Goal: Task Accomplishment & Management: Use online tool/utility

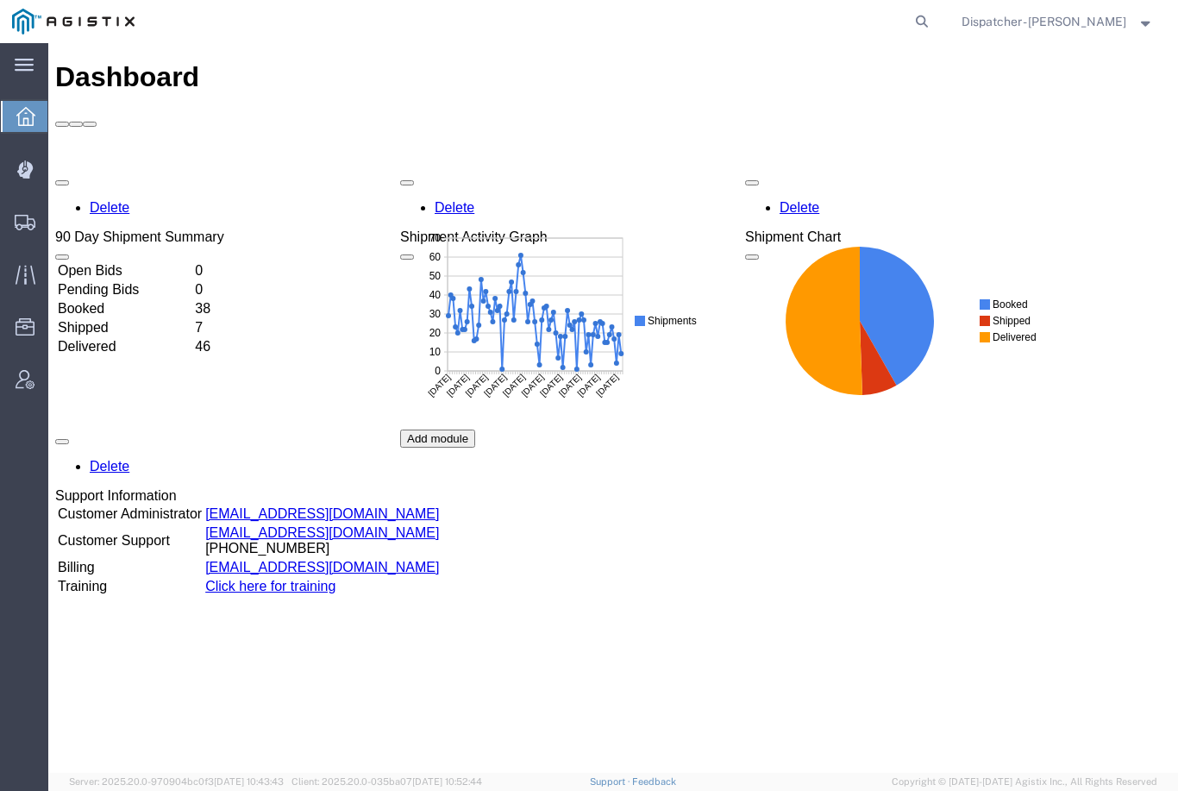
click at [34, 170] on div at bounding box center [25, 169] width 48 height 34
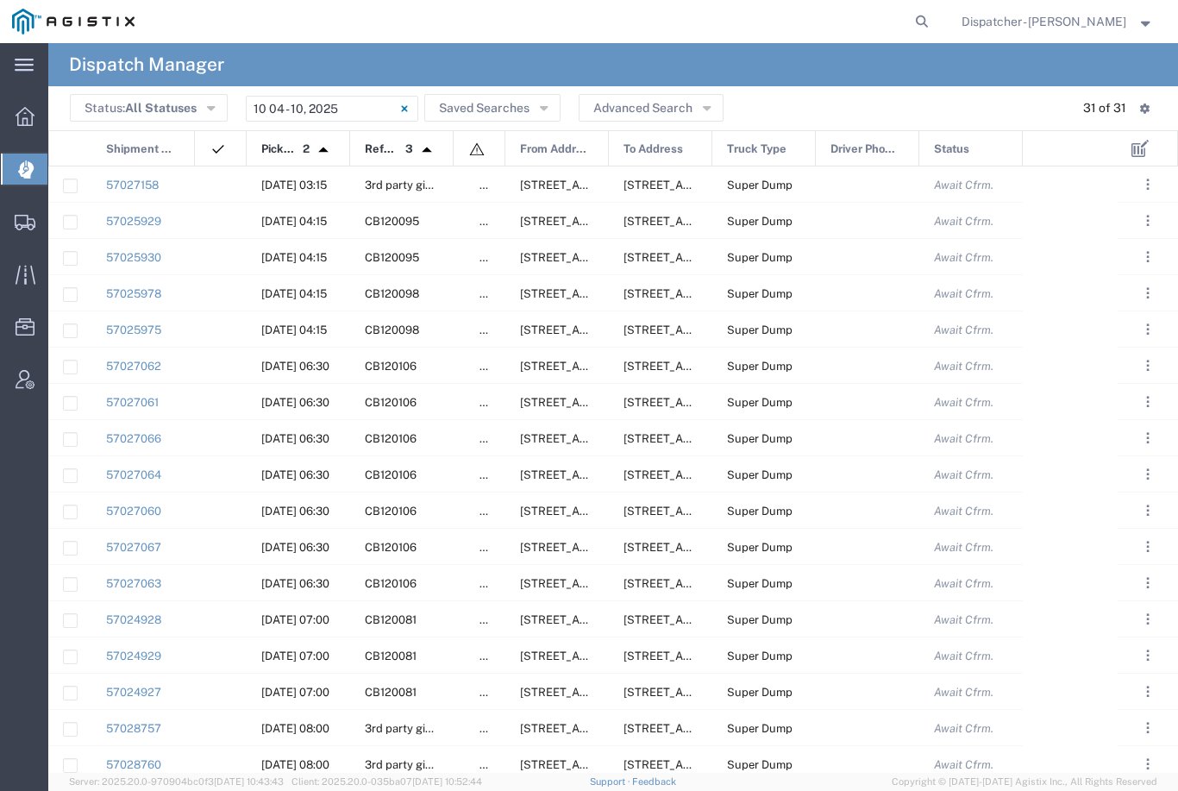
click at [360, 108] on input "[DATE] - [DATE]" at bounding box center [332, 109] width 172 height 26
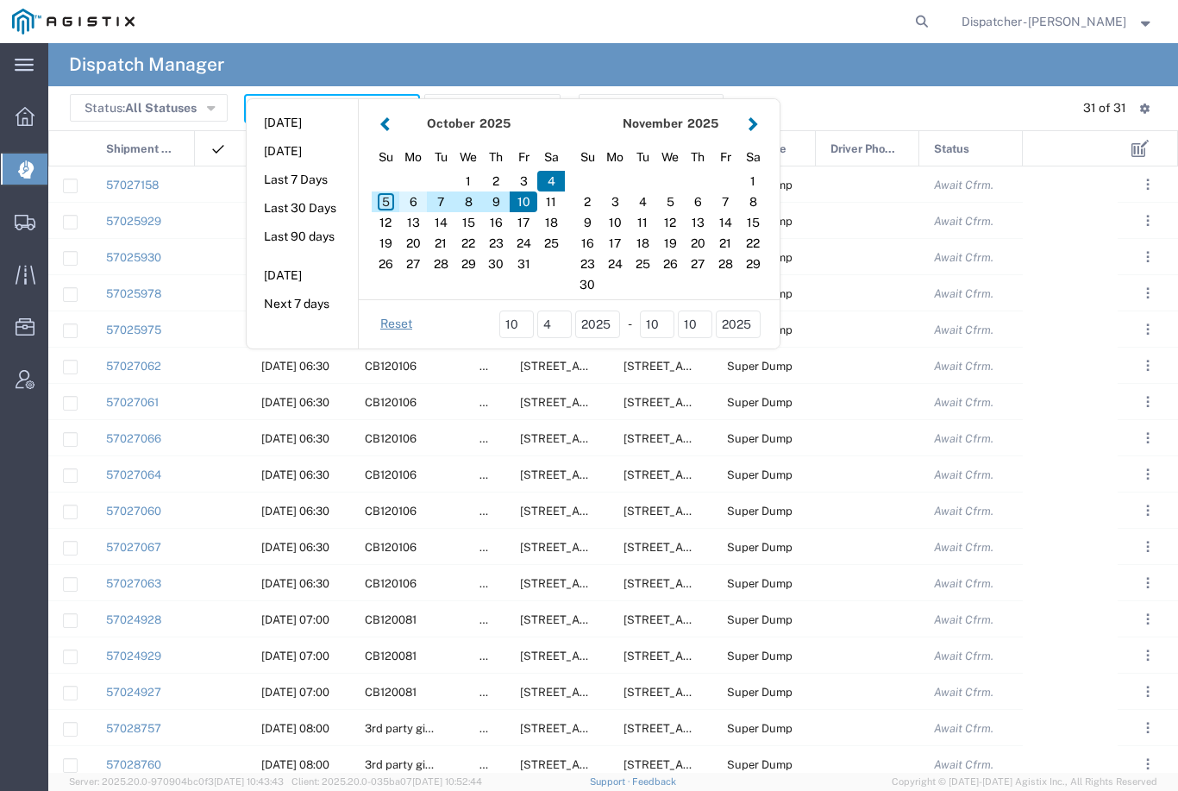
click at [416, 207] on div "6" at bounding box center [413, 201] width 28 height 21
click at [412, 203] on div "6" at bounding box center [413, 201] width 28 height 21
type input "[DATE]"
type input "[DATE] - [DATE]"
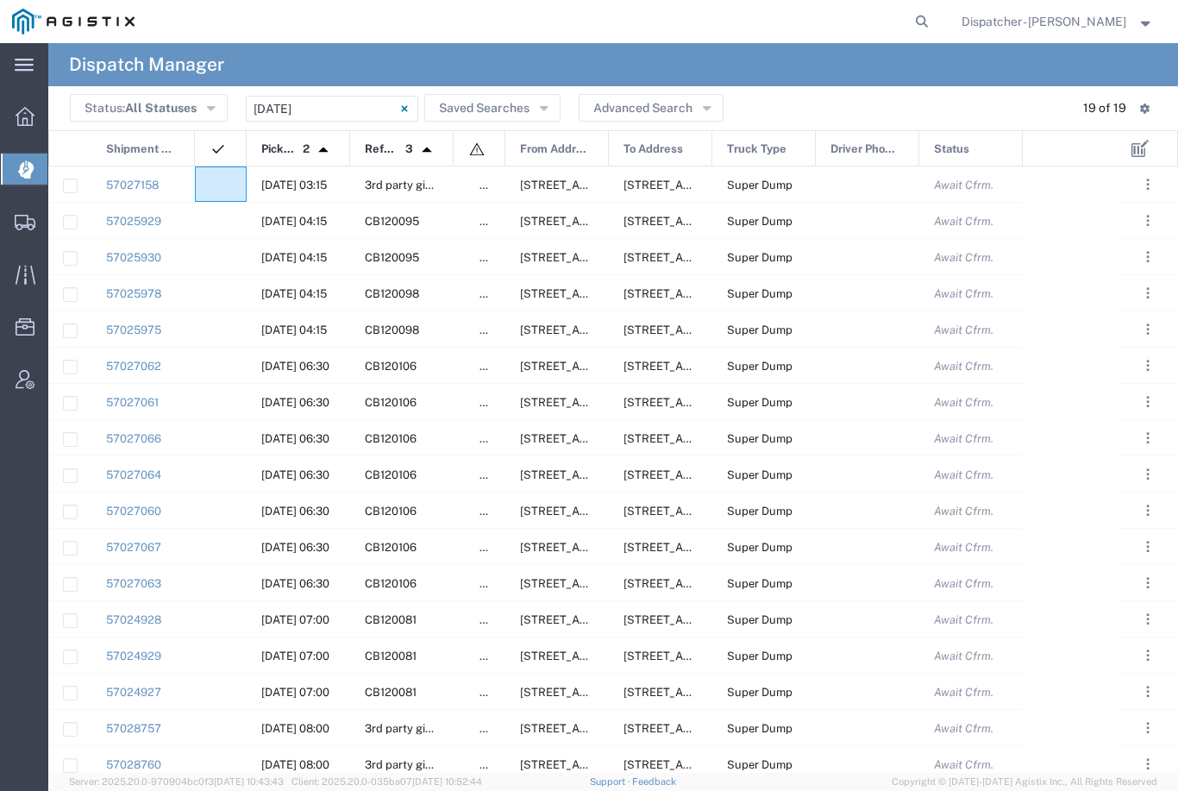
click at [203, 196] on div at bounding box center [221, 183] width 52 height 35
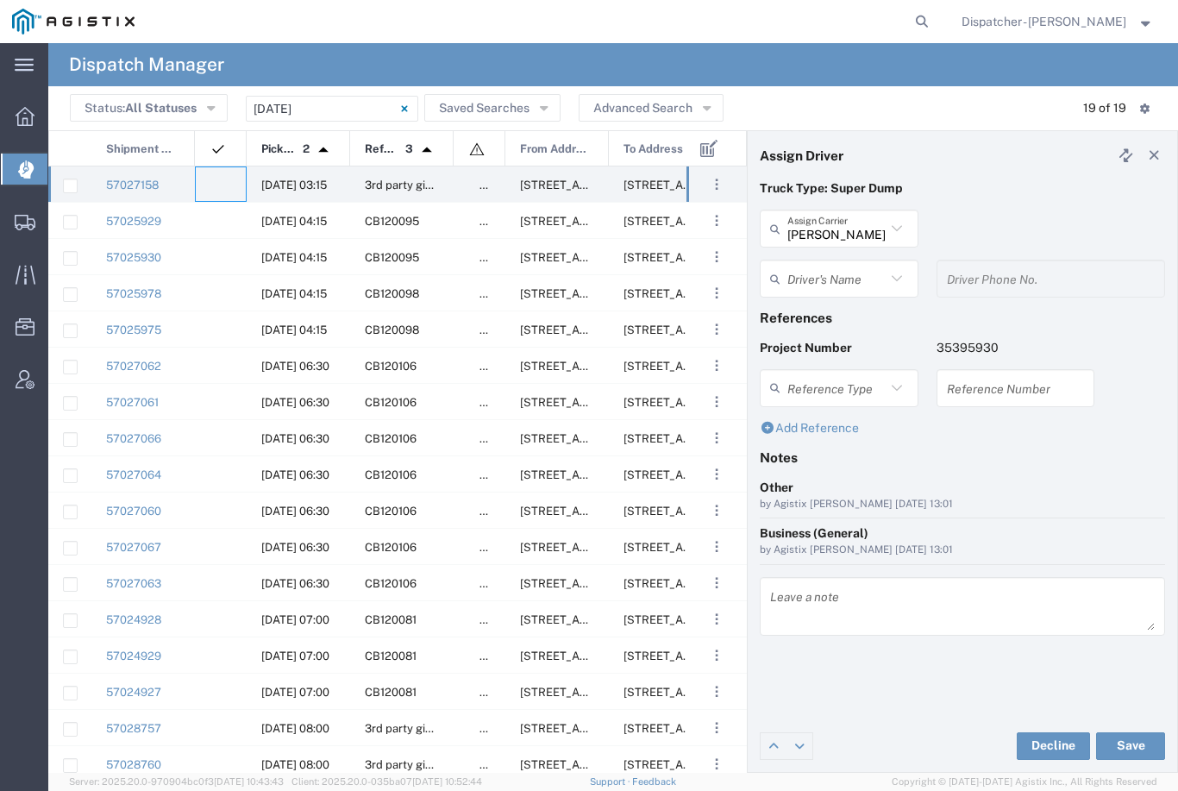
click at [870, 227] on input "[PERSON_NAME] & Sons Trucking, Inc" at bounding box center [836, 229] width 98 height 30
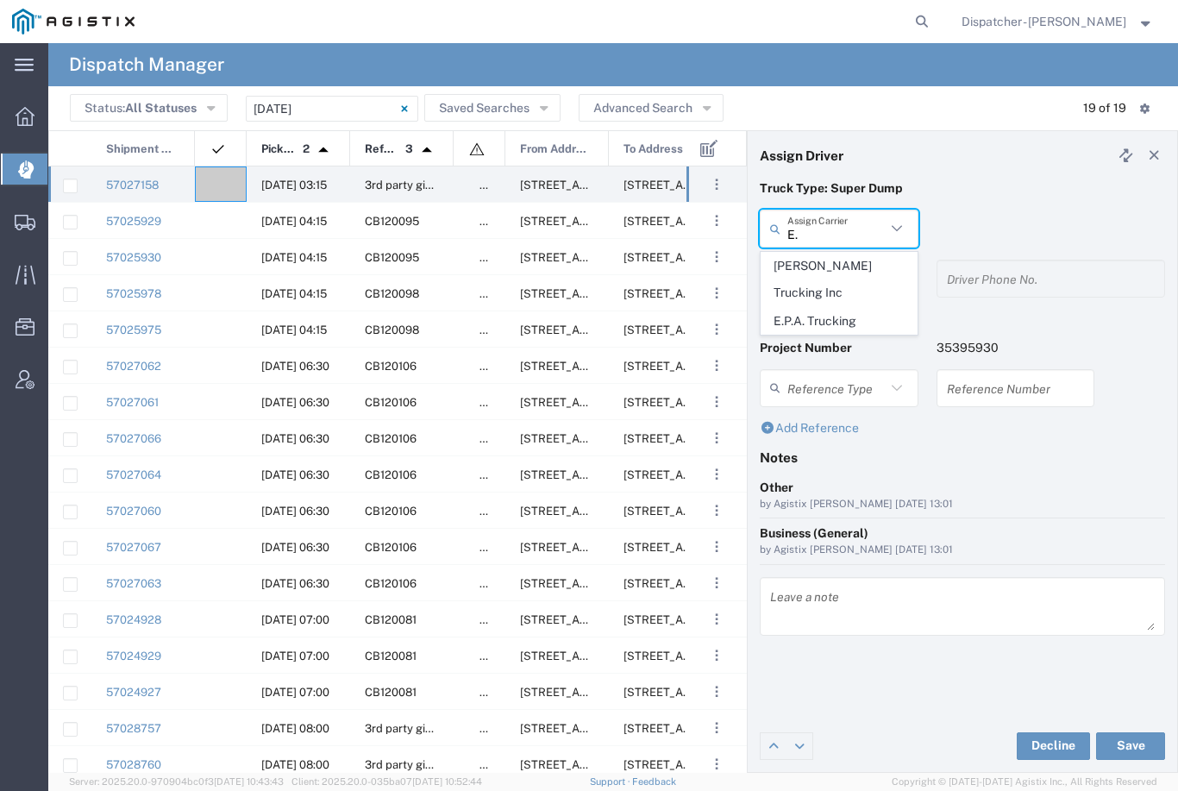
click at [836, 308] on span "E.P.A. Trucking" at bounding box center [839, 321] width 155 height 27
type input "E.P.A. Trucking"
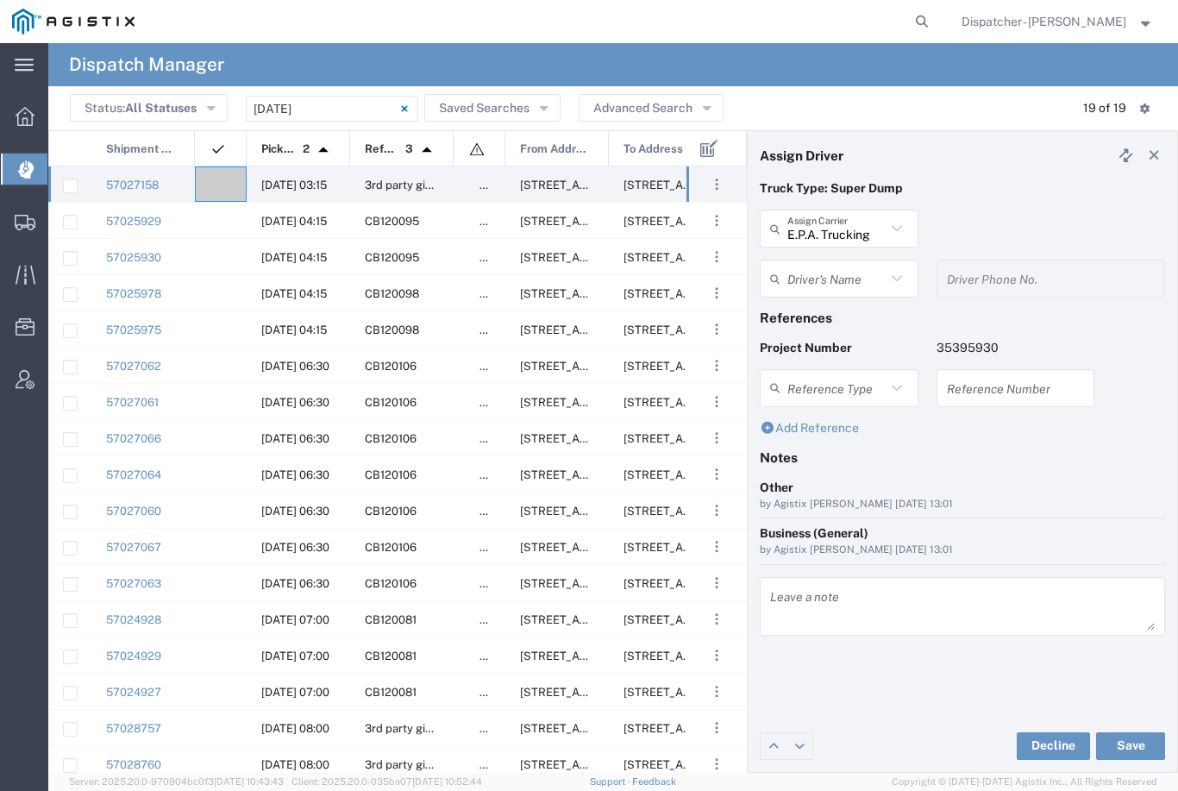
click at [827, 274] on input "text" at bounding box center [836, 279] width 98 height 30
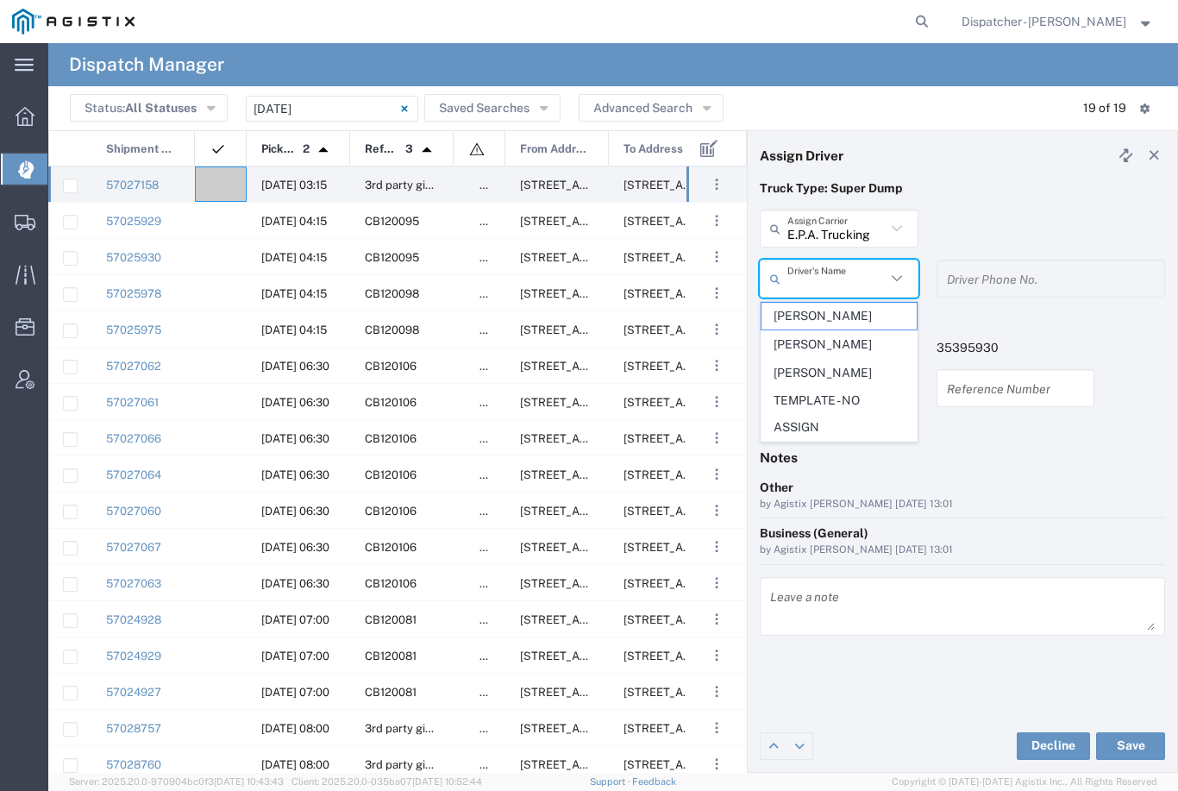
click at [862, 310] on span "[PERSON_NAME]" at bounding box center [839, 316] width 155 height 27
type input "[PERSON_NAME]"
type input "6504689024"
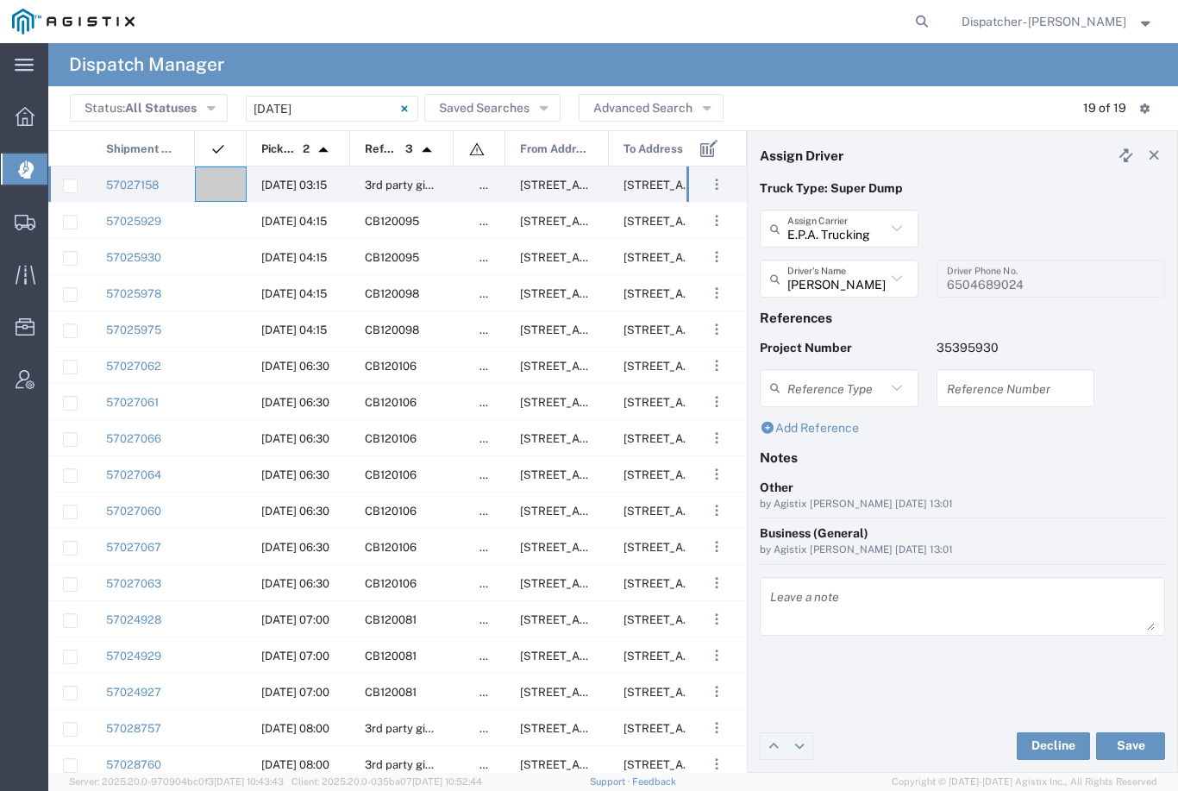
click at [862, 272] on input "[PERSON_NAME]" at bounding box center [836, 279] width 98 height 30
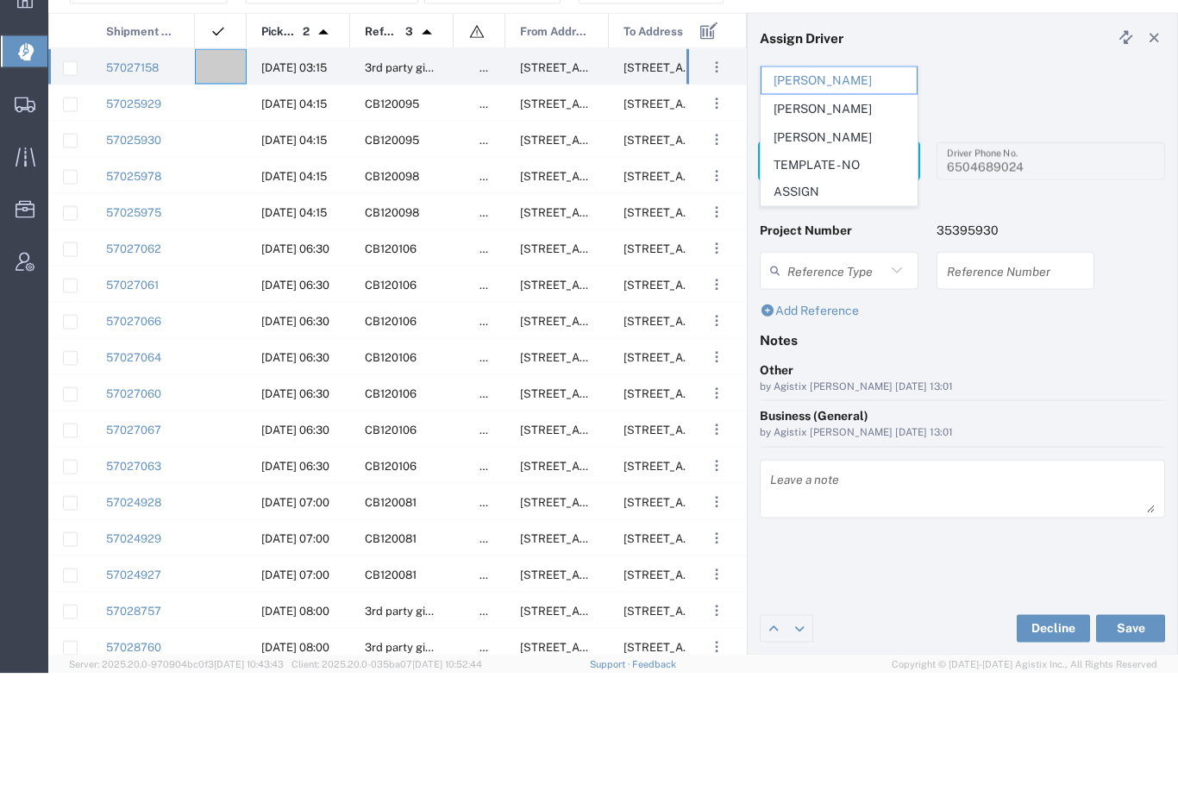
click at [820, 241] on span "[PERSON_NAME]" at bounding box center [839, 254] width 155 height 27
type input "[PERSON_NAME]"
type input "6505371145"
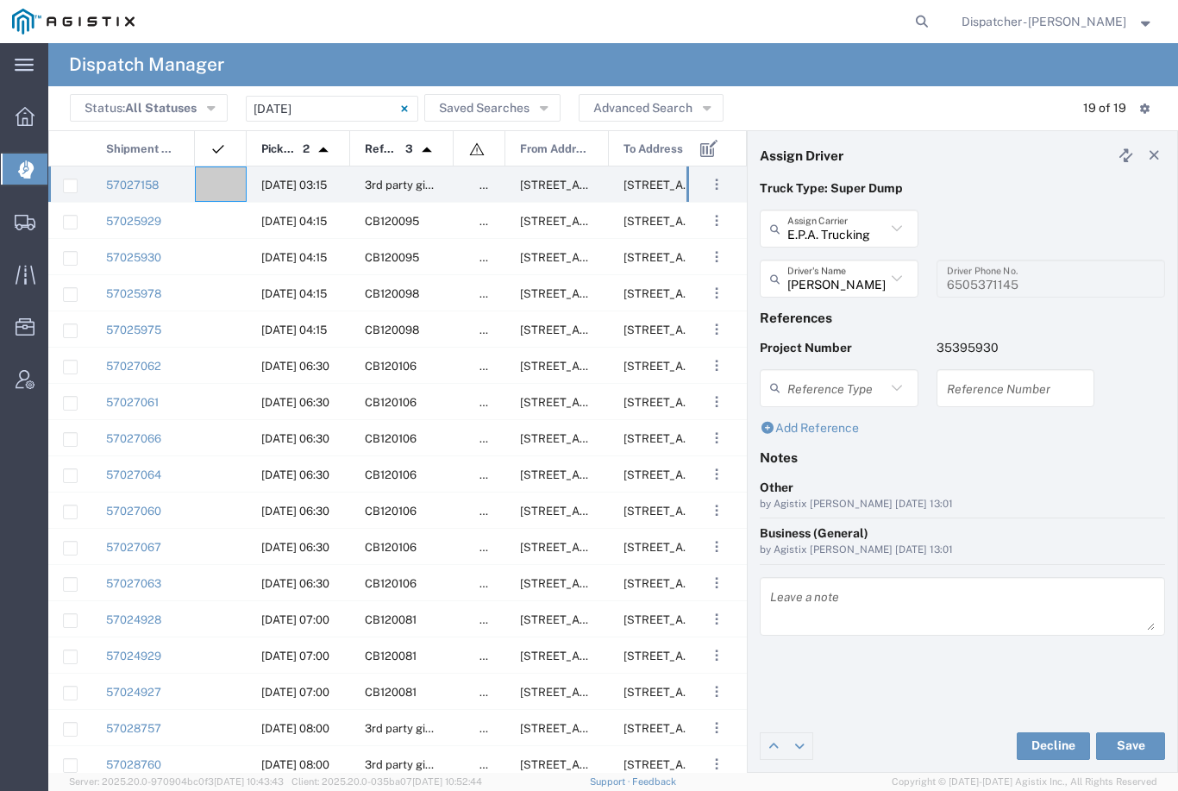
click at [1139, 749] on button "Save" at bounding box center [1130, 746] width 69 height 28
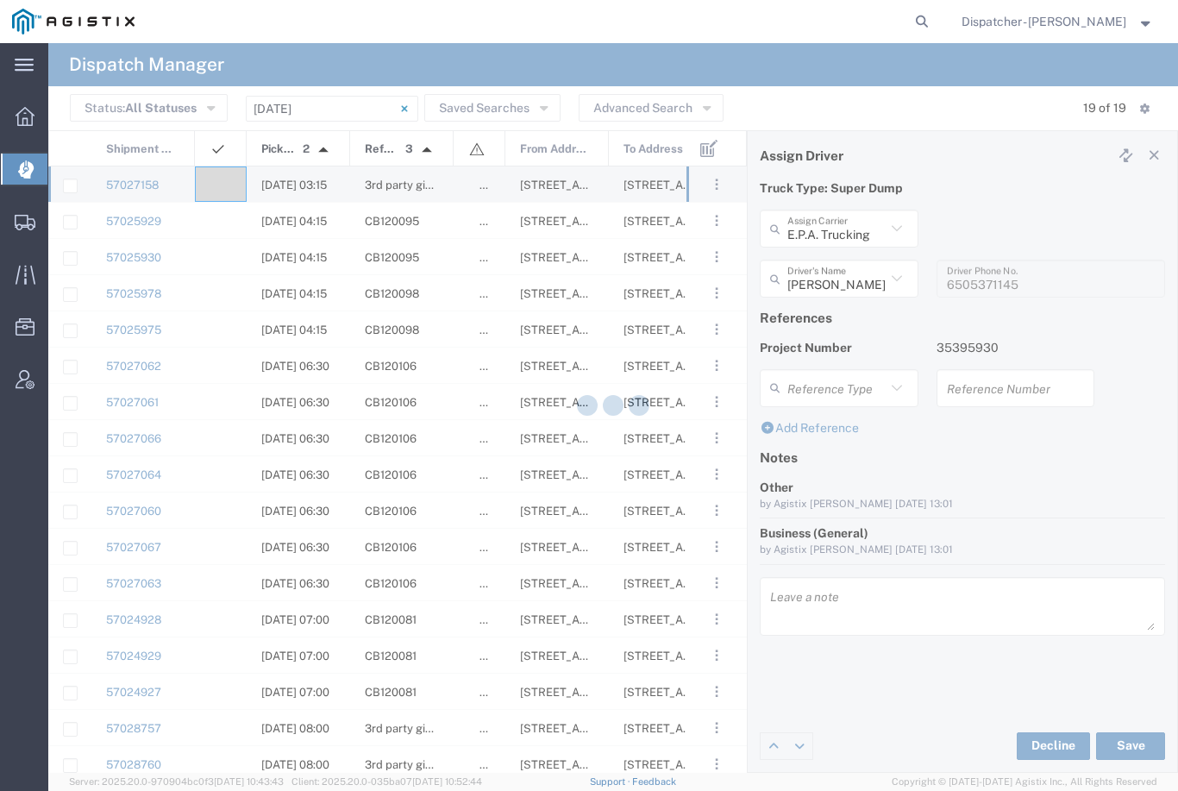
type input "[PERSON_NAME]"
type input "E.P.A. Trucking"
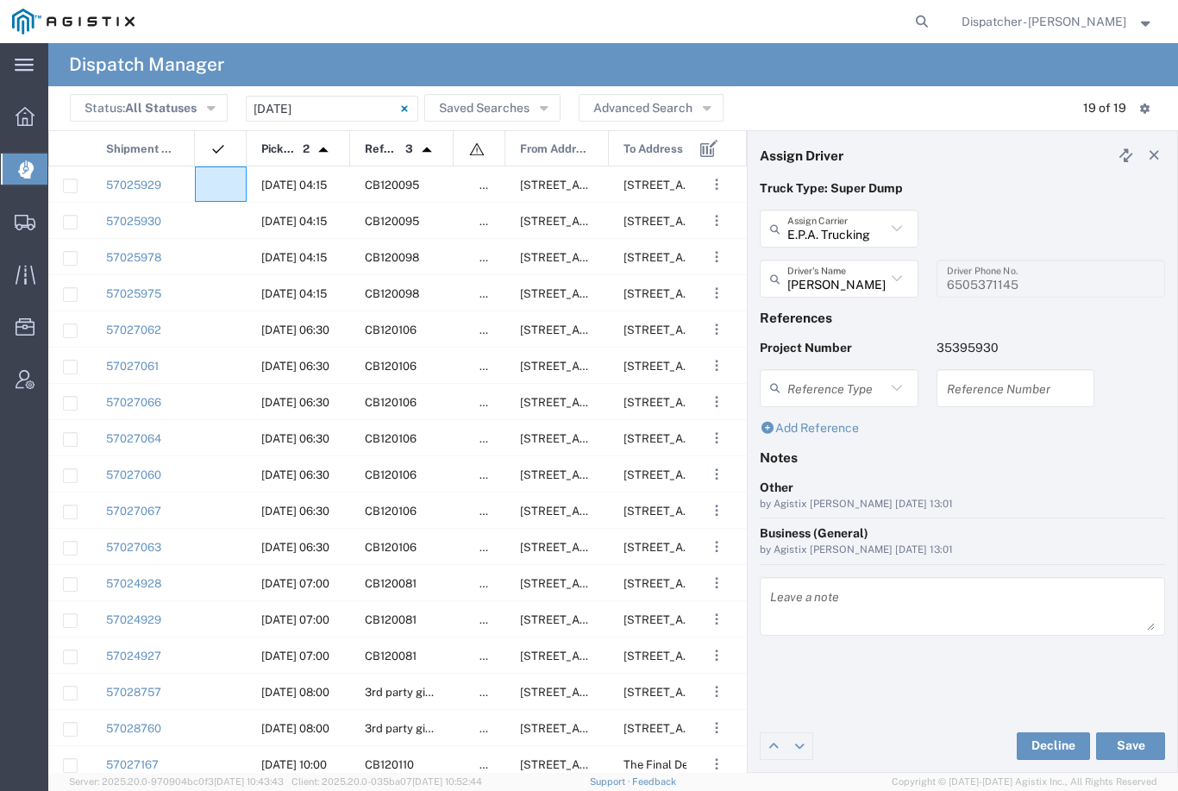
scroll to position [0, 1]
click at [229, 186] on div at bounding box center [220, 183] width 52 height 35
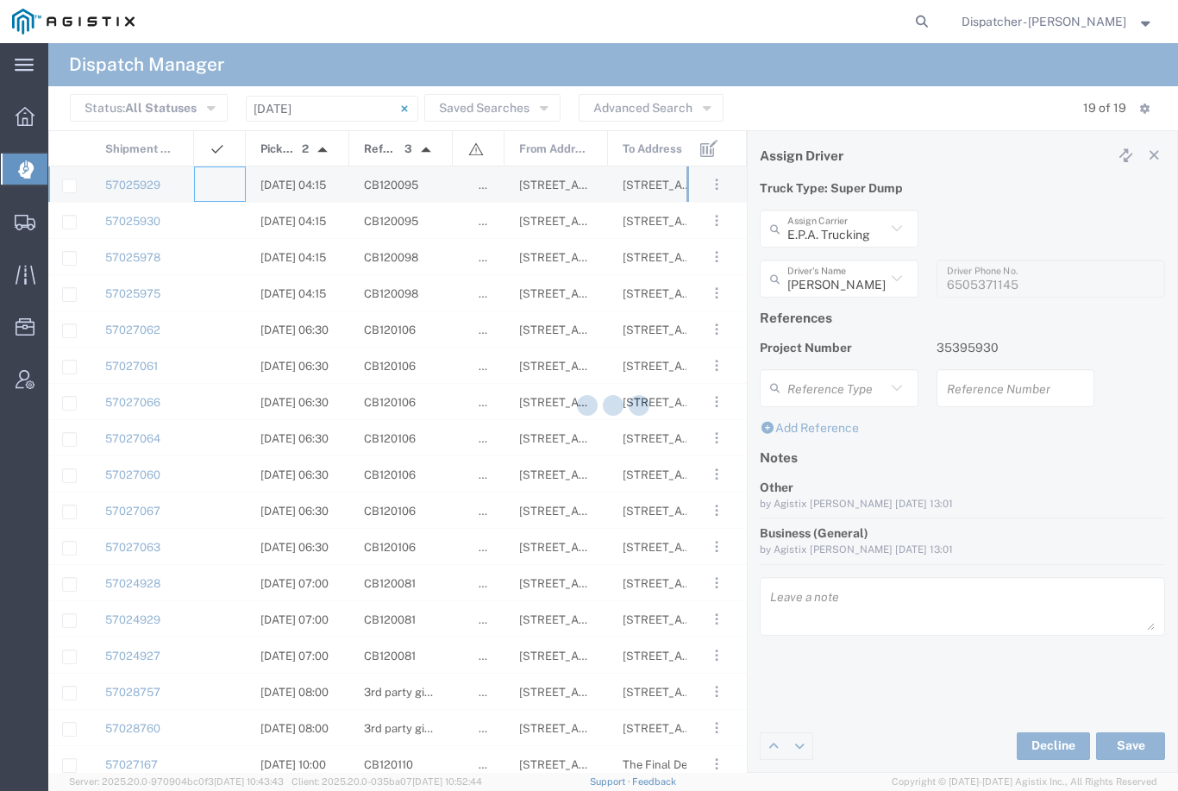
type input "[PERSON_NAME] & Sons Trucking, Inc"
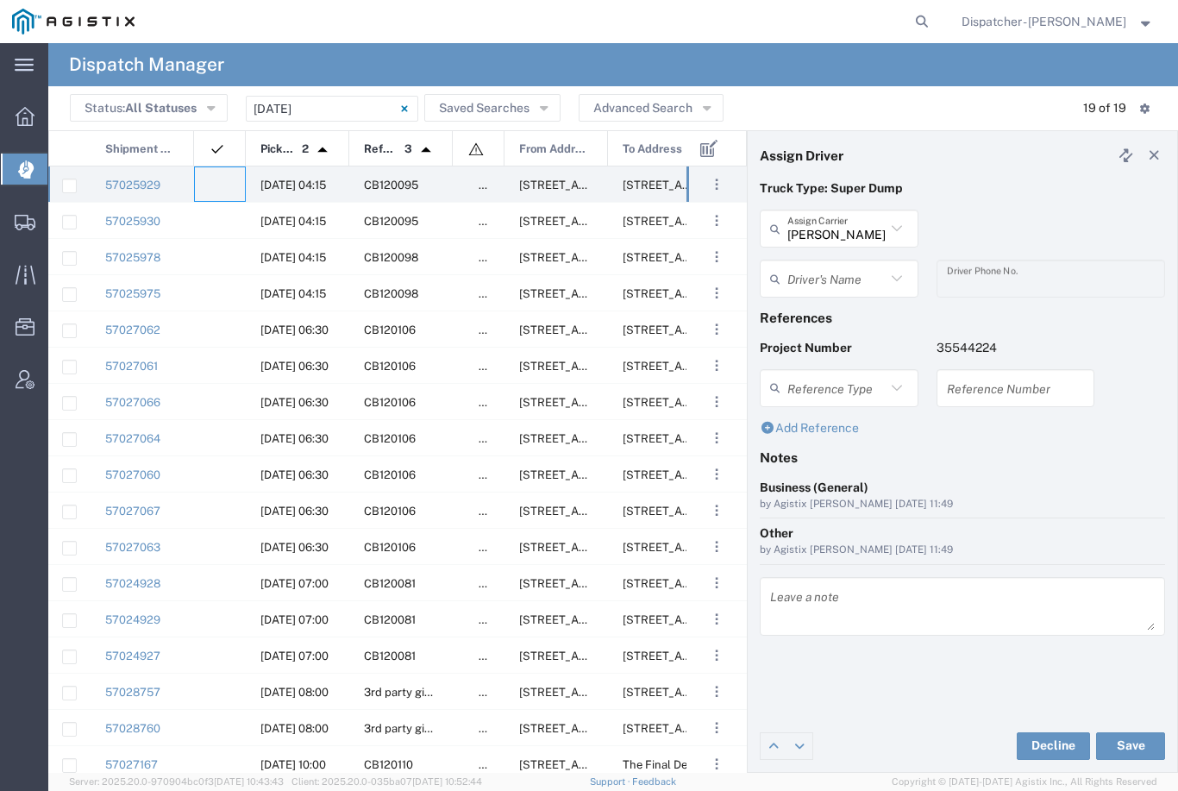
click at [850, 276] on agx-dropdown-input "Driver's Name [PERSON_NAME] [PERSON_NAME] [PERSON_NAME] [PERSON_NAME] [PERSON_N…" at bounding box center [839, 279] width 159 height 38
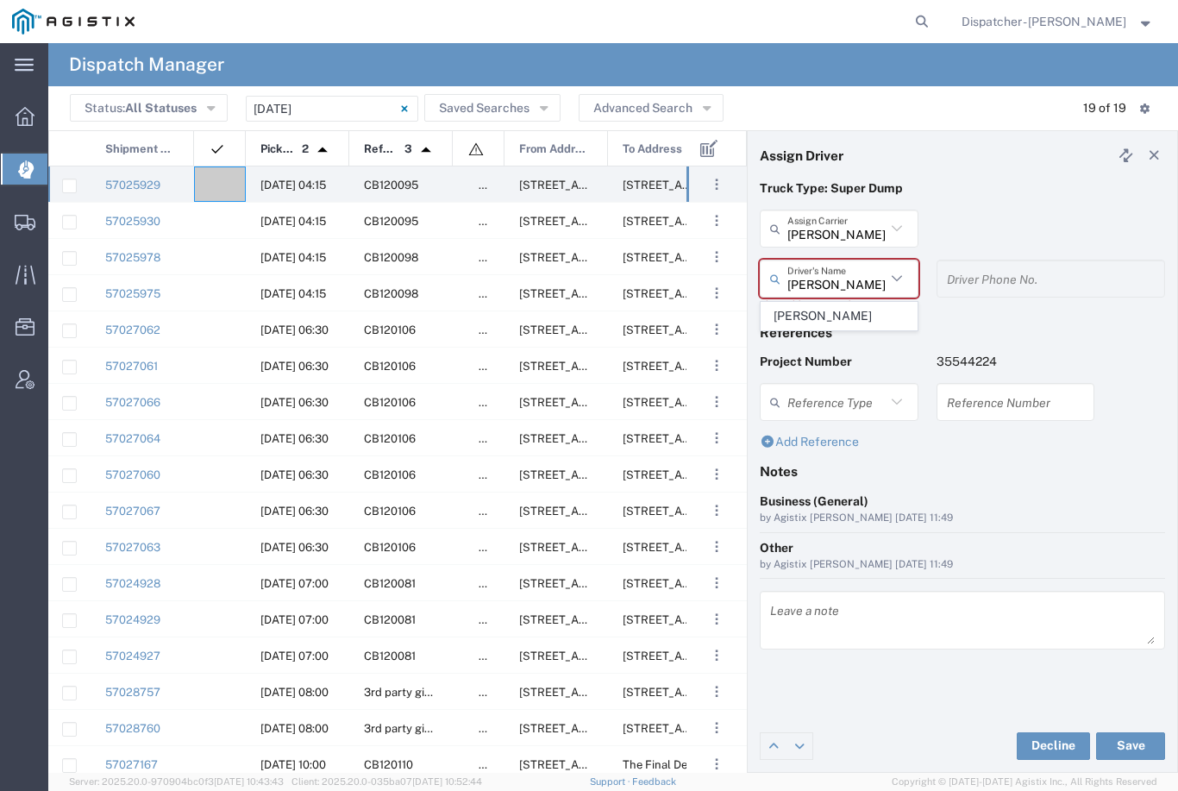
click at [842, 315] on span "[PERSON_NAME]" at bounding box center [839, 316] width 155 height 27
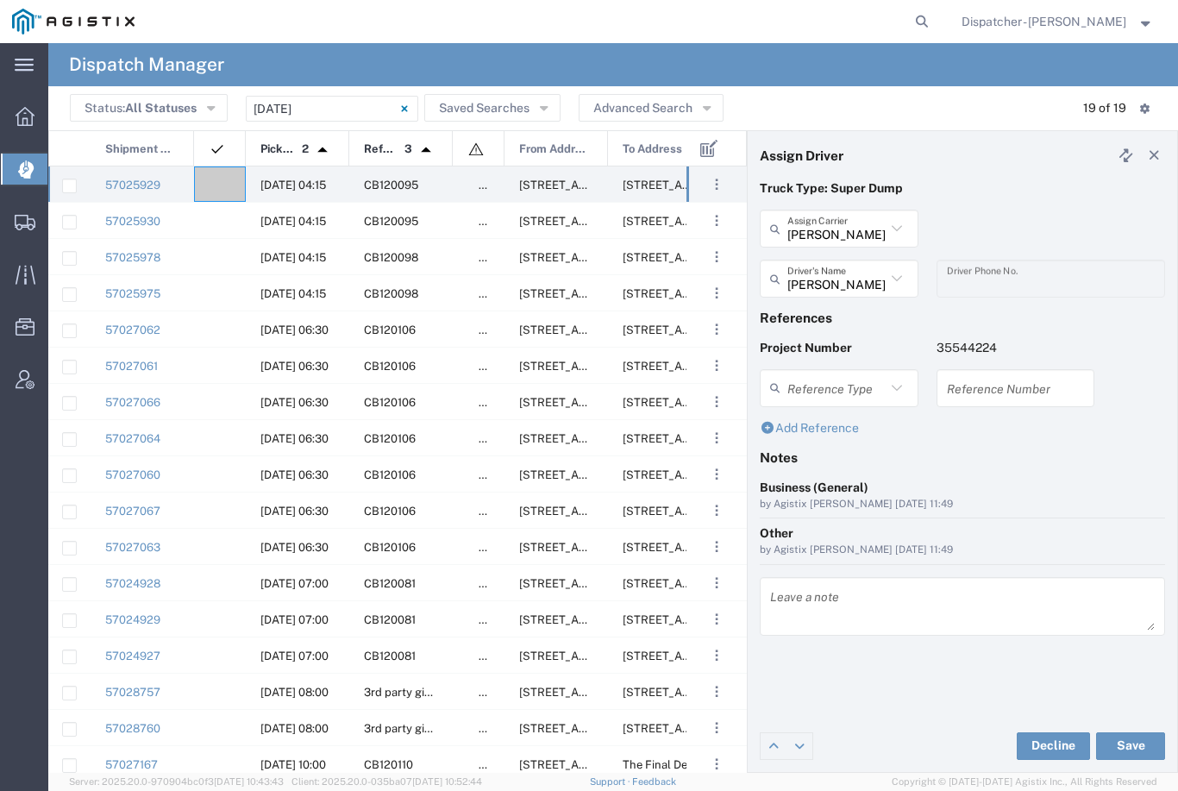
type input "[PERSON_NAME]"
type input "2096295517"
click at [1130, 747] on button "Save" at bounding box center [1130, 746] width 69 height 28
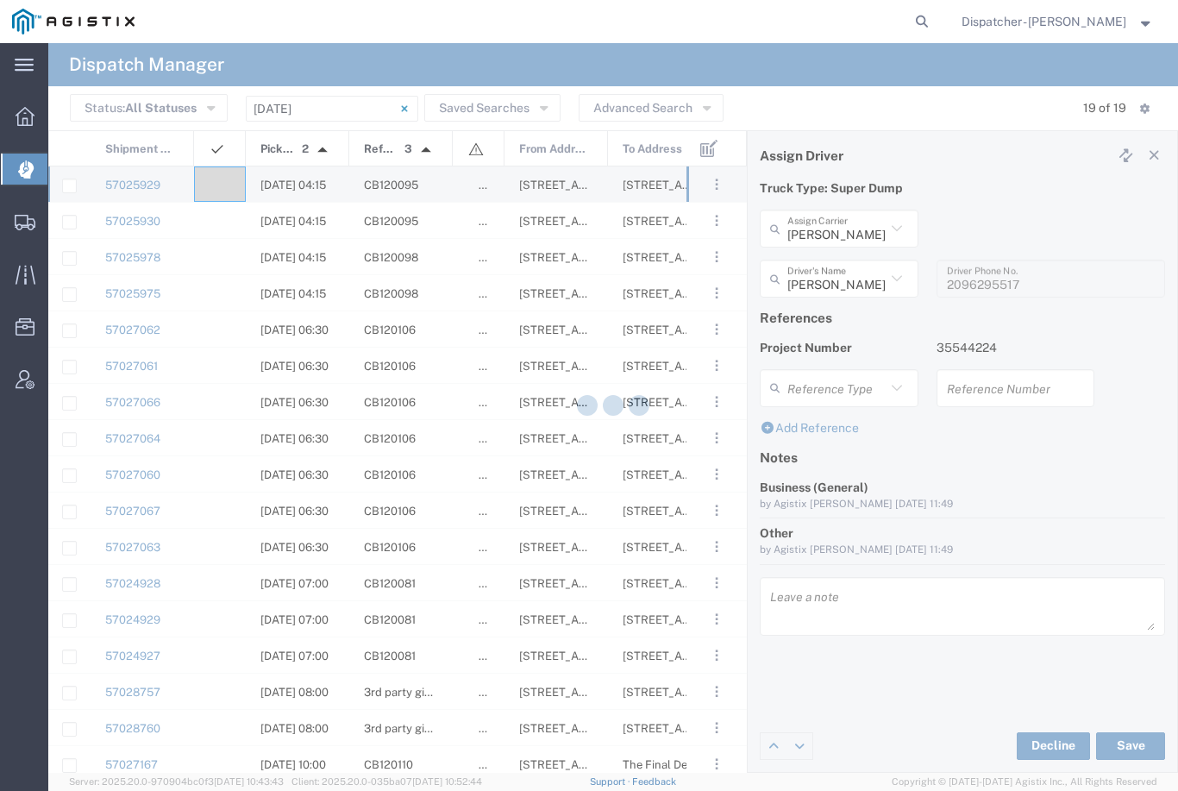
type input "[PERSON_NAME]"
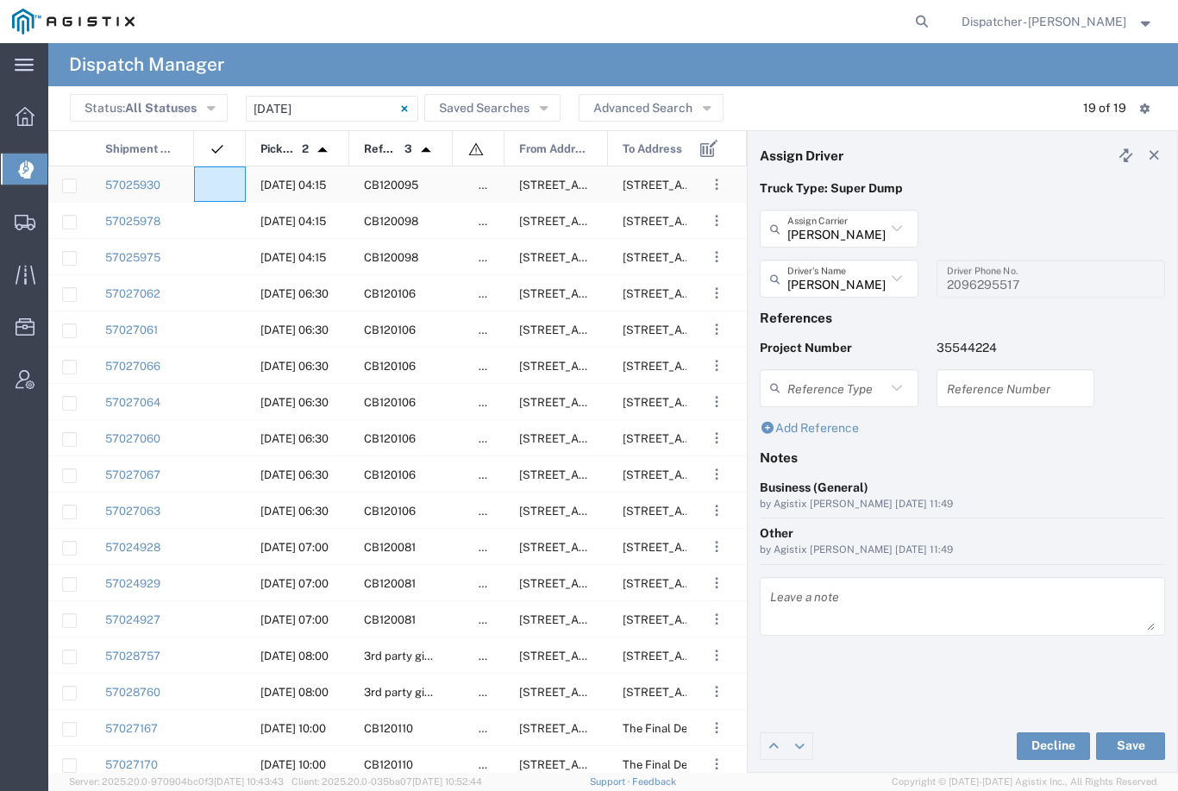
click at [224, 179] on div at bounding box center [220, 183] width 52 height 35
click at [866, 224] on input "[PERSON_NAME] & Sons Trucking, Inc" at bounding box center [836, 229] width 98 height 30
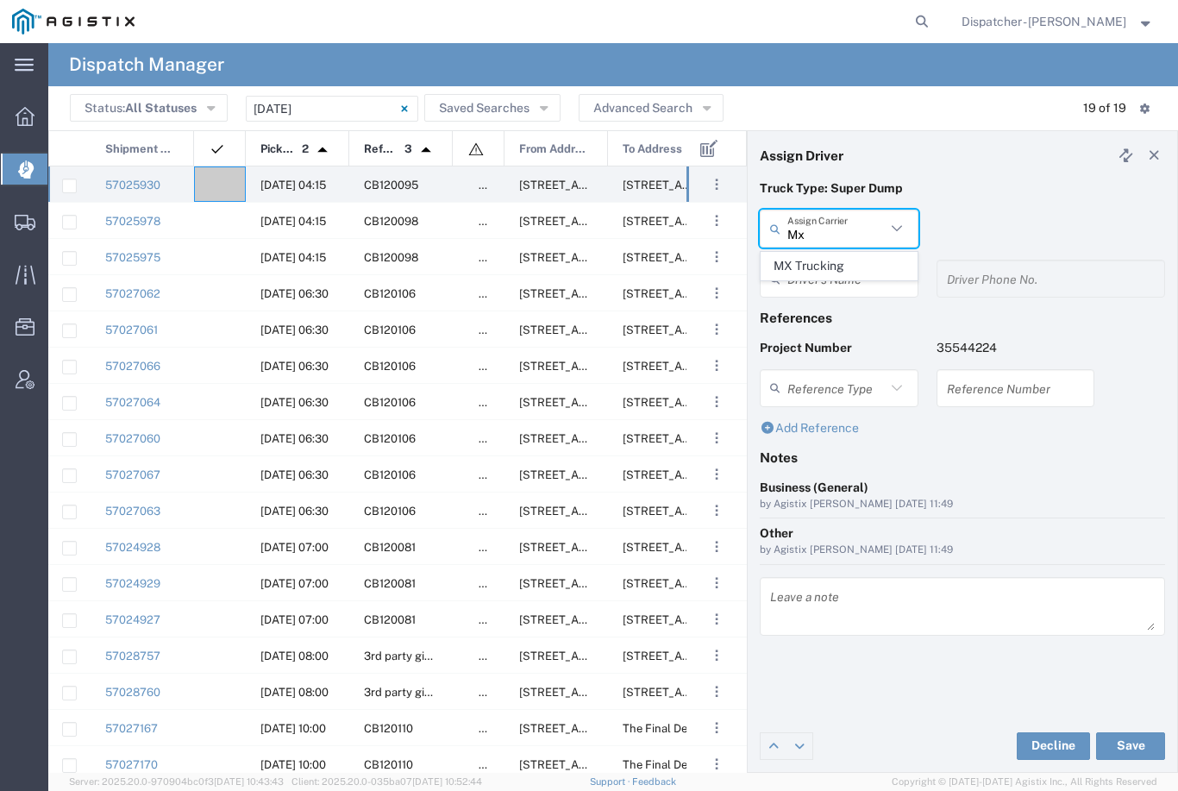
click at [798, 267] on span "MX Trucking" at bounding box center [839, 266] width 155 height 27
type input "MX Trucking"
click at [831, 280] on input "text" at bounding box center [841, 279] width 109 height 30
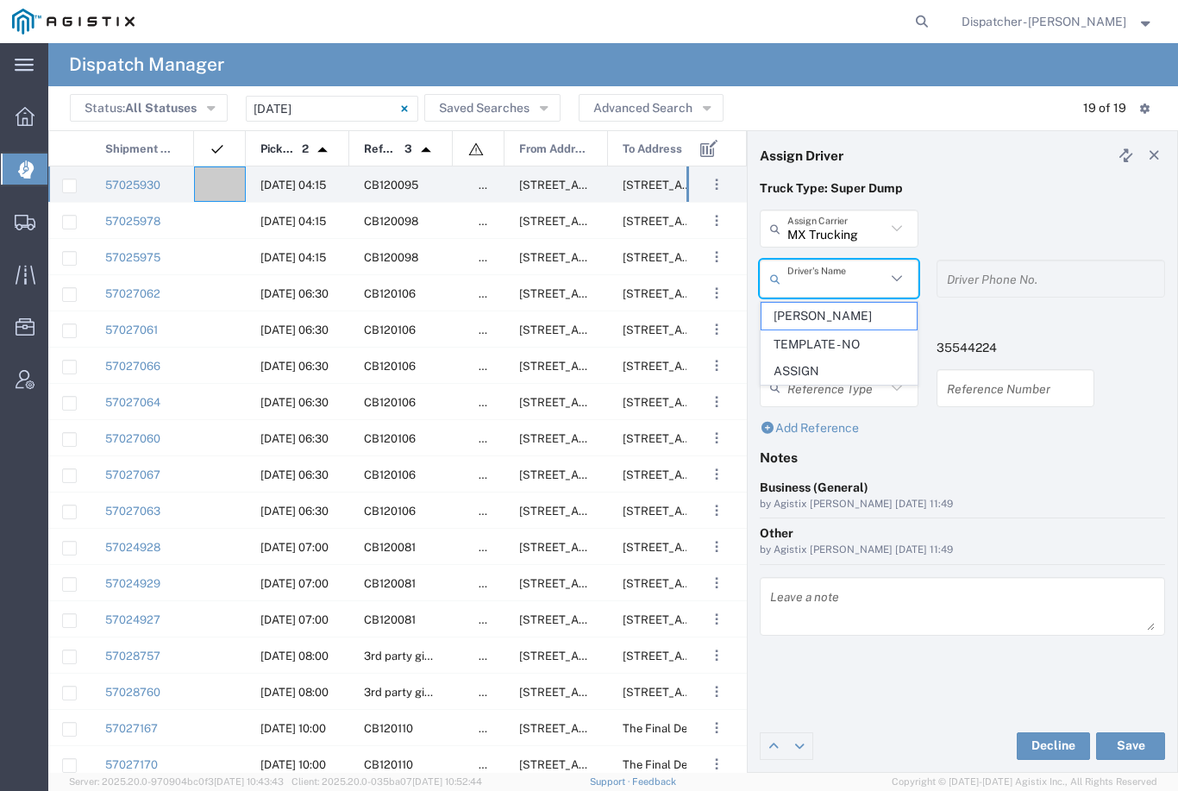
click at [829, 316] on span "[PERSON_NAME]" at bounding box center [839, 316] width 155 height 27
type input "[PERSON_NAME]"
type input "[PHONE_NUMBER]"
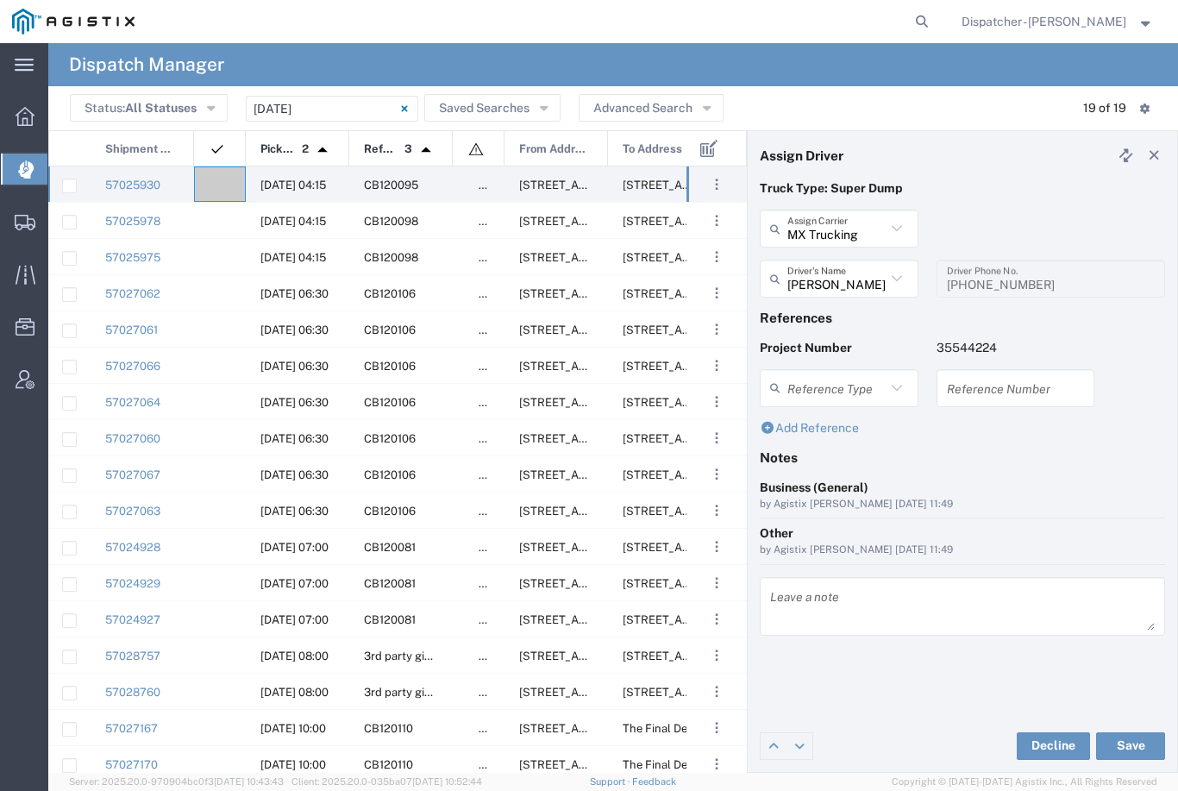
click at [1135, 744] on button "Save" at bounding box center [1130, 746] width 69 height 28
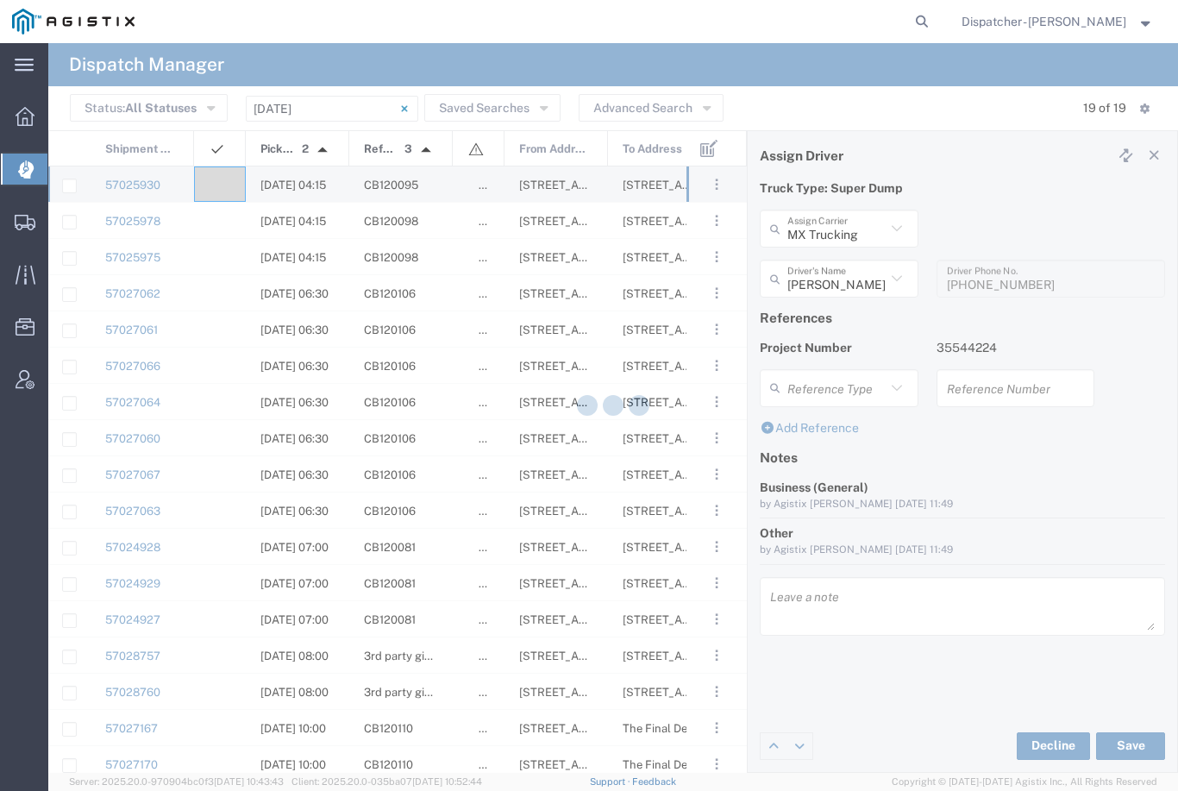
type input "[PERSON_NAME]"
type input "MX Trucking"
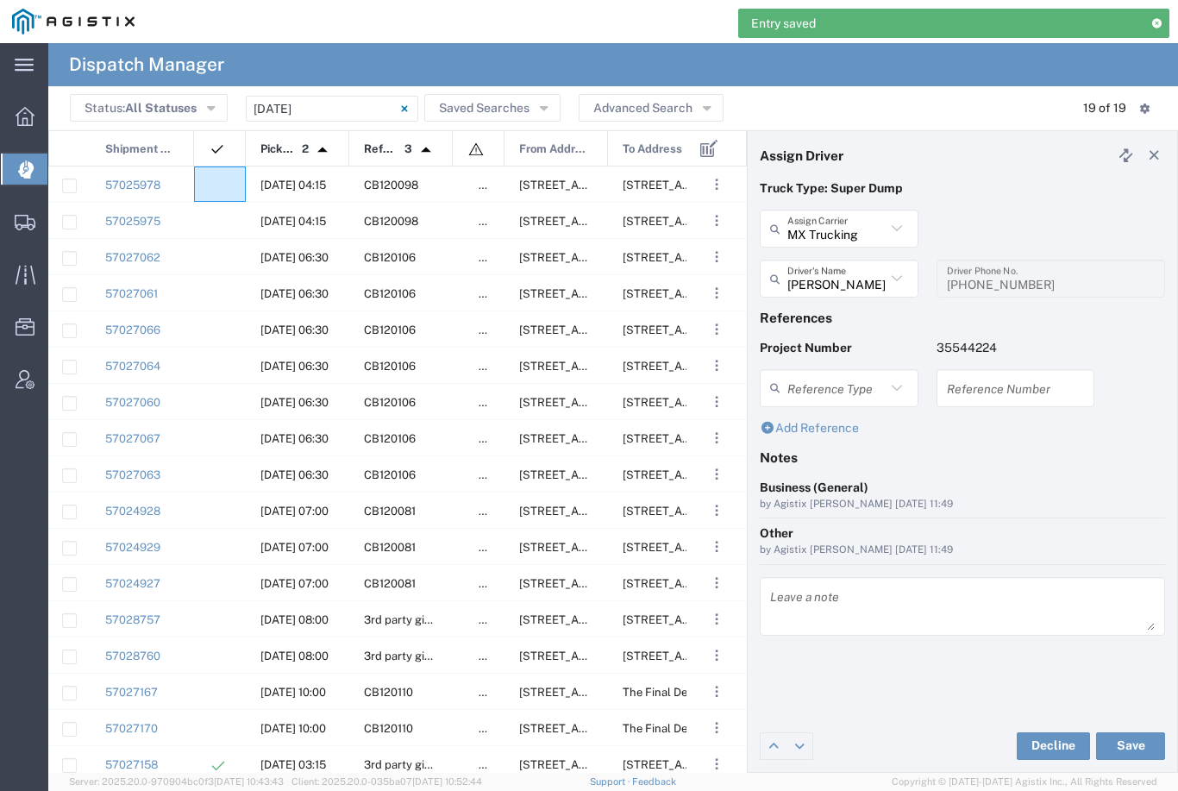
click at [218, 179] on agx-ag-table-icon-cell at bounding box center [214, 185] width 11 height 13
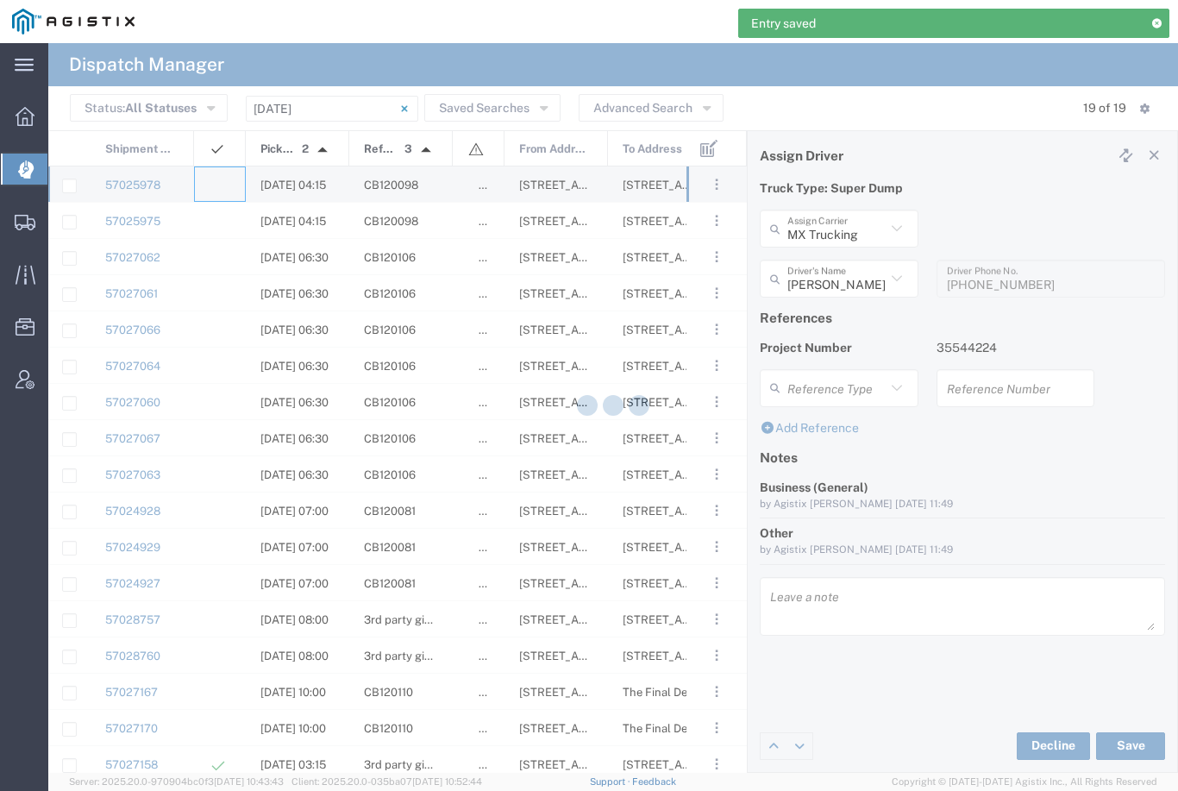
type input "[PERSON_NAME] & Sons Trucking, Inc"
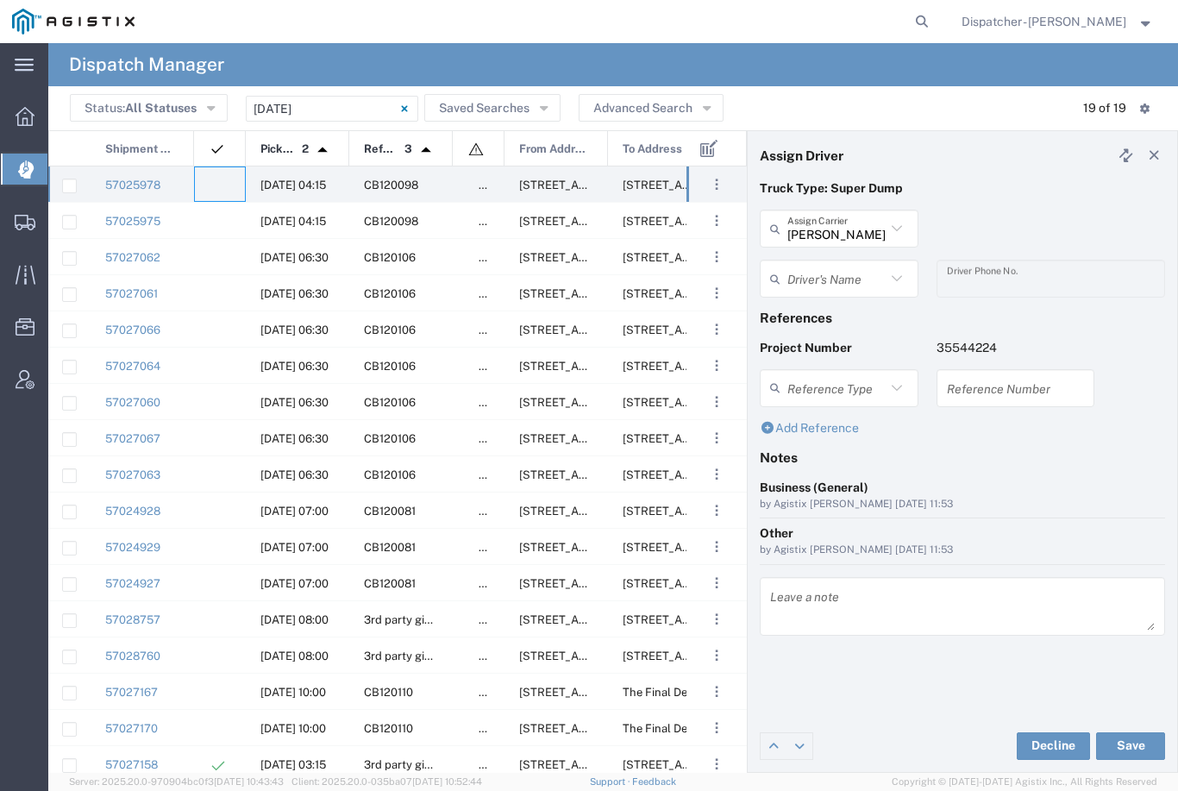
click at [855, 238] on input "[PERSON_NAME] & Sons Trucking, Inc" at bounding box center [836, 229] width 98 height 30
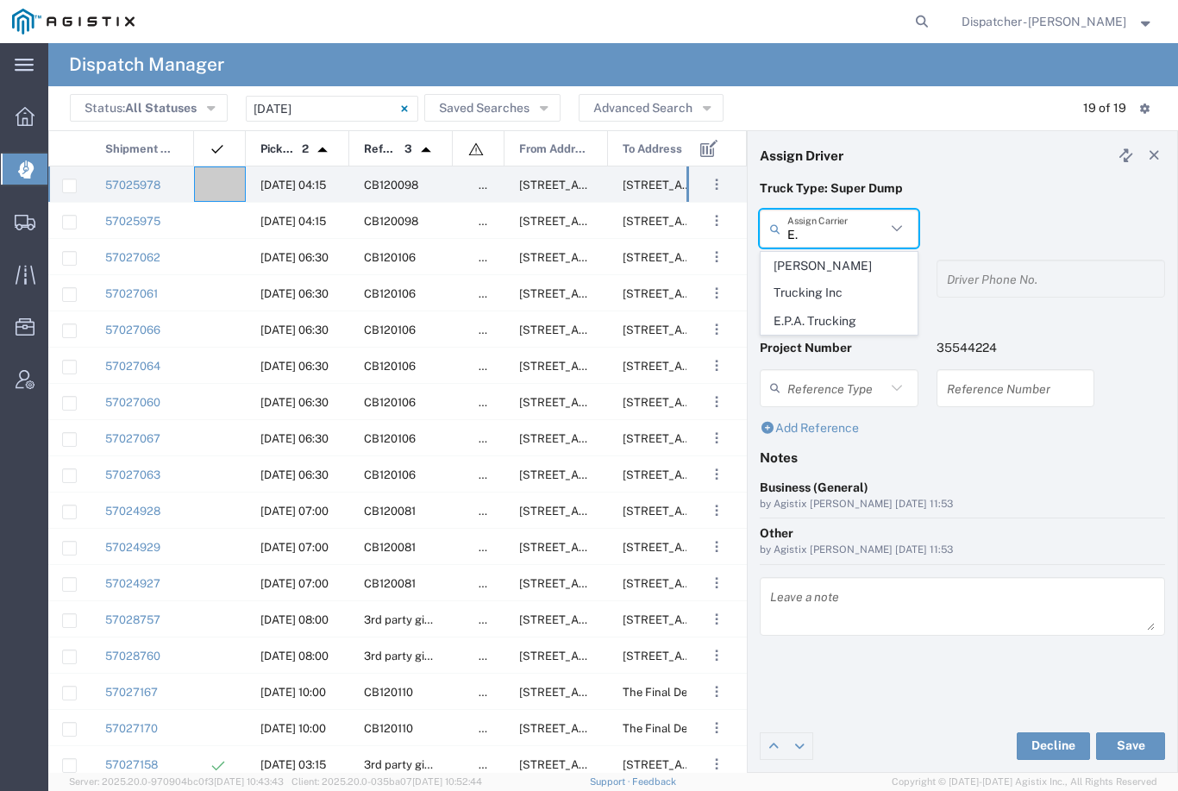
click at [824, 308] on span "E.P.A. Trucking" at bounding box center [839, 321] width 155 height 27
type input "E.P.A. Trucking"
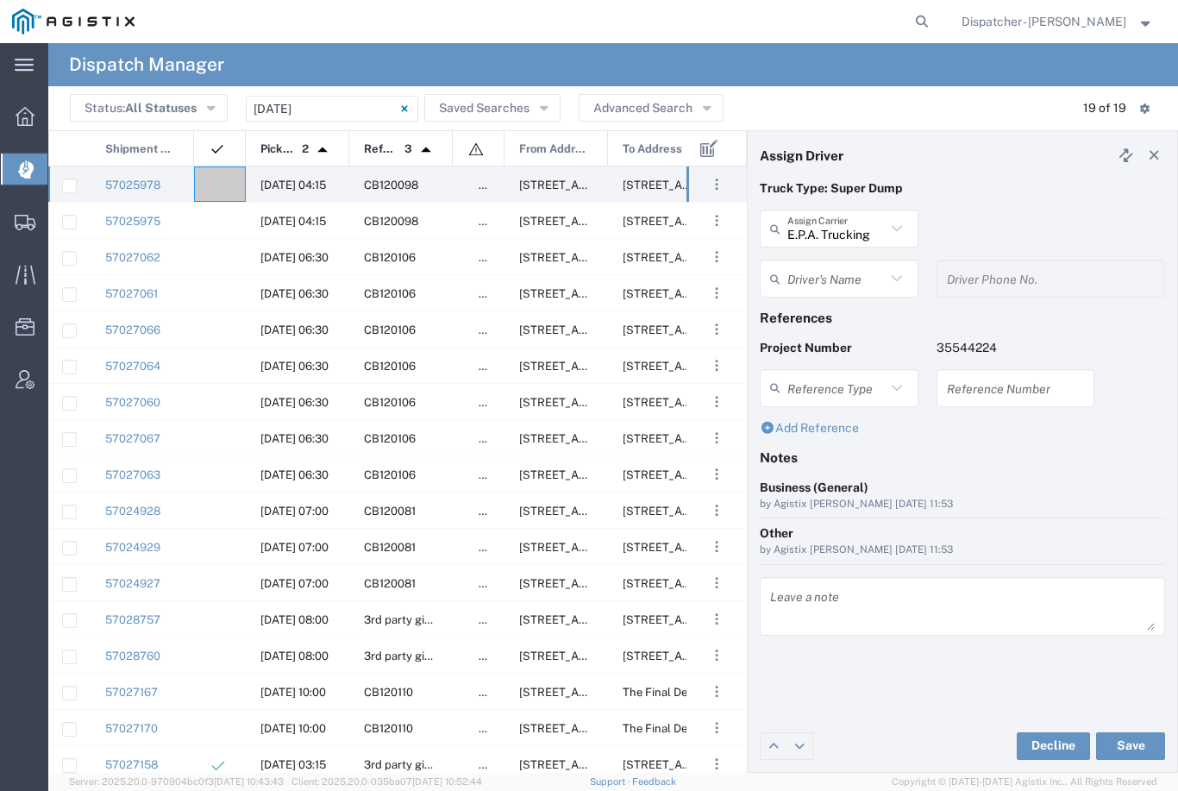
click at [840, 283] on input "text" at bounding box center [836, 279] width 98 height 30
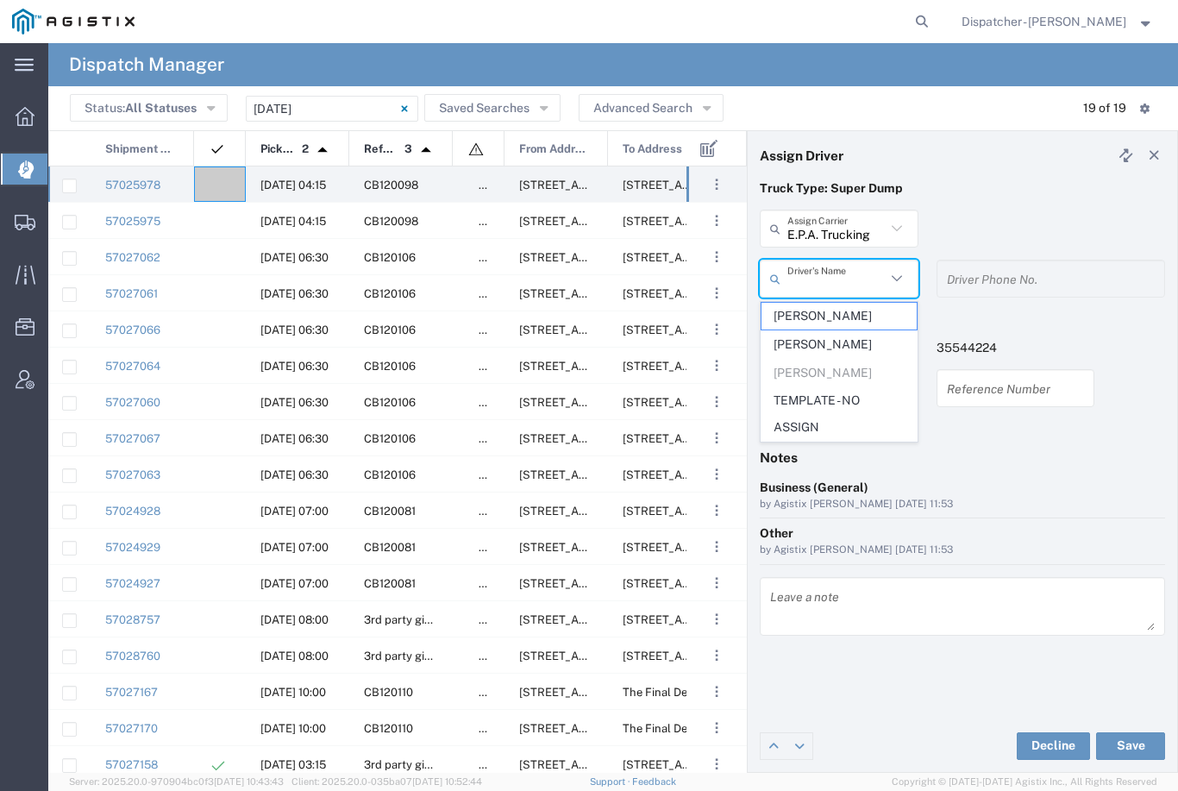
click at [828, 338] on span "[PERSON_NAME]" at bounding box center [839, 344] width 155 height 27
type input "[PERSON_NAME]"
type input "[PHONE_NUMBER]"
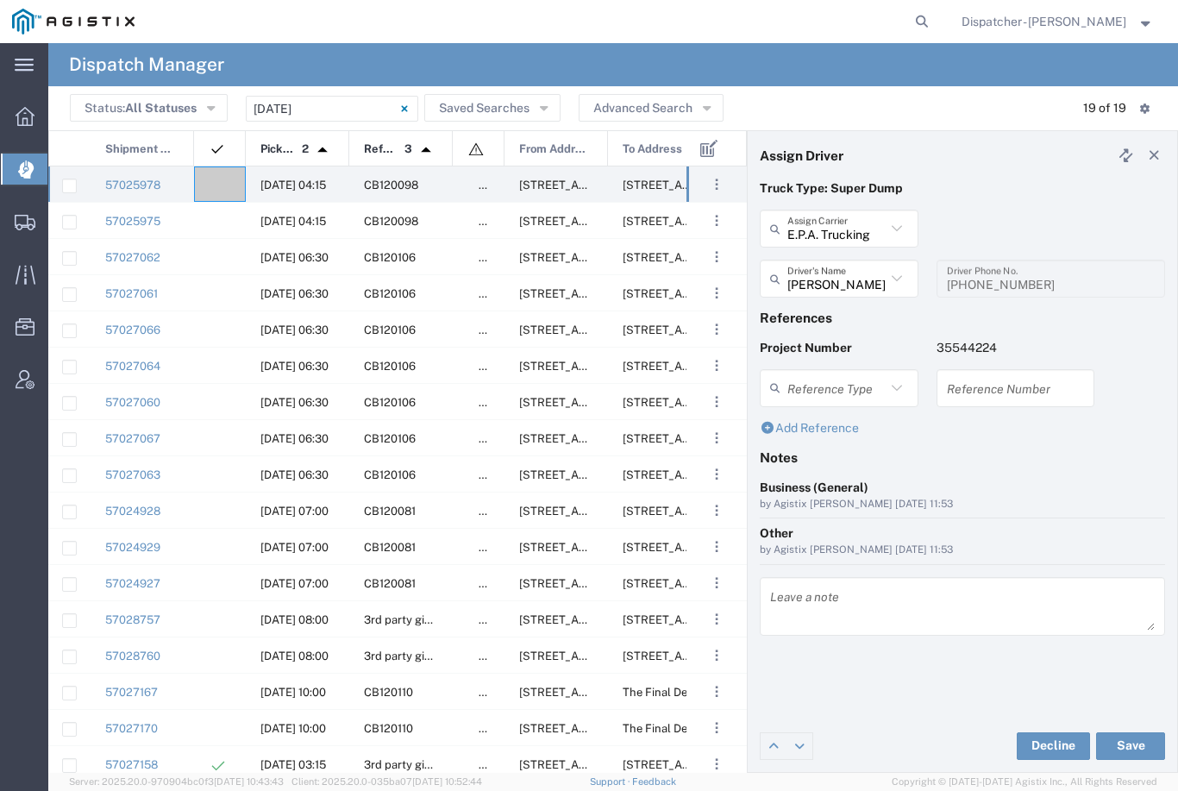
click at [1131, 740] on button "Save" at bounding box center [1130, 746] width 69 height 28
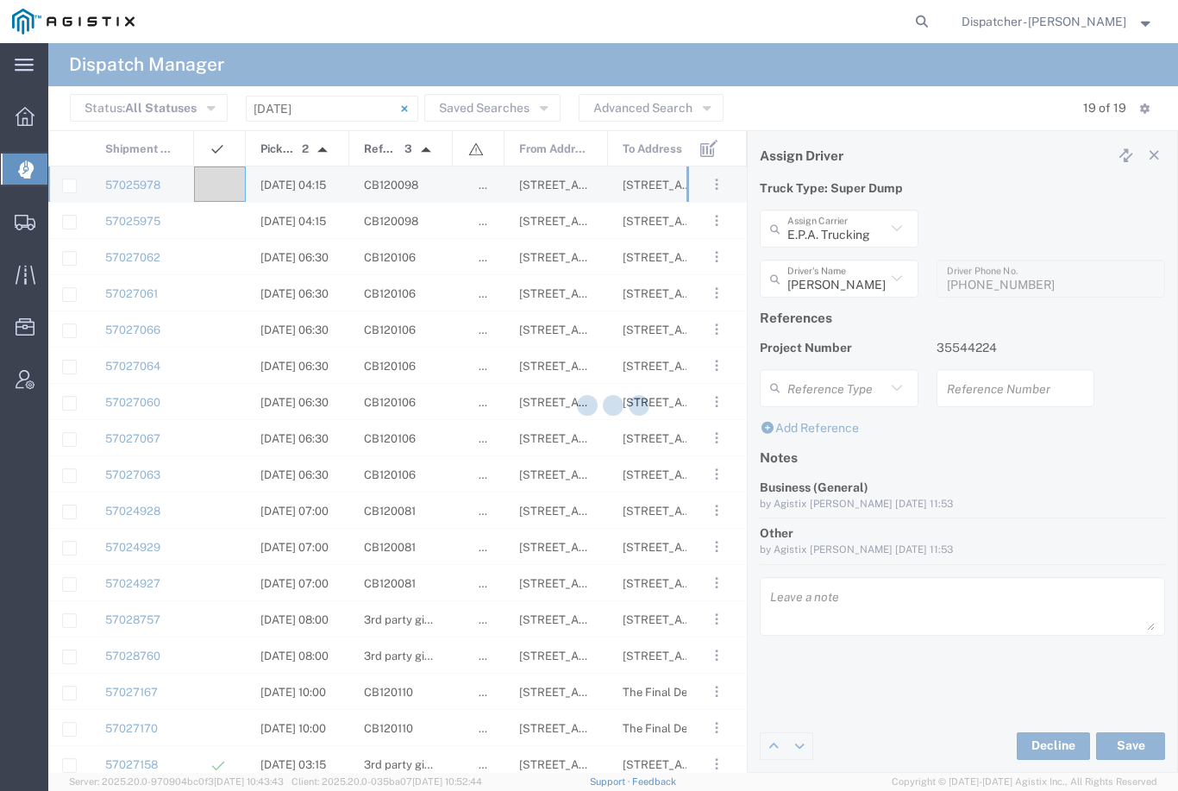
type input "[PERSON_NAME]"
type input "E.P.A. Trucking"
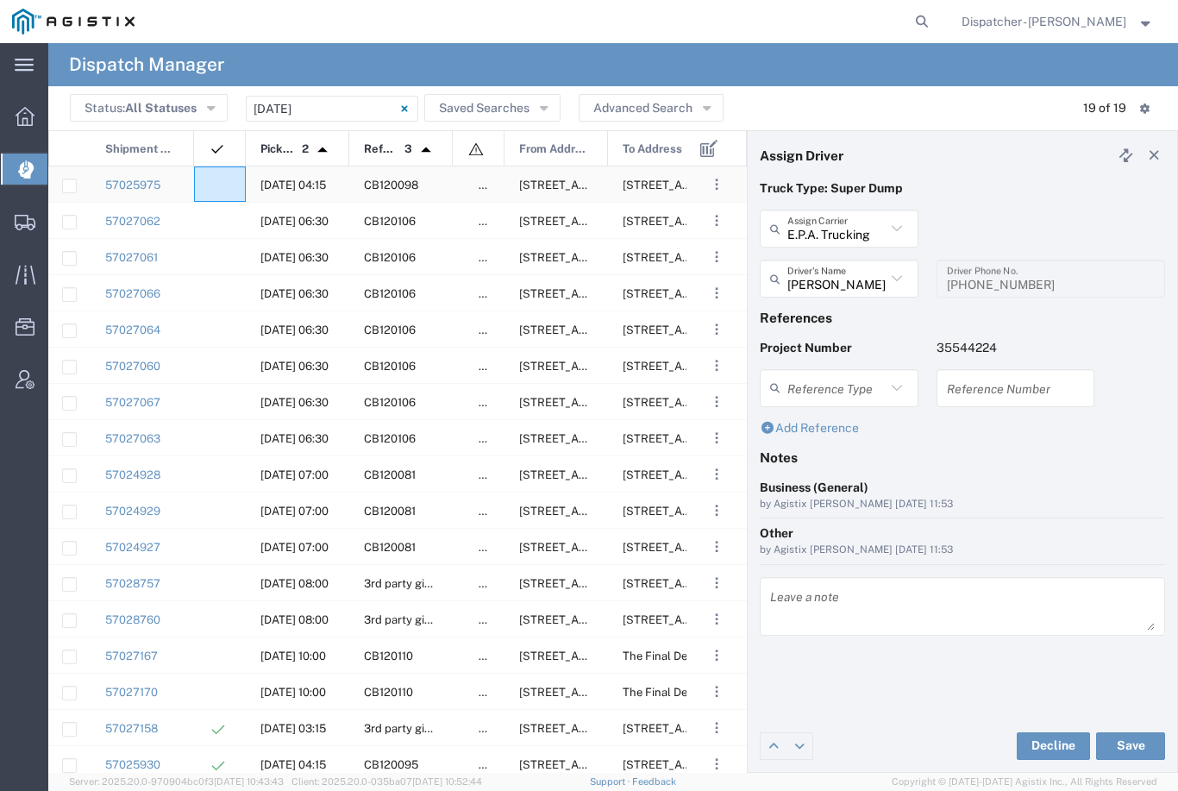
click at [220, 179] on div at bounding box center [220, 183] width 52 height 35
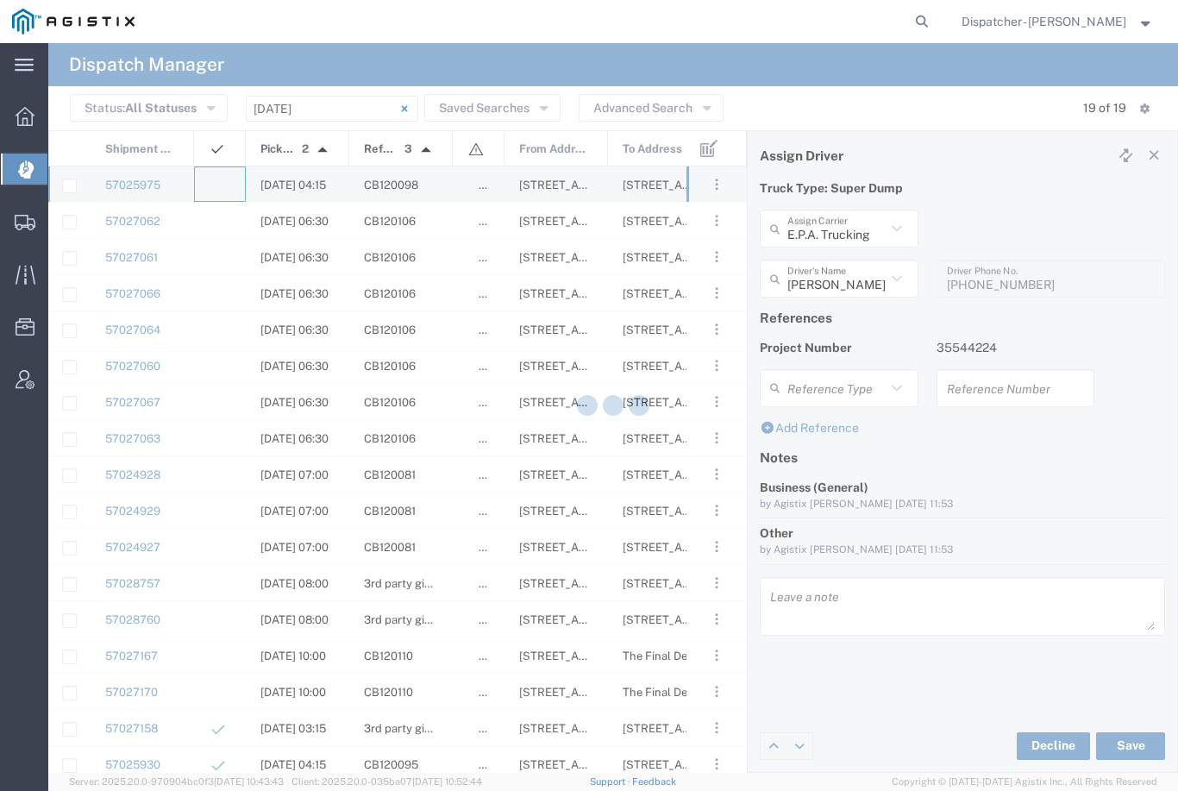
type input "[PERSON_NAME] & Sons Trucking, Inc"
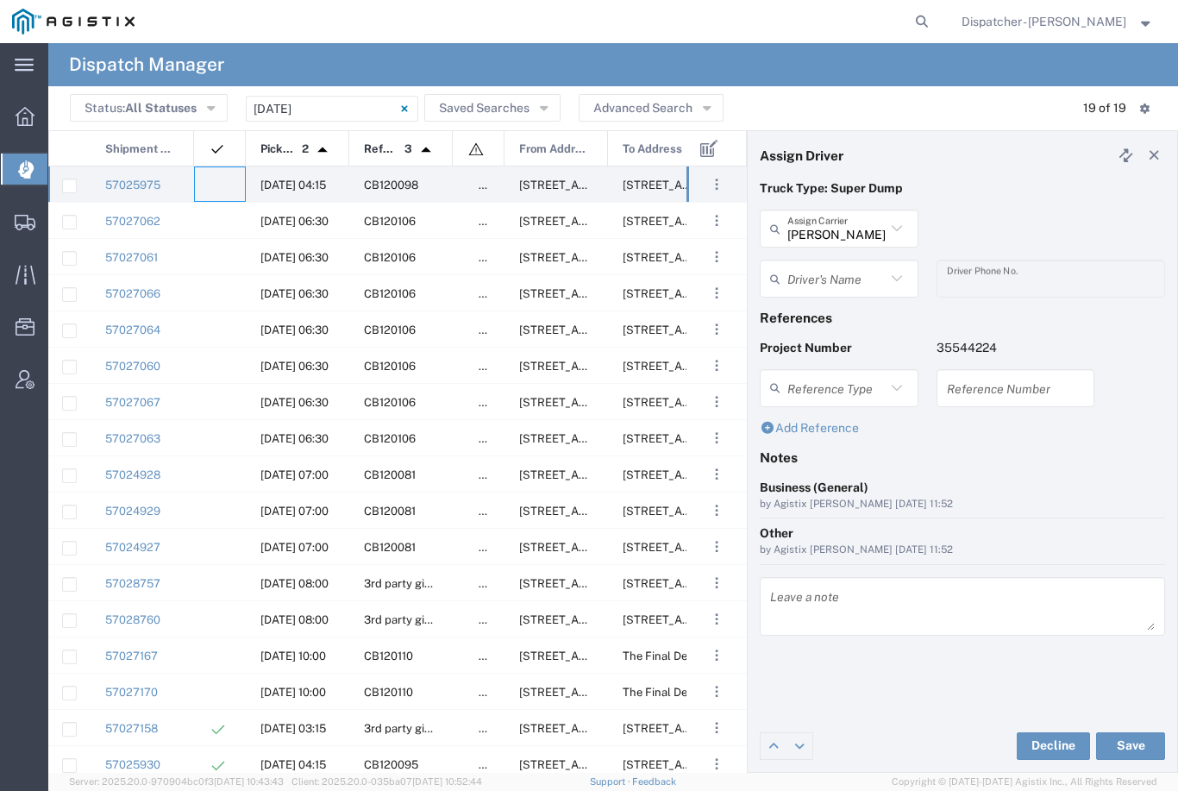
click at [850, 229] on input "[PERSON_NAME] & Sons Trucking, Inc" at bounding box center [836, 229] width 98 height 30
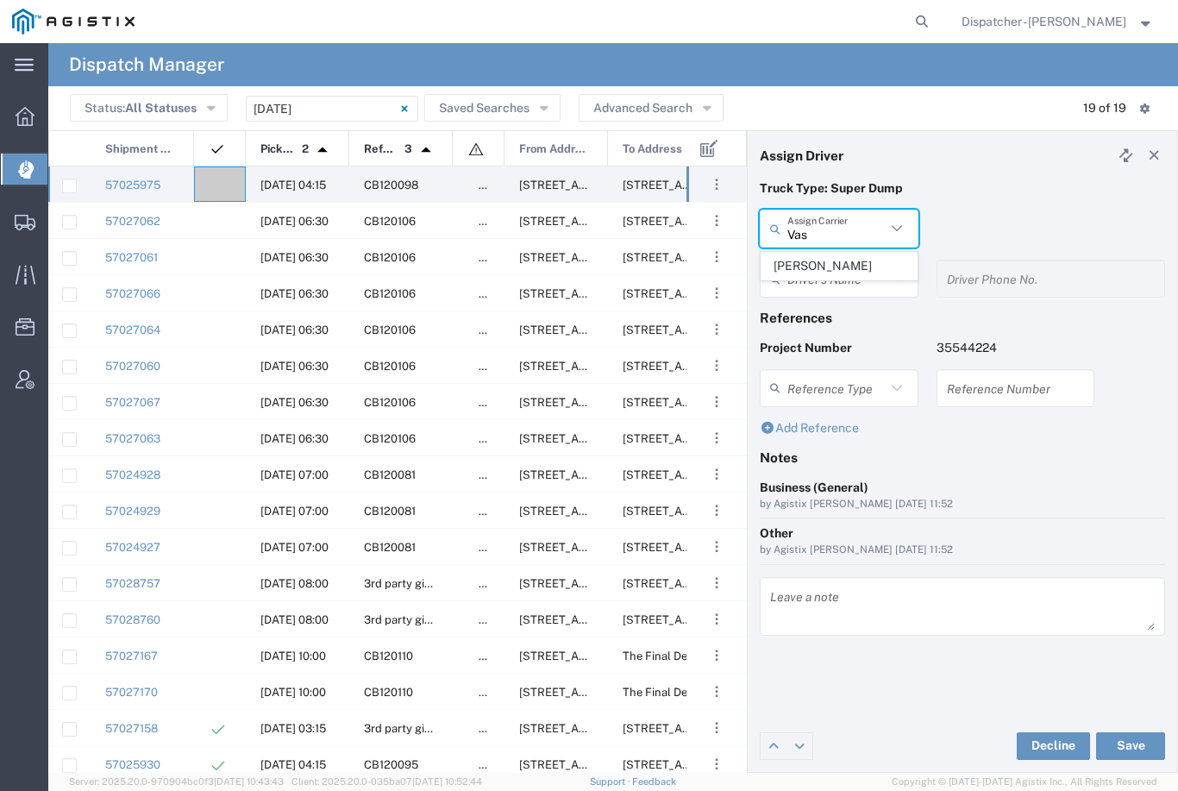
click at [835, 259] on span "[PERSON_NAME]" at bounding box center [839, 266] width 155 height 27
type input "[PERSON_NAME]"
click at [839, 280] on input "text" at bounding box center [841, 279] width 109 height 30
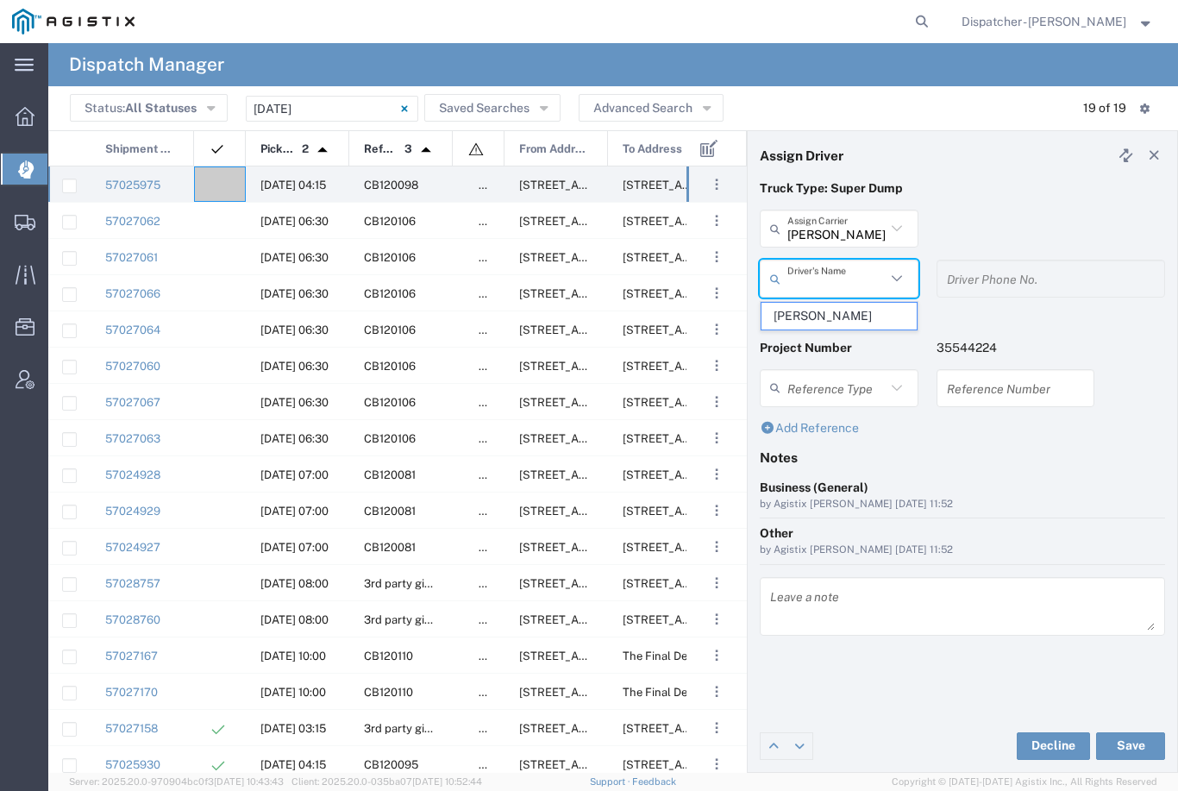
click at [837, 311] on span "[PERSON_NAME]" at bounding box center [839, 316] width 155 height 27
click at [1140, 736] on button "Save" at bounding box center [1130, 746] width 69 height 28
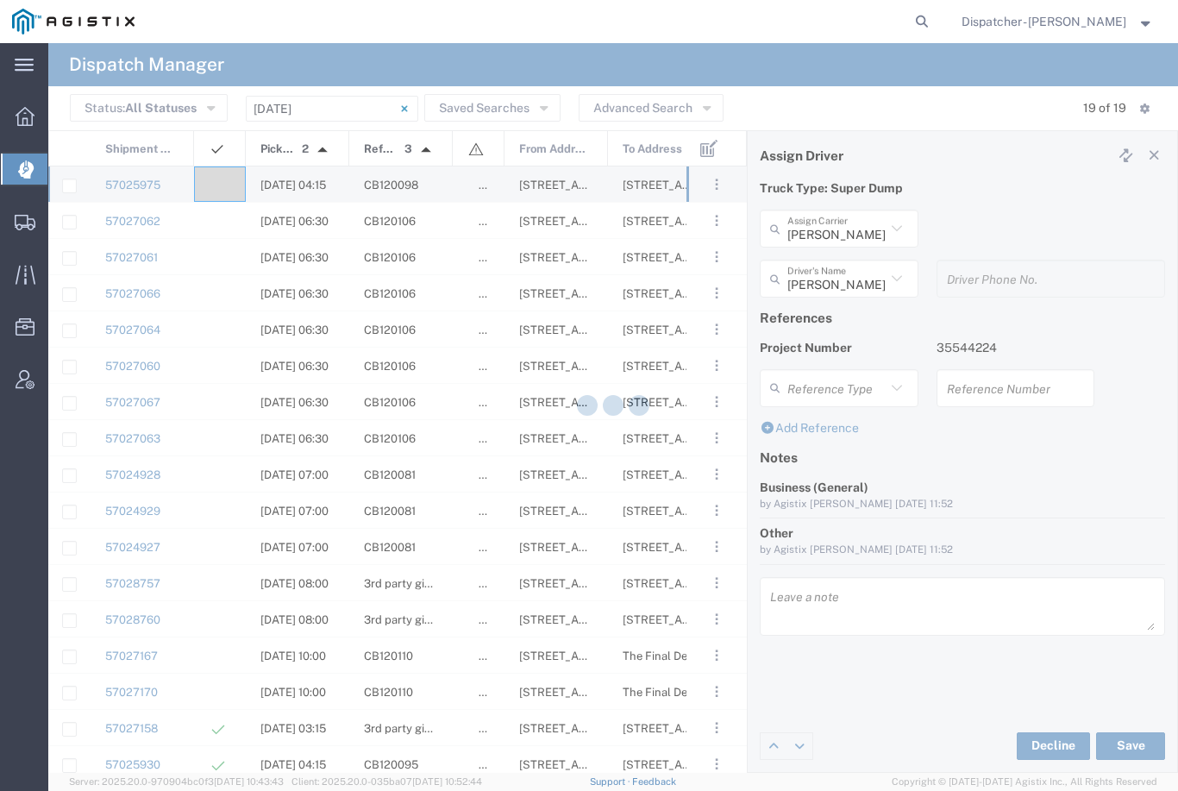
type input "[PERSON_NAME]"
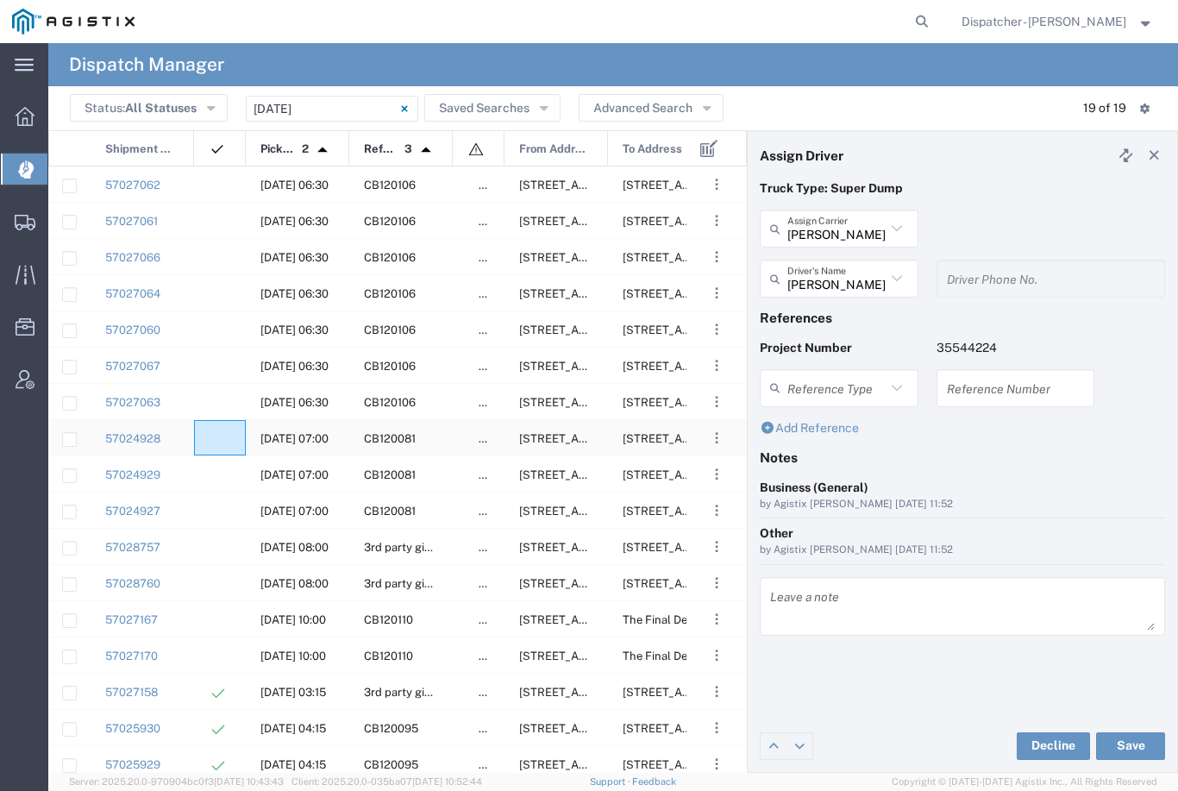
click at [210, 423] on div at bounding box center [220, 437] width 52 height 35
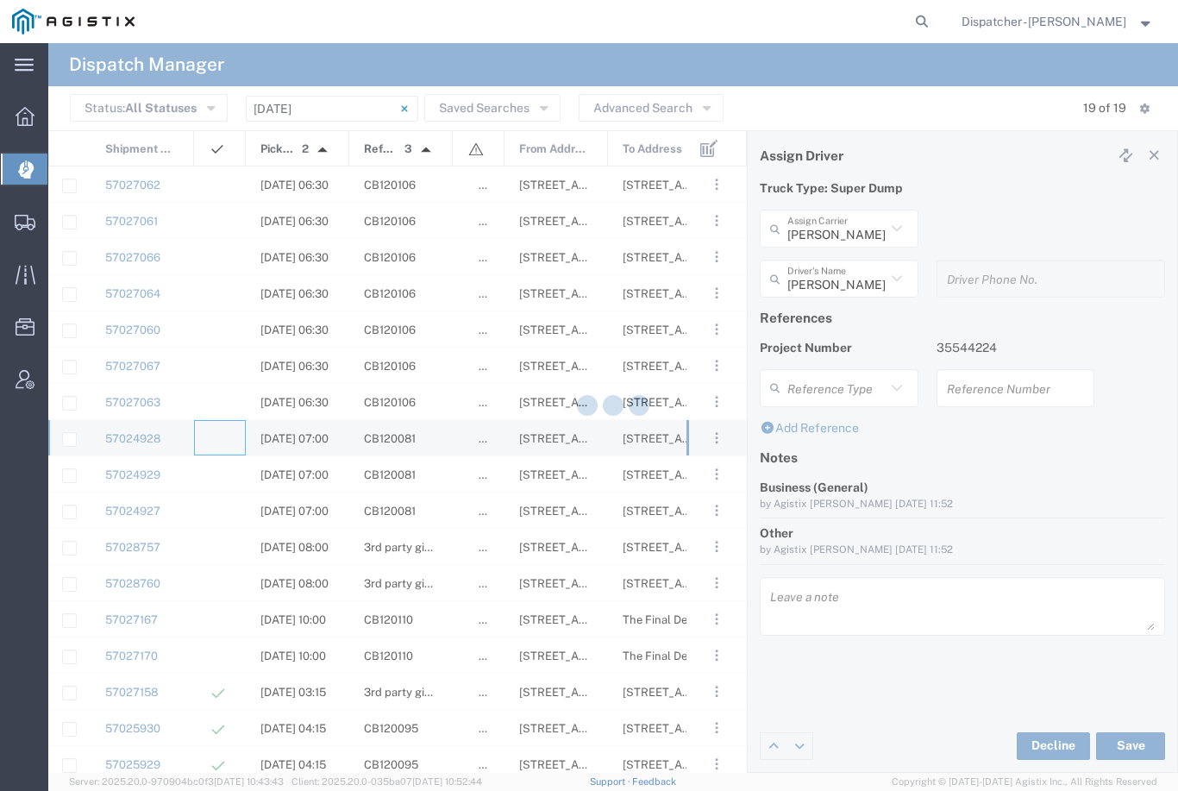
type input "[PERSON_NAME] & Sons Trucking, Inc"
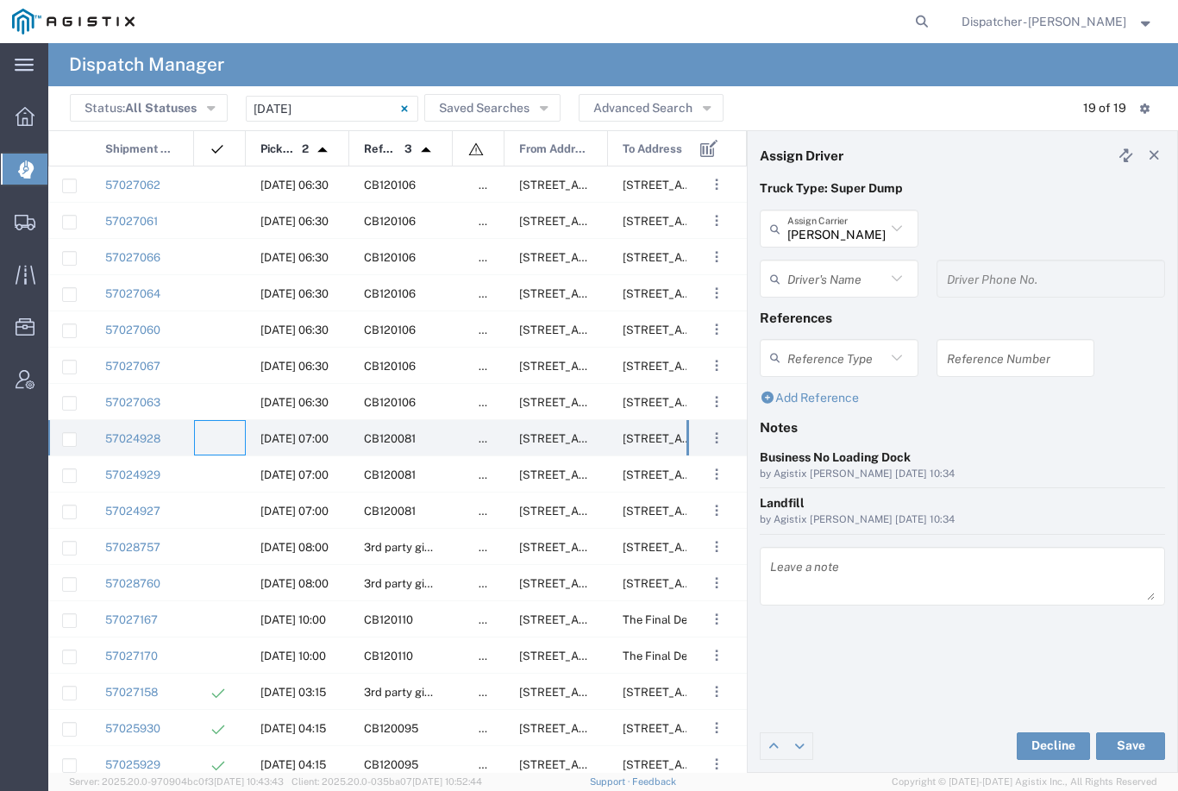
click at [835, 275] on input "text" at bounding box center [836, 279] width 98 height 30
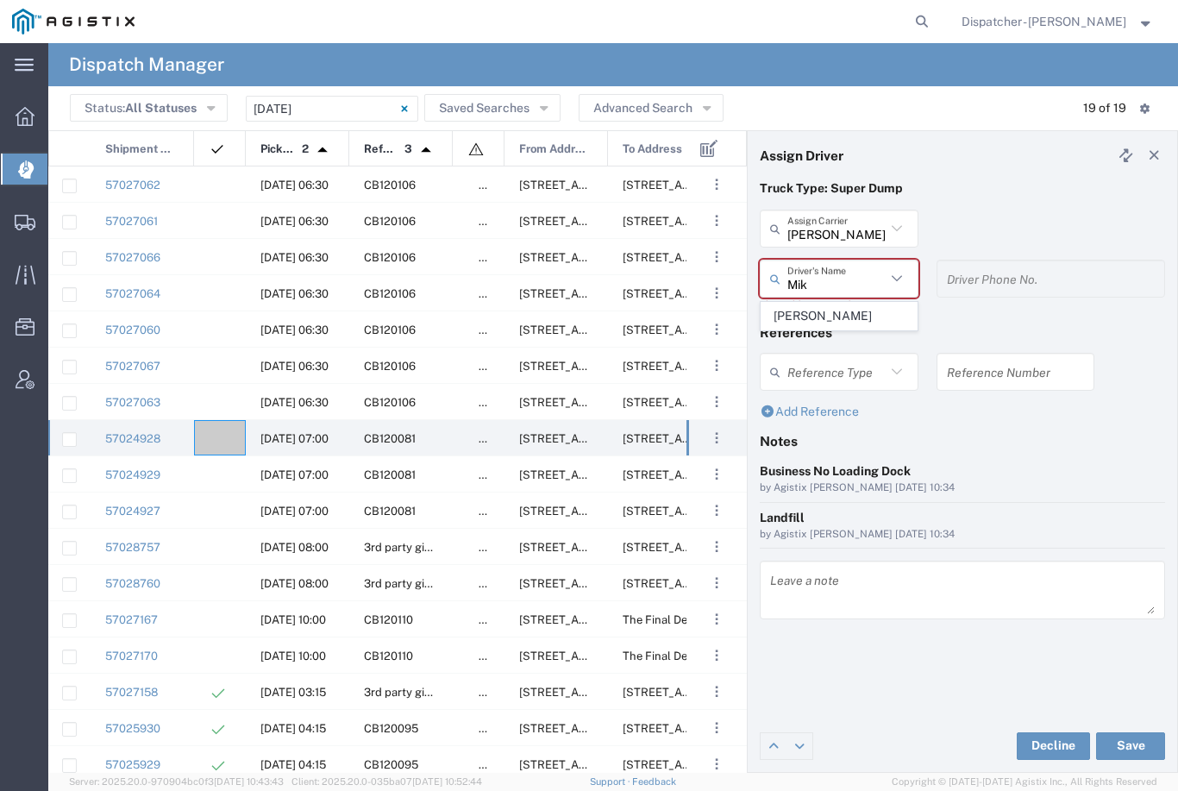
click at [837, 317] on span "[PERSON_NAME]" at bounding box center [839, 316] width 155 height 27
type input "[PERSON_NAME]"
type input "[PHONE_NUMBER]"
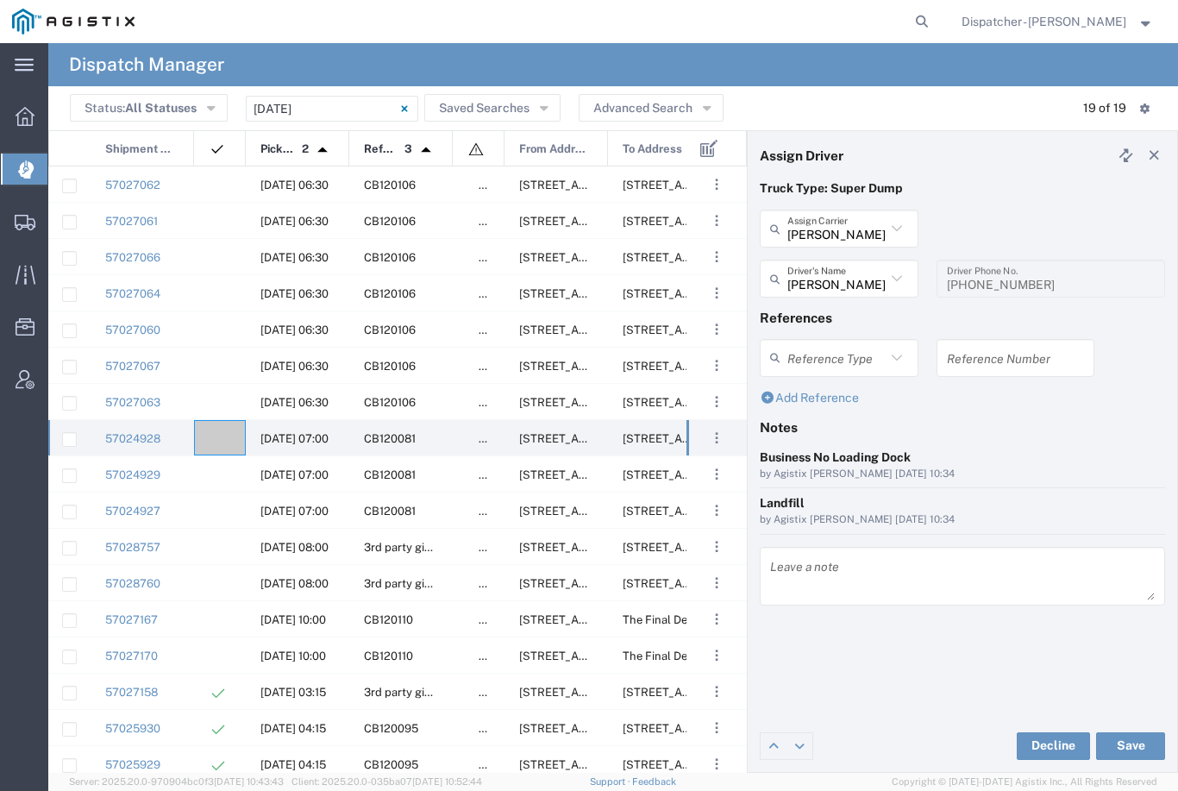
click at [1139, 744] on button "Save" at bounding box center [1130, 746] width 69 height 28
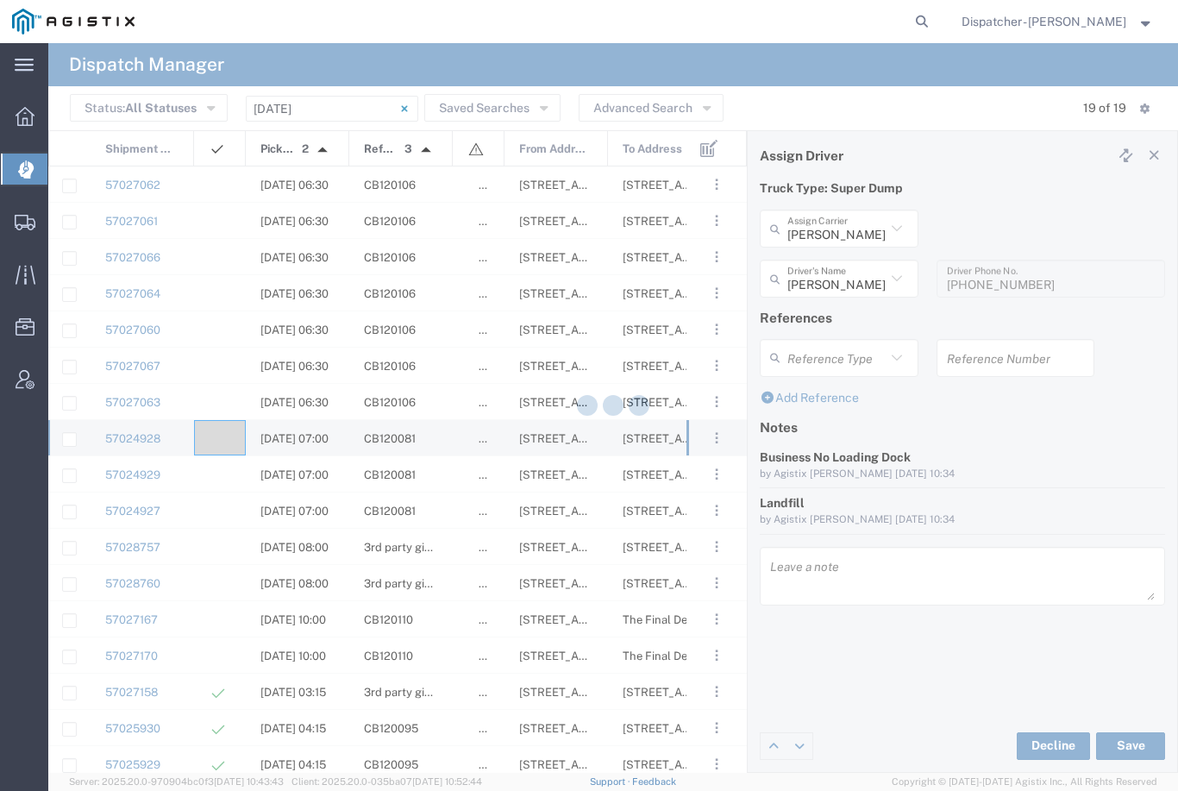
type input "[PERSON_NAME]"
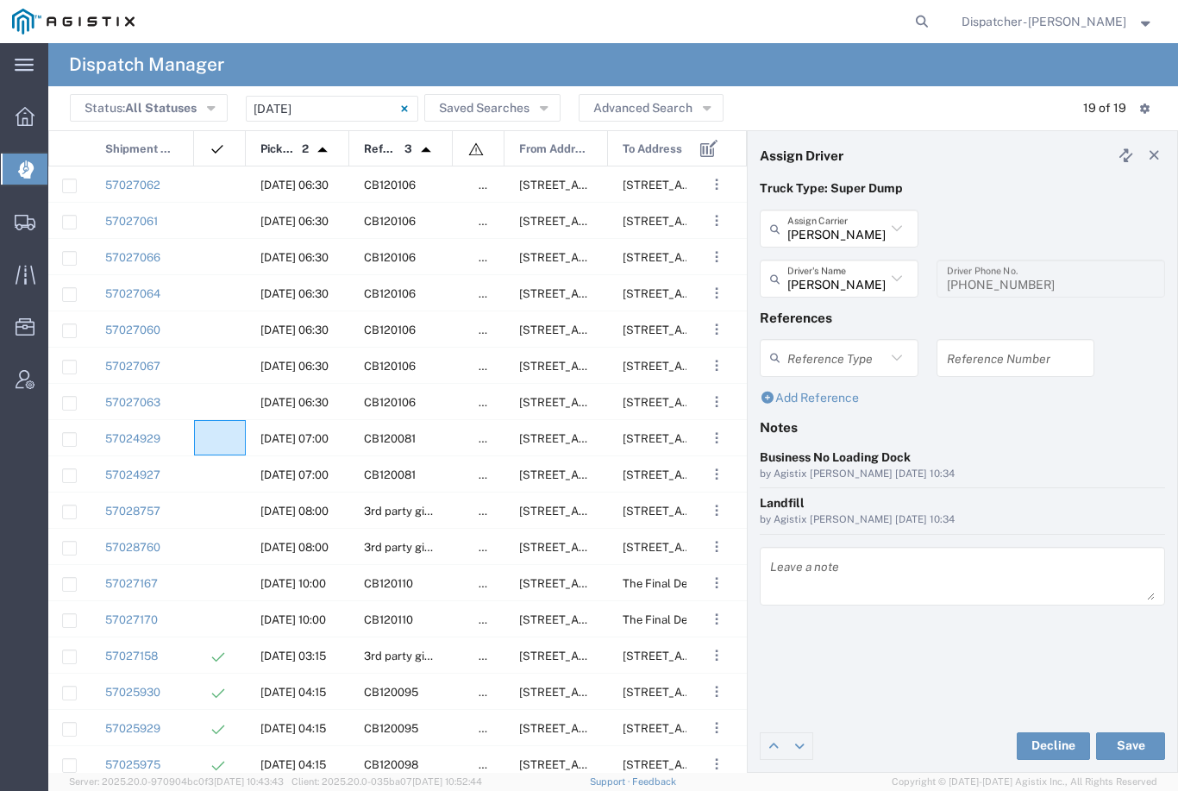
click at [216, 427] on div at bounding box center [220, 437] width 52 height 35
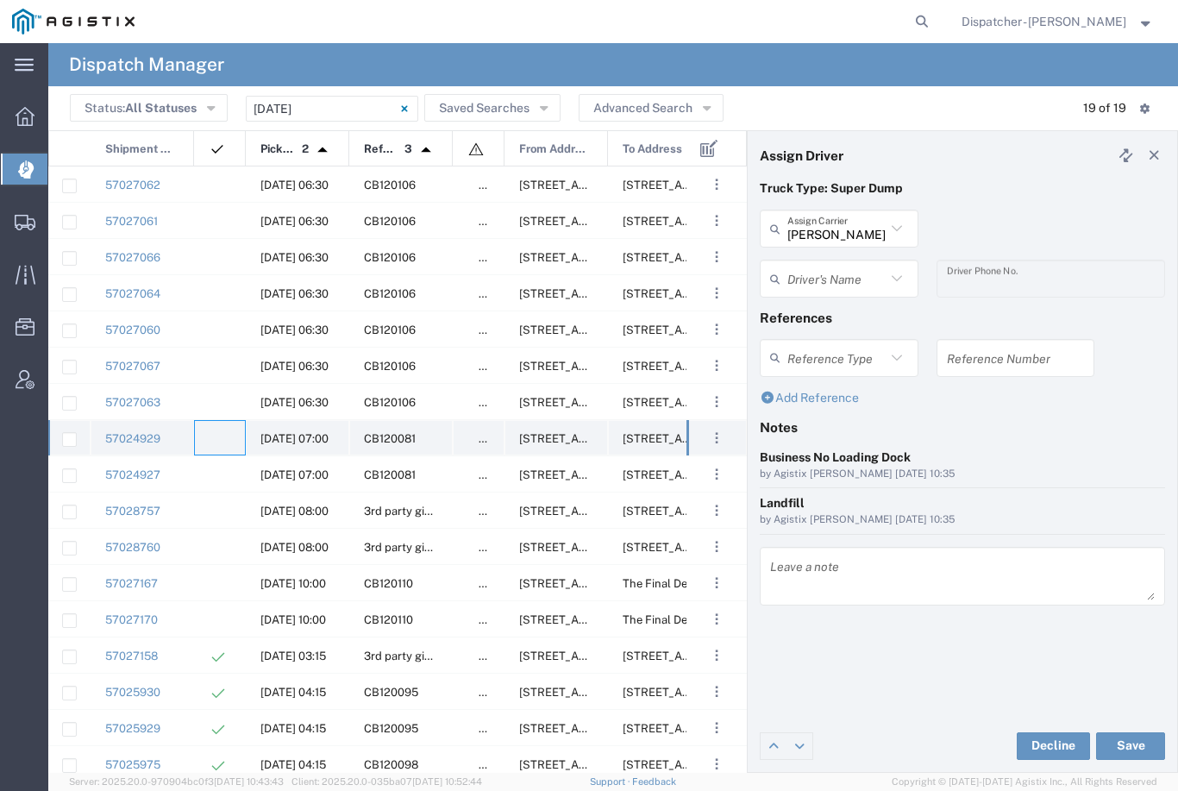
click at [214, 443] on agx-ag-table-icon-cell at bounding box center [214, 438] width 11 height 13
click at [837, 282] on input "text" at bounding box center [836, 279] width 98 height 30
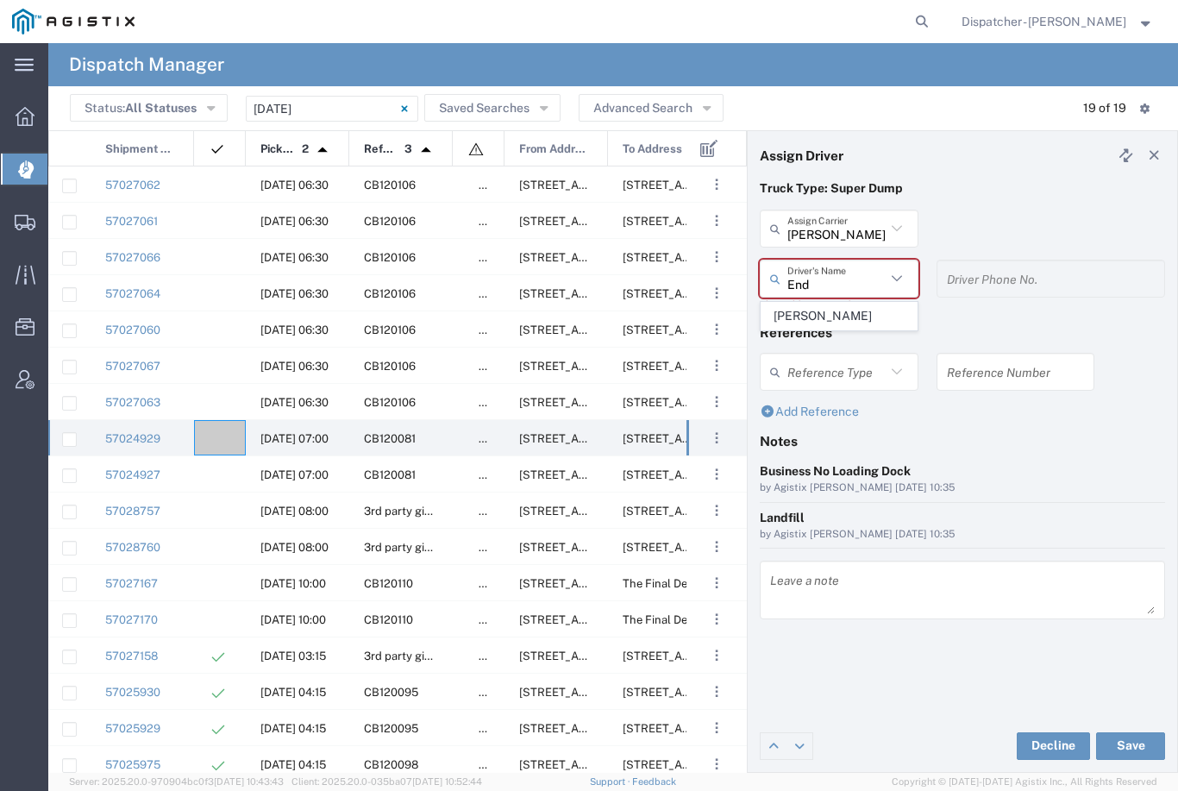
click at [837, 308] on span "[PERSON_NAME]" at bounding box center [839, 316] width 155 height 27
type input "[PERSON_NAME]"
type input "[PHONE_NUMBER]"
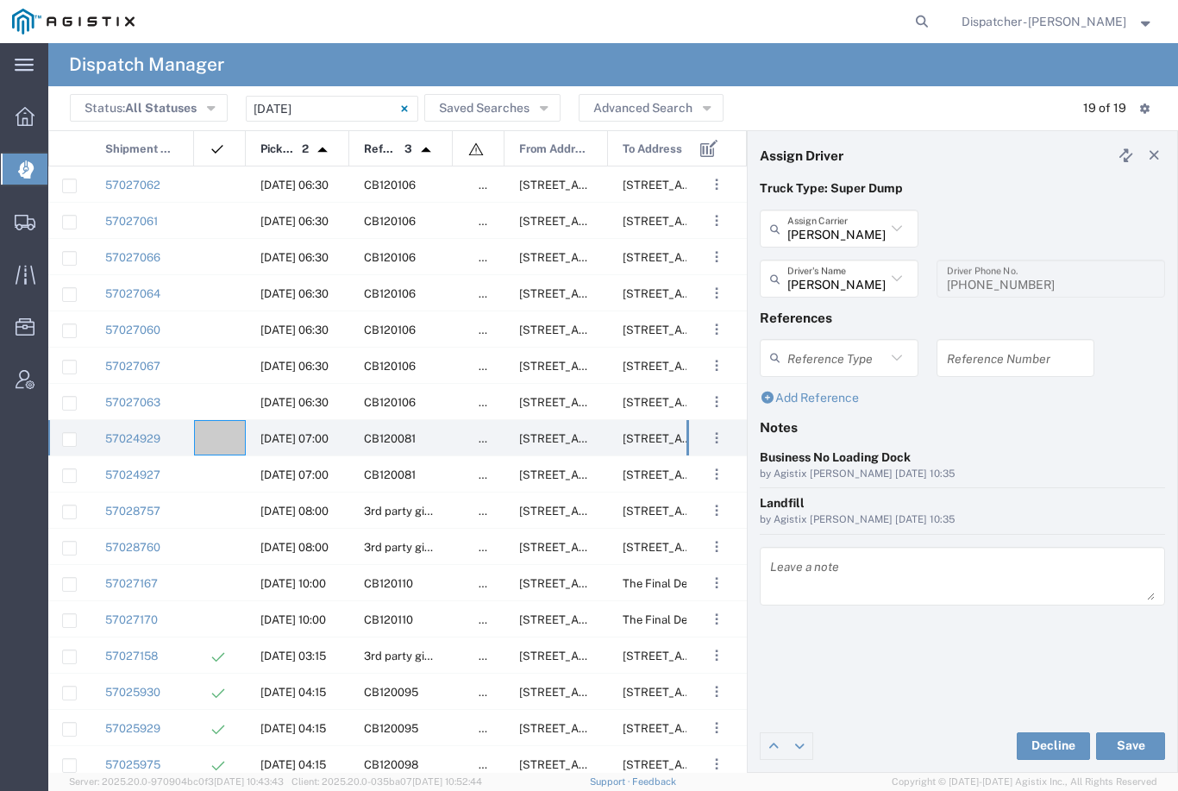
click at [1132, 753] on button "Save" at bounding box center [1130, 746] width 69 height 28
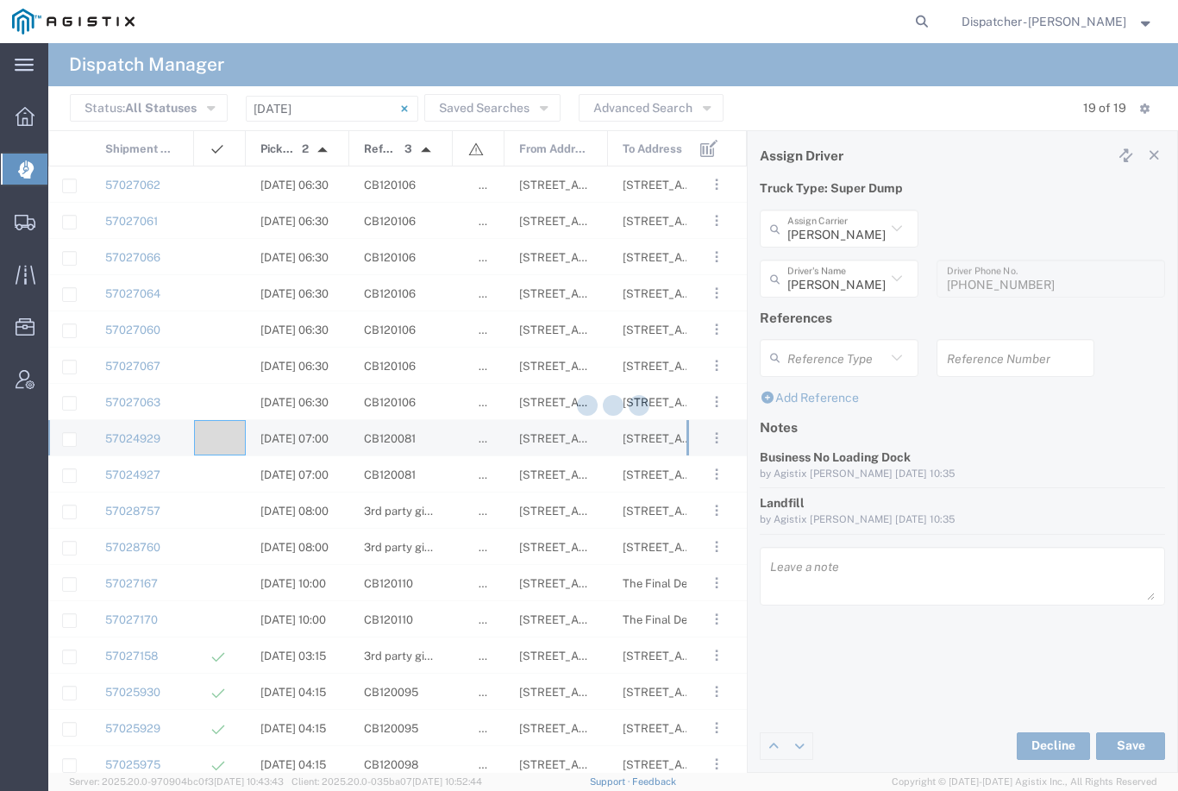
type input "[PERSON_NAME]"
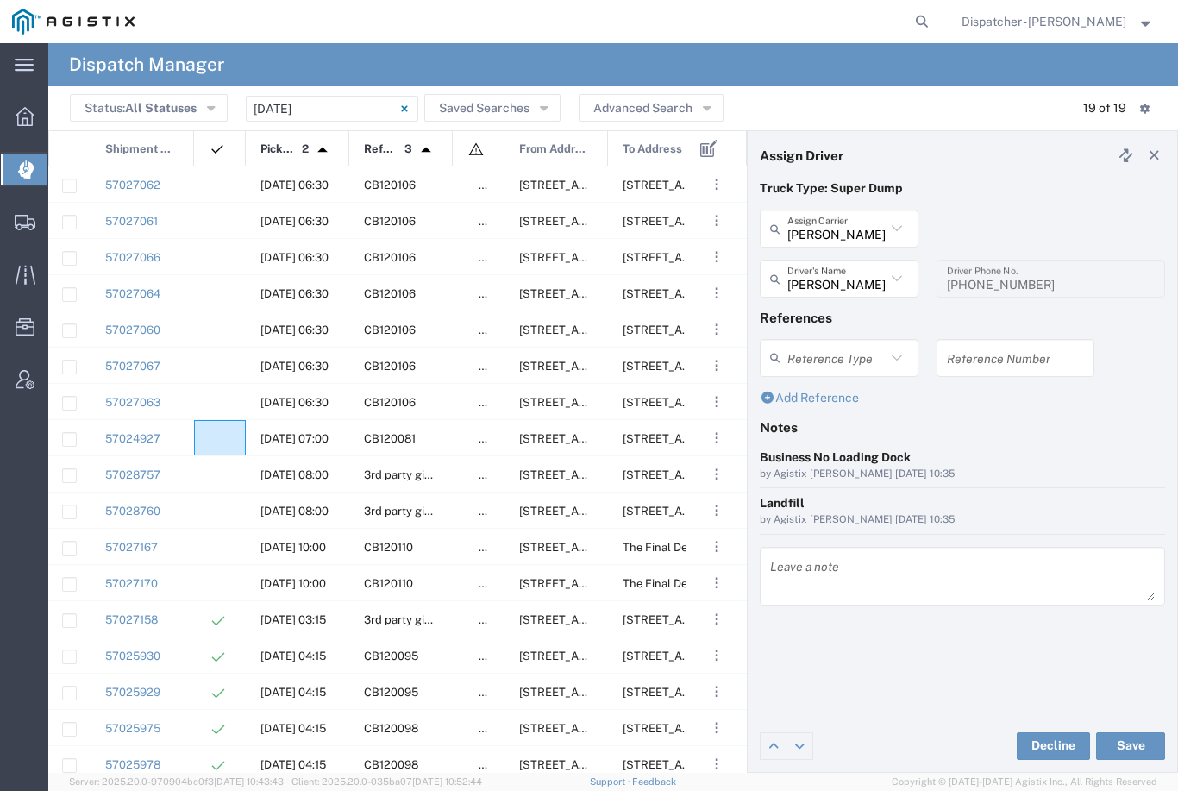
click at [218, 427] on div at bounding box center [220, 437] width 52 height 35
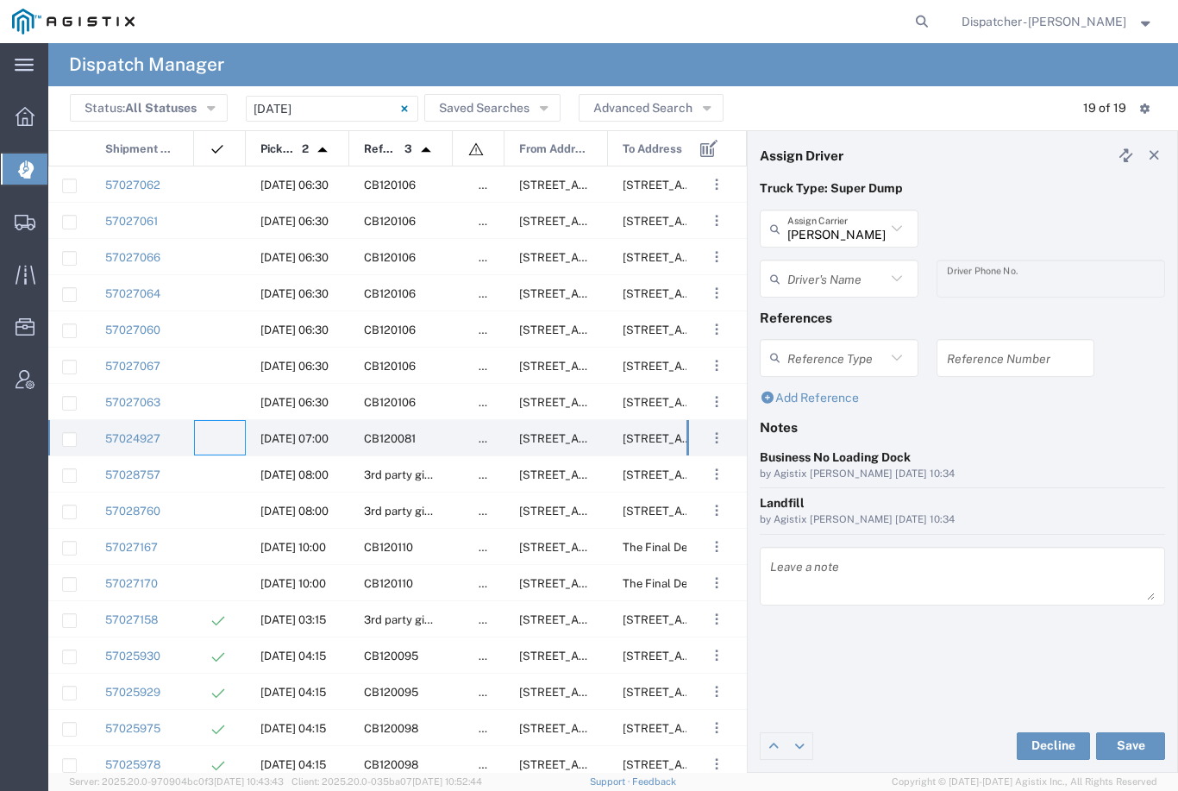
click at [824, 275] on input "text" at bounding box center [836, 279] width 98 height 30
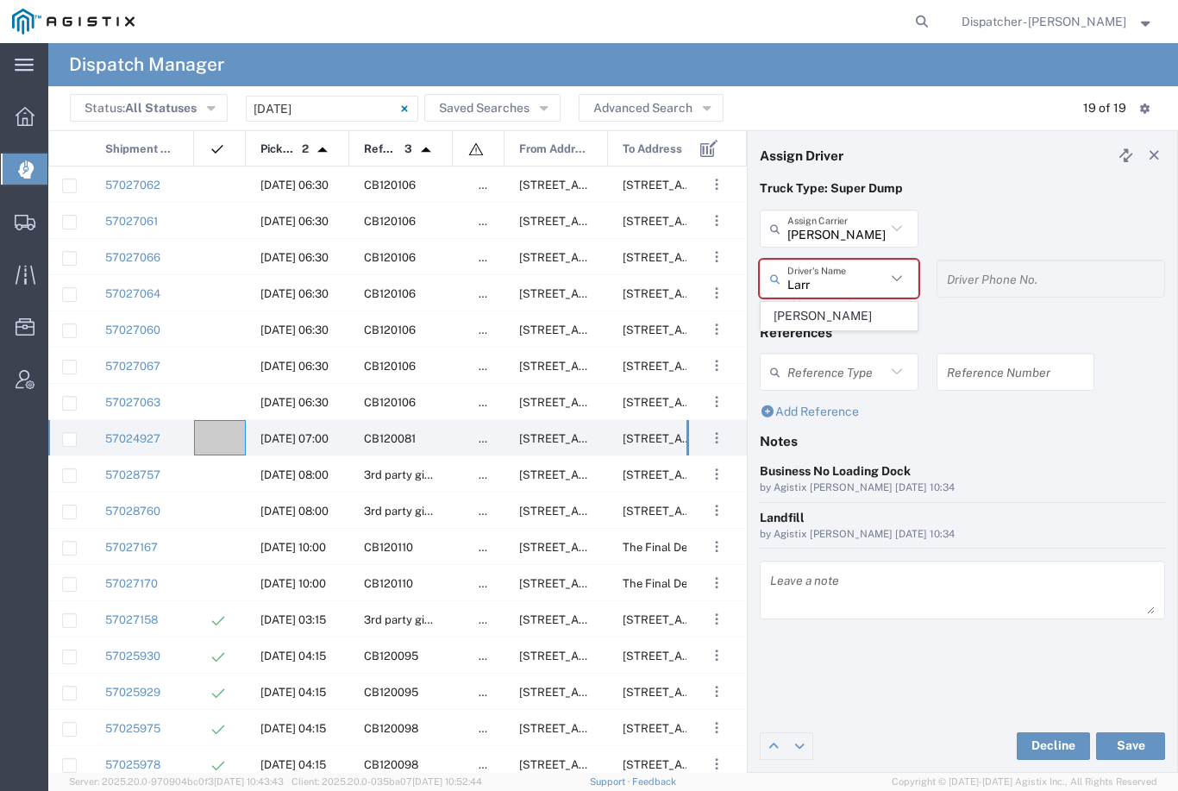
click at [830, 311] on span "[PERSON_NAME]" at bounding box center [839, 316] width 155 height 27
type input "[PERSON_NAME]"
type input "[PHONE_NUMBER]"
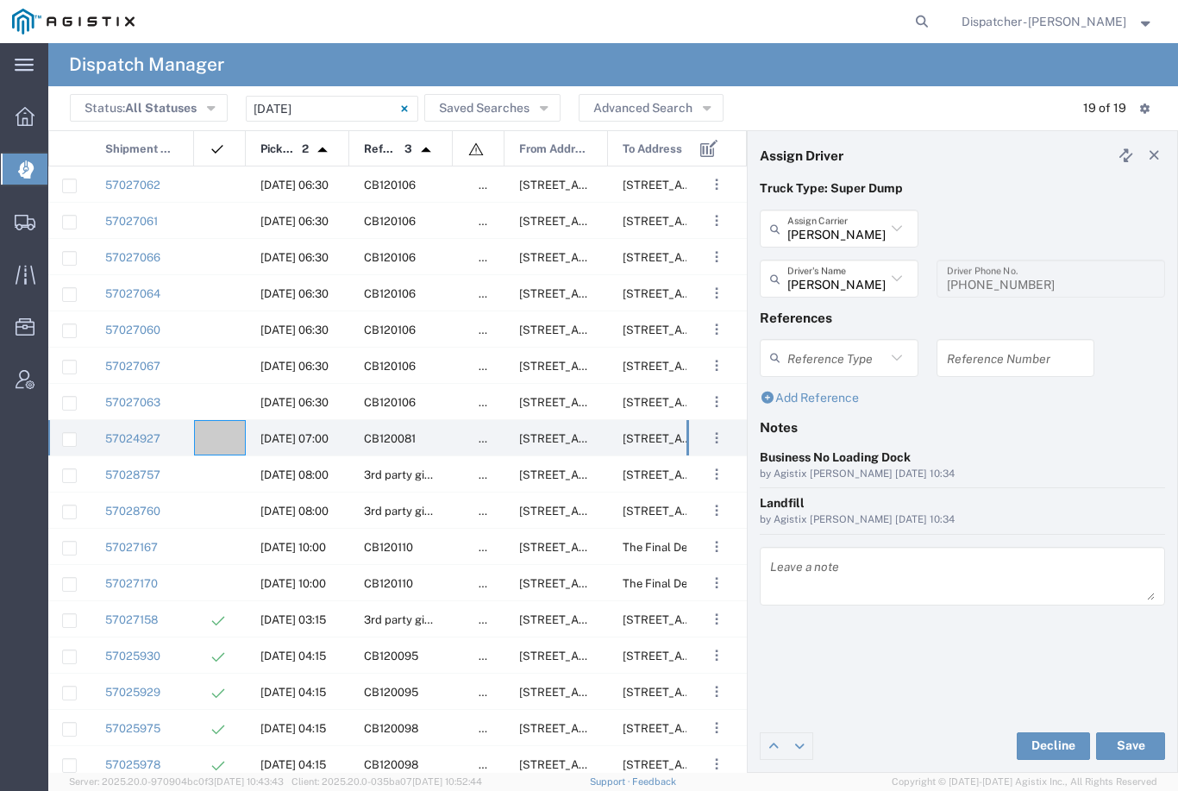
click at [1132, 748] on button "Save" at bounding box center [1130, 746] width 69 height 28
type input "[PERSON_NAME]"
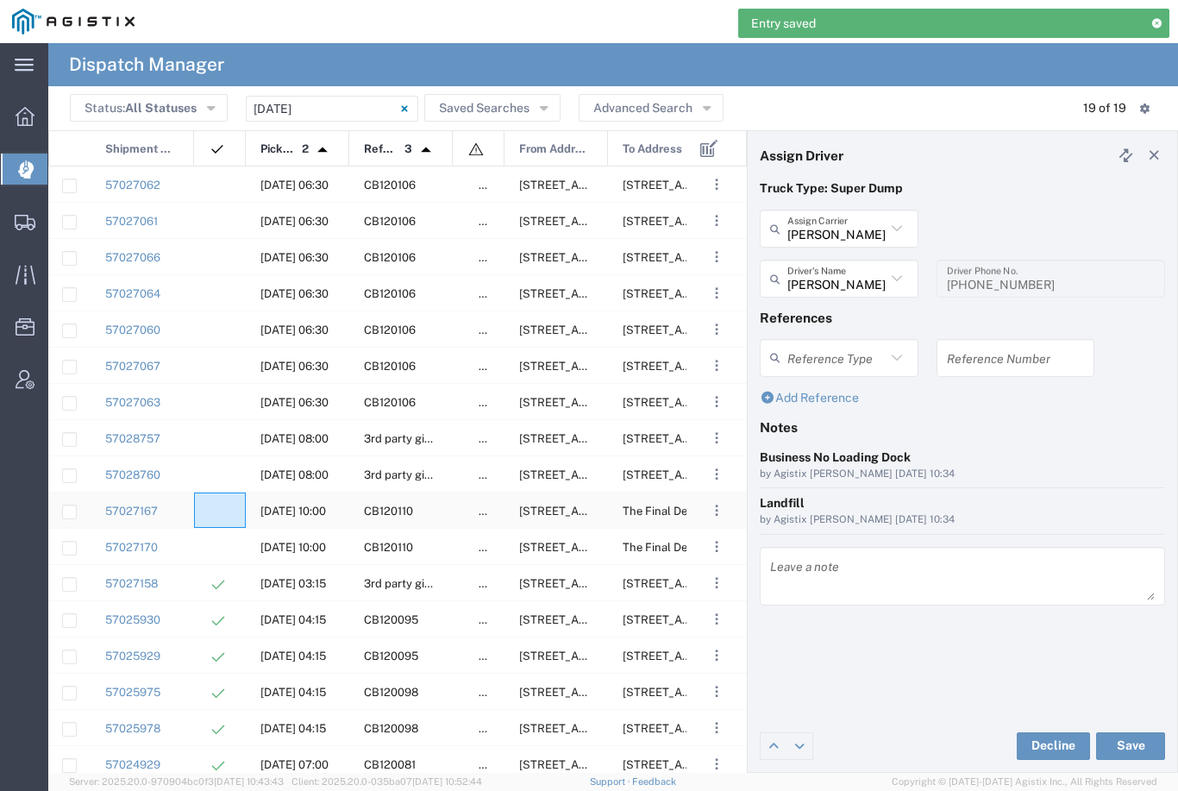
click at [212, 499] on div at bounding box center [220, 509] width 52 height 35
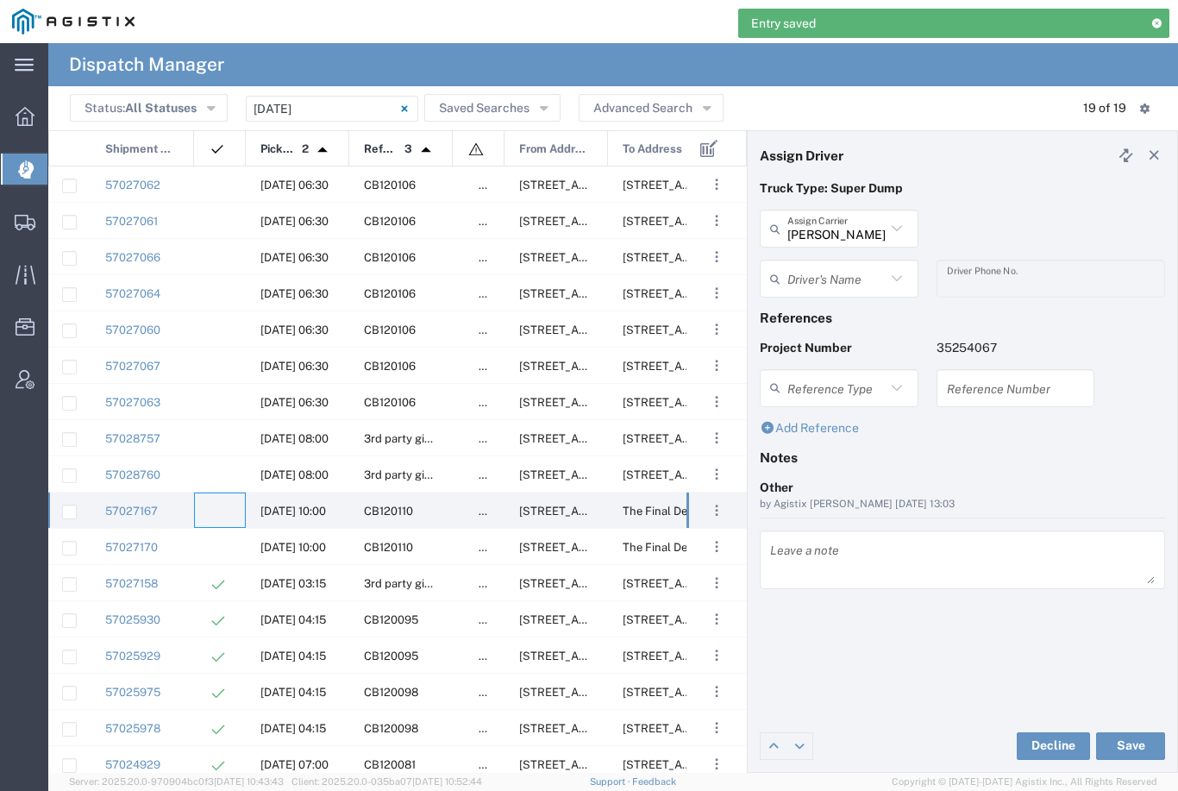
click at [835, 223] on input "[PERSON_NAME] & Sons Trucking, Inc" at bounding box center [836, 229] width 98 height 30
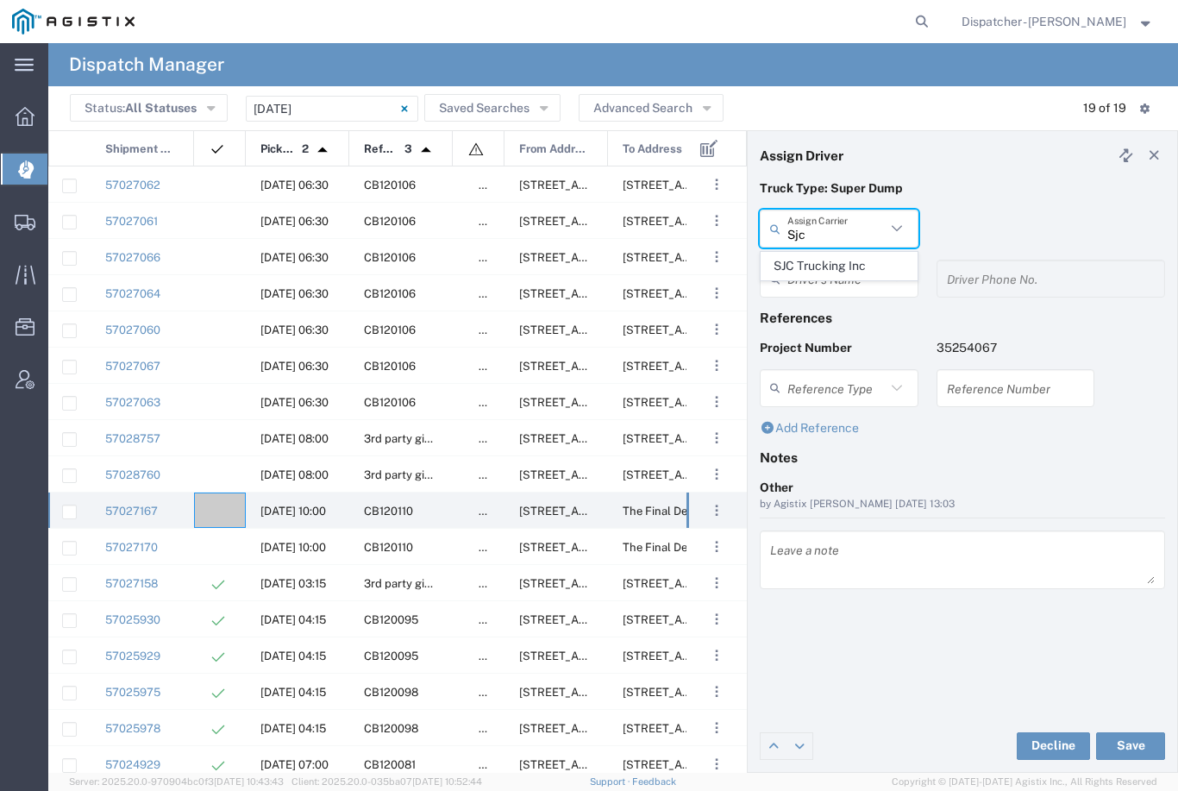
click at [828, 255] on span "SJC Trucking Inc" at bounding box center [839, 266] width 155 height 27
type input "SJC Trucking Inc"
click at [843, 277] on input "text" at bounding box center [836, 279] width 98 height 30
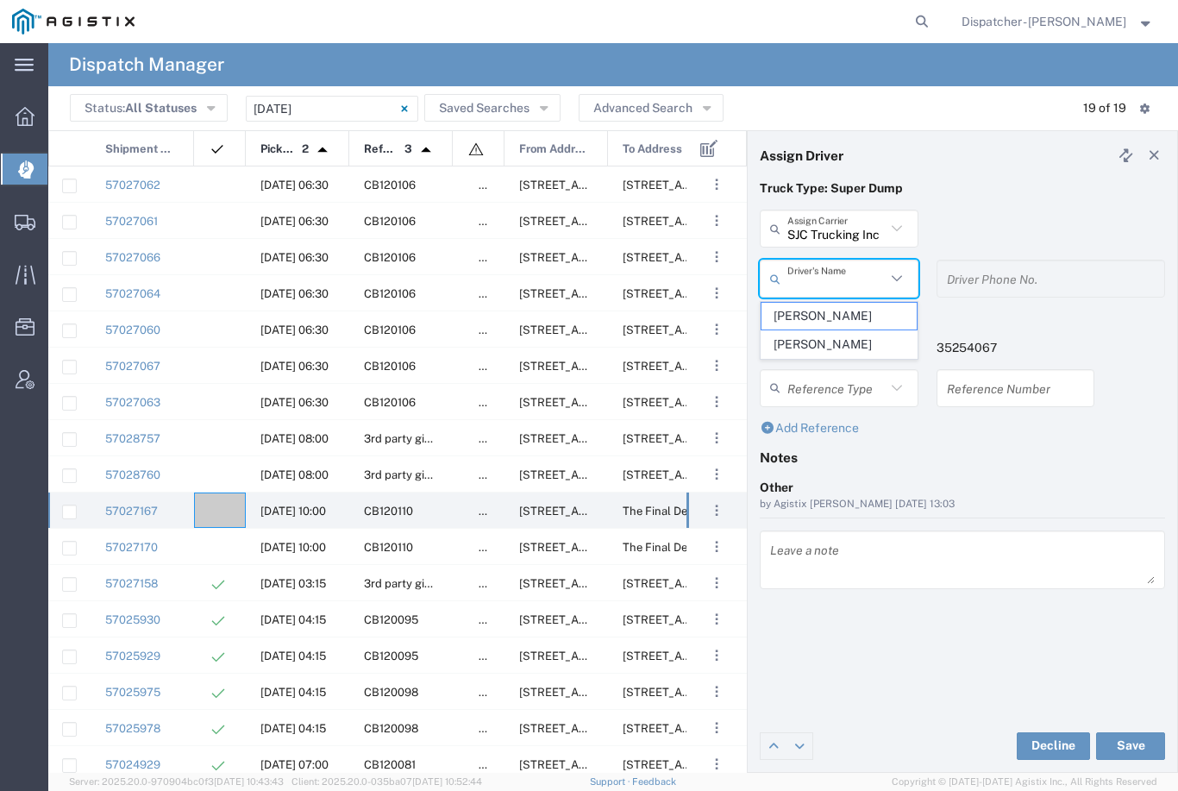
click at [818, 321] on span "[PERSON_NAME]" at bounding box center [839, 316] width 155 height 27
type input "[PERSON_NAME]"
type input "9255187628"
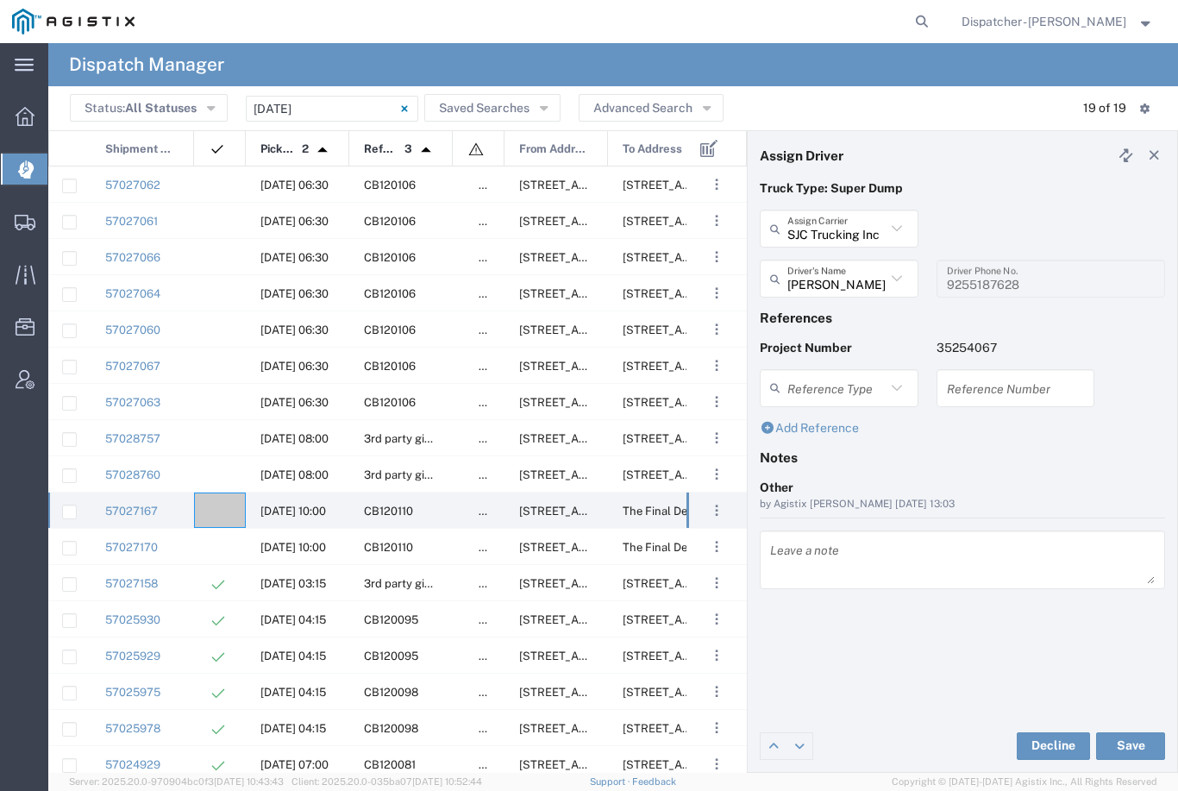
click at [1138, 737] on button "Save" at bounding box center [1130, 746] width 69 height 28
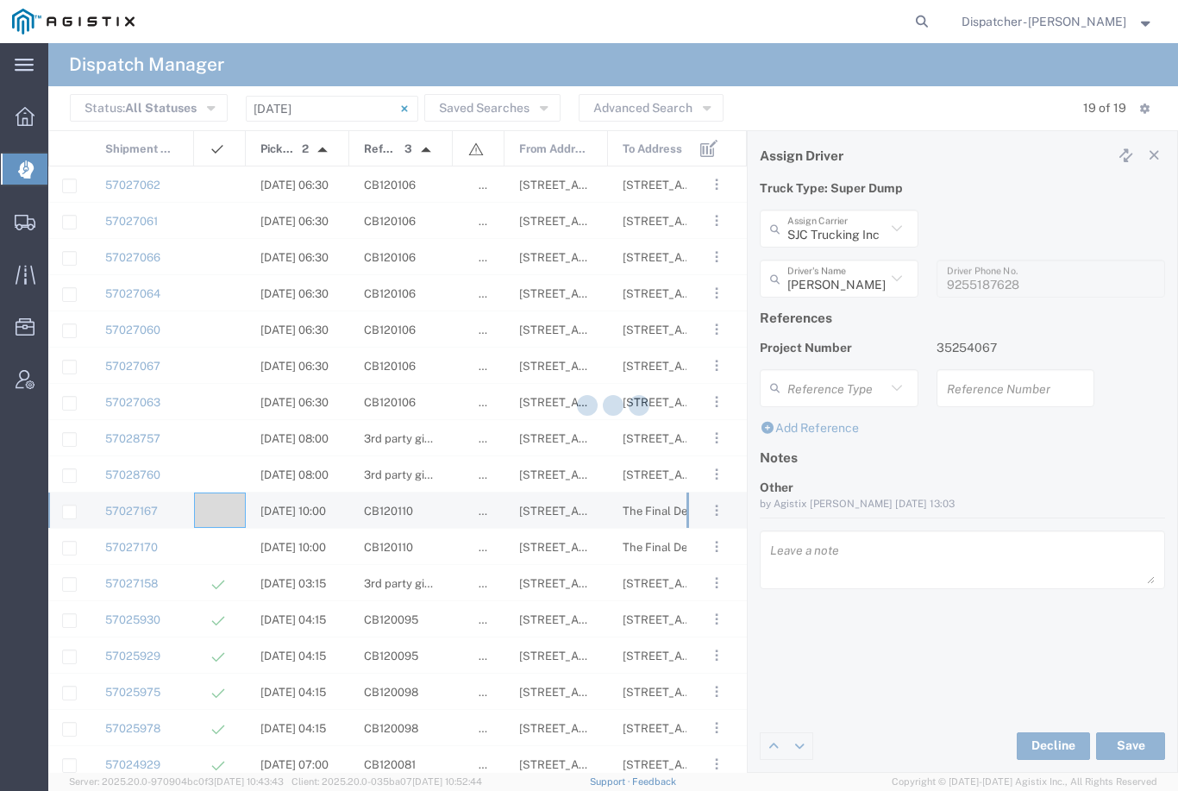
type input "[PERSON_NAME]"
type input "SJC Trucking Inc"
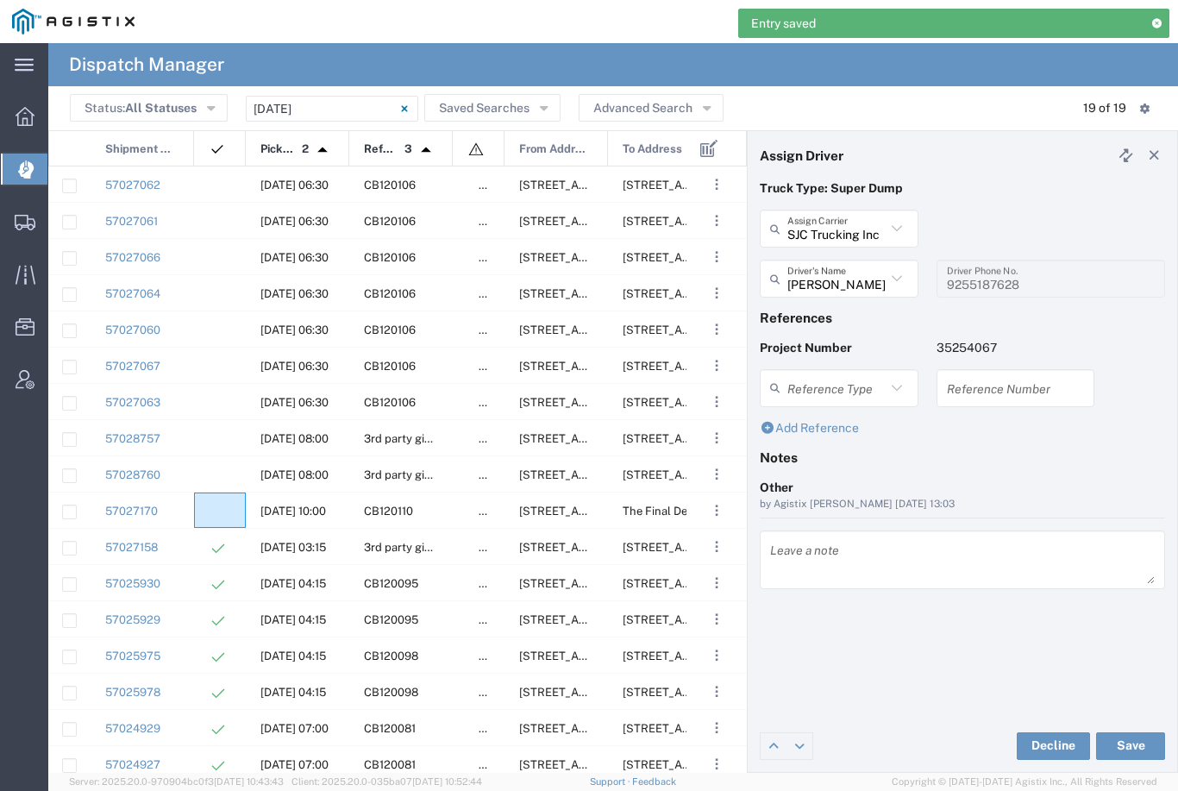
click at [217, 507] on agx-ag-table-icon-cell at bounding box center [214, 511] width 11 height 13
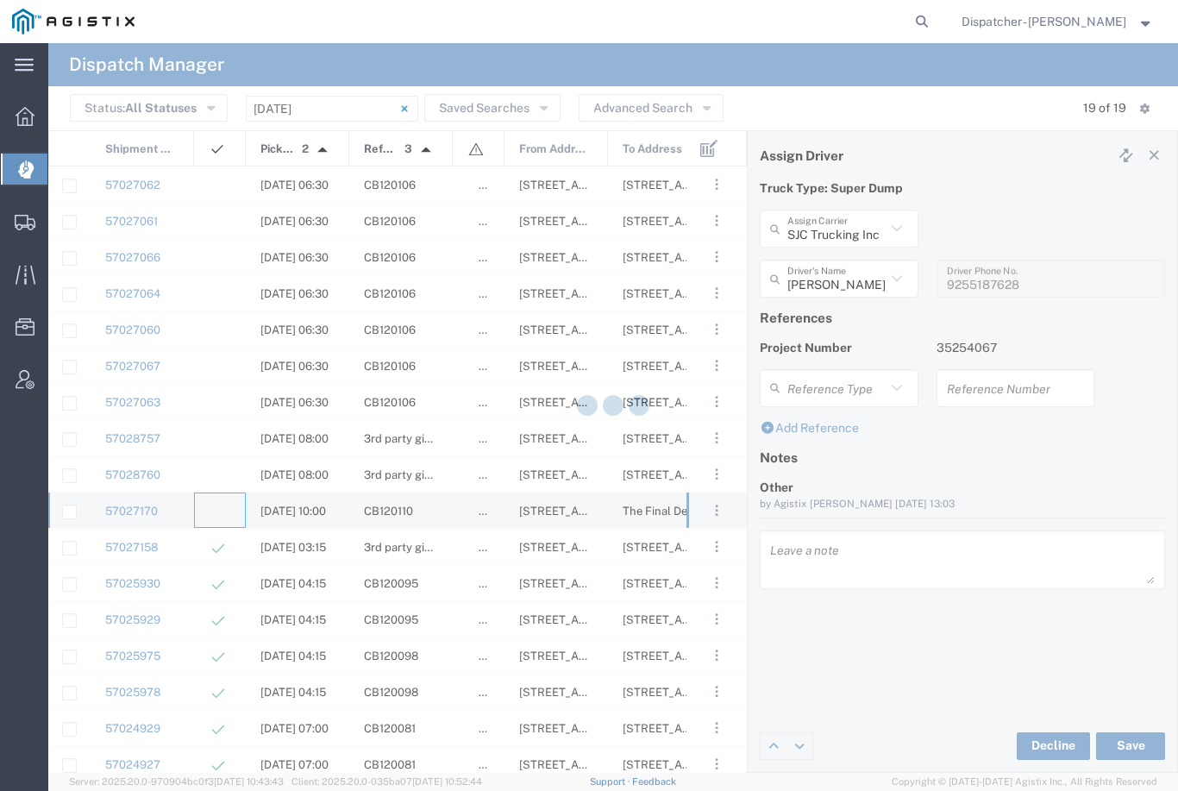
type input "[PERSON_NAME] & Sons Trucking, Inc"
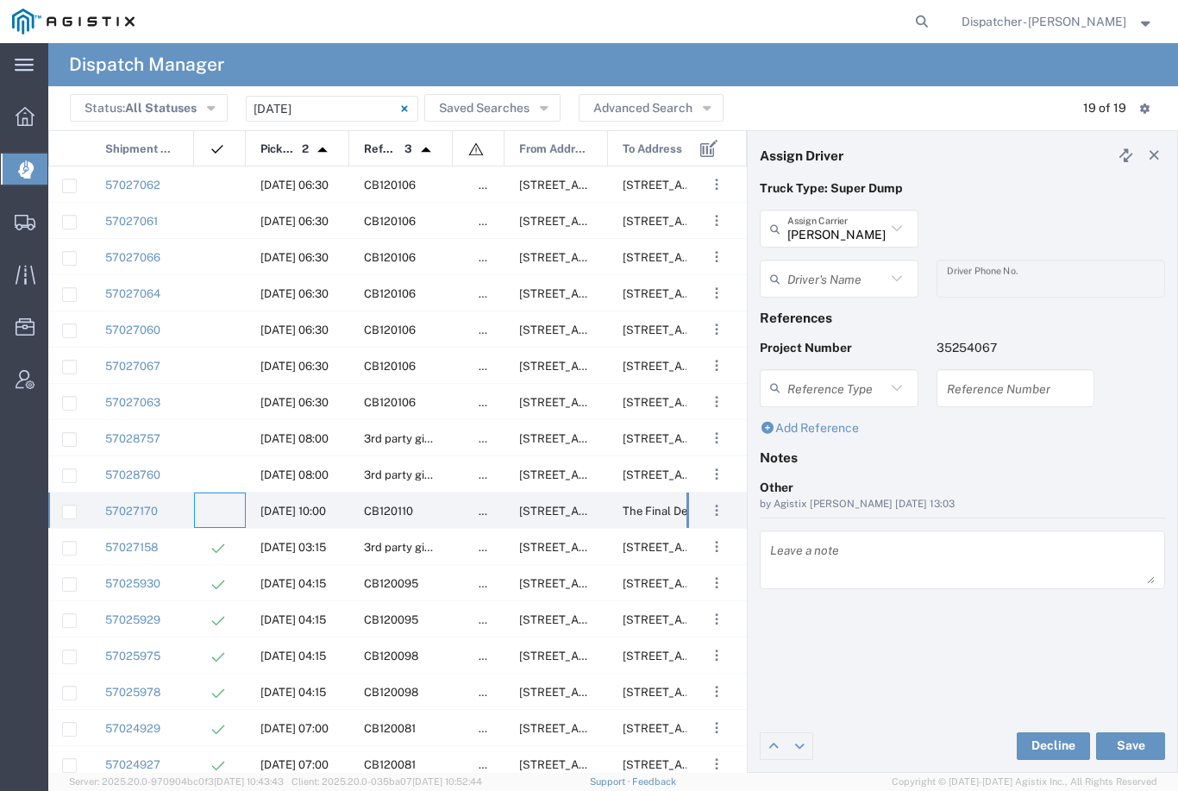
click at [225, 505] on div at bounding box center [220, 509] width 52 height 35
click at [821, 215] on input "[PERSON_NAME] & Sons Trucking, Inc" at bounding box center [836, 229] width 98 height 30
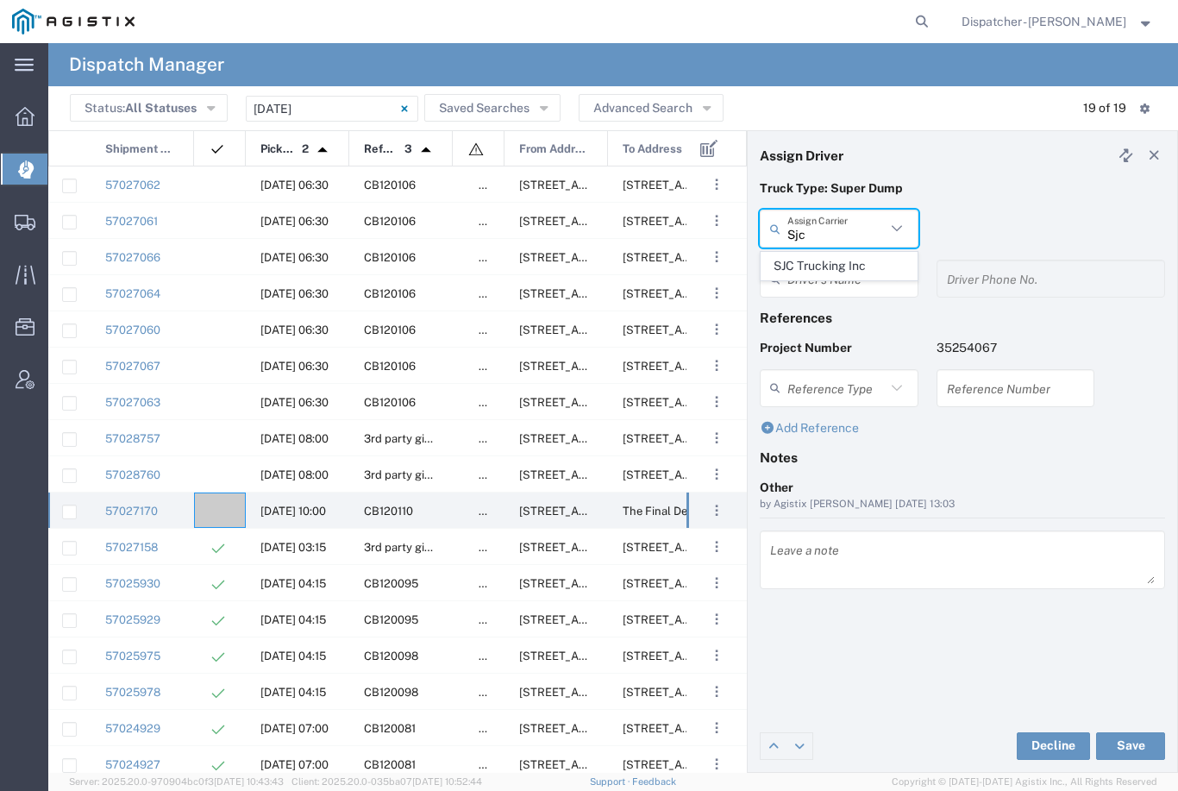
click at [842, 252] on li "SJC Trucking Inc" at bounding box center [839, 266] width 157 height 28
type input "SJC Trucking Inc"
click at [841, 284] on input "text" at bounding box center [841, 279] width 109 height 30
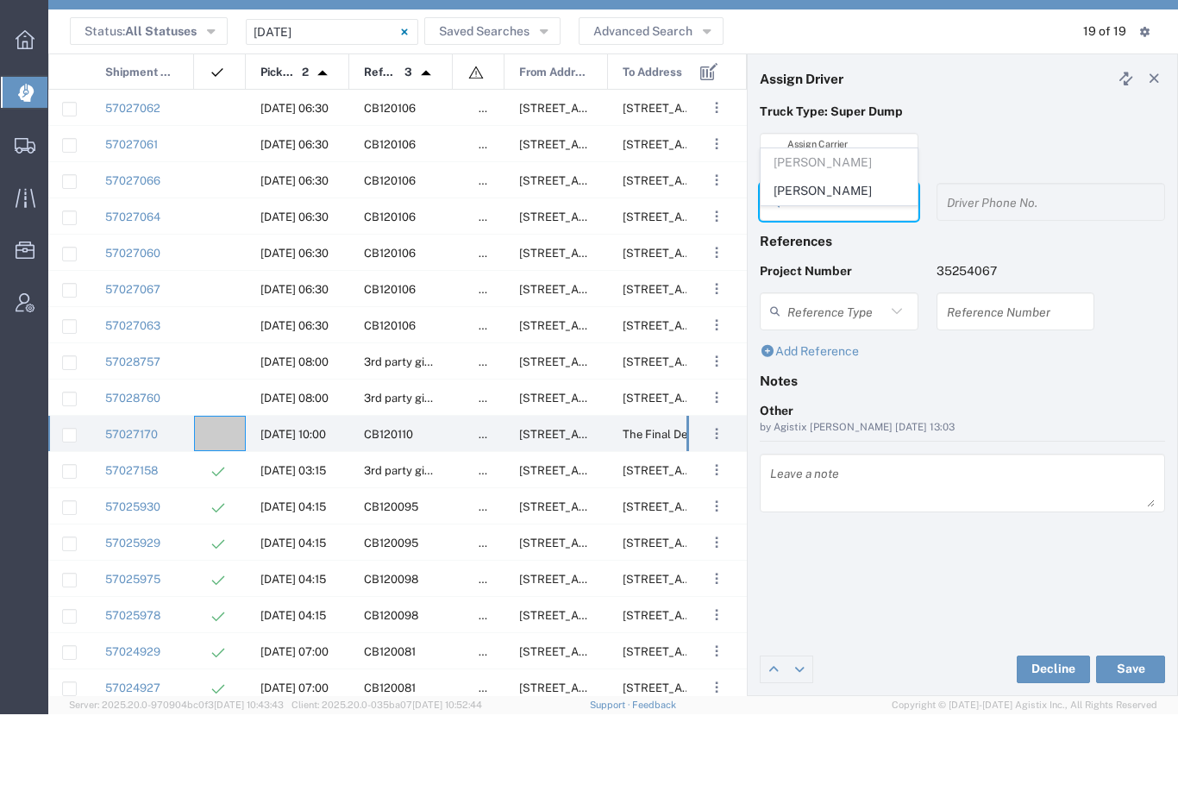
click at [819, 254] on span "[PERSON_NAME]" at bounding box center [839, 267] width 155 height 27
type input "[PERSON_NAME]"
type input "9255187628"
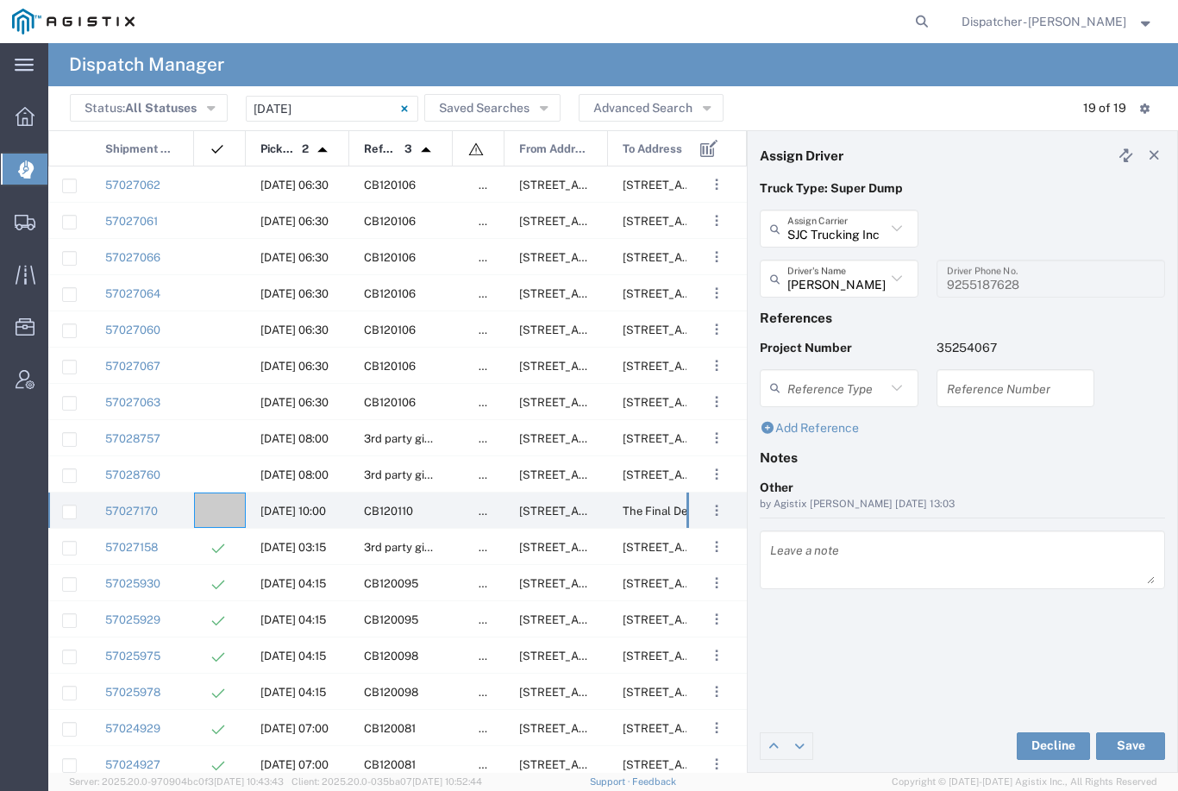
click at [1144, 737] on button "Save" at bounding box center [1130, 746] width 69 height 28
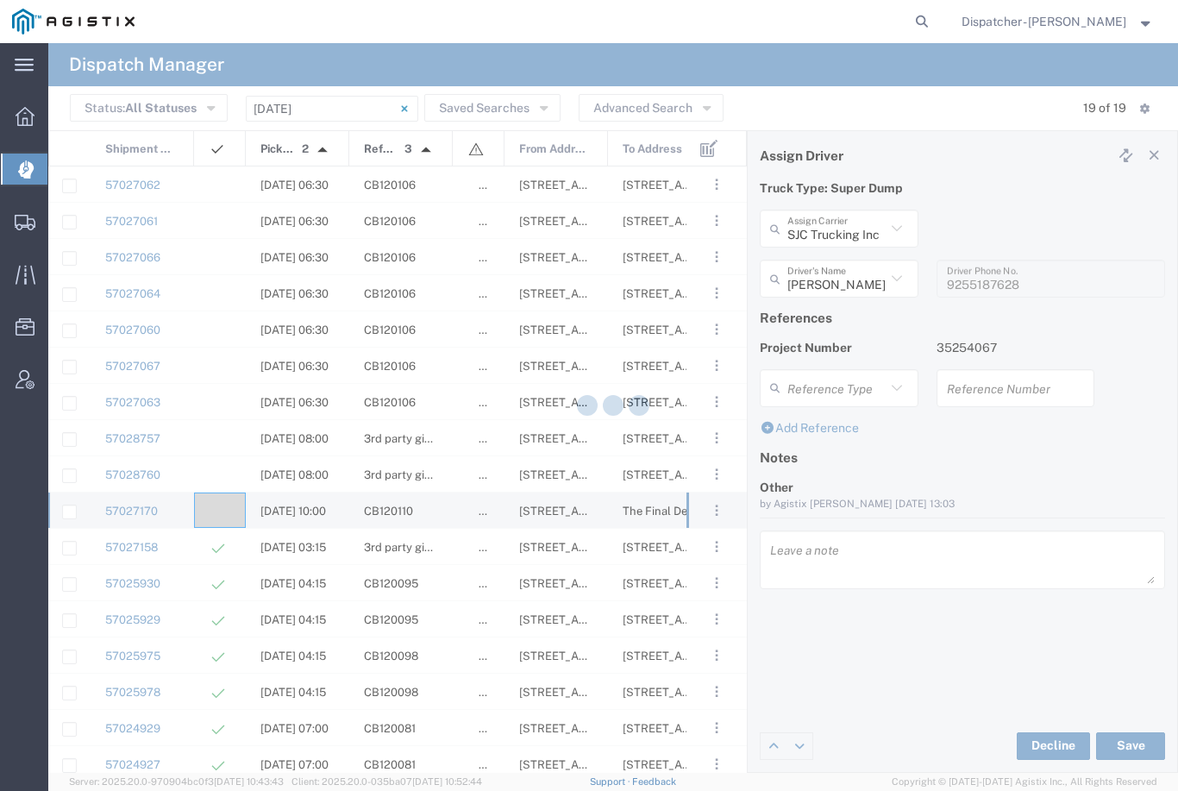
type input "[PERSON_NAME]"
type input "SJC Trucking Inc"
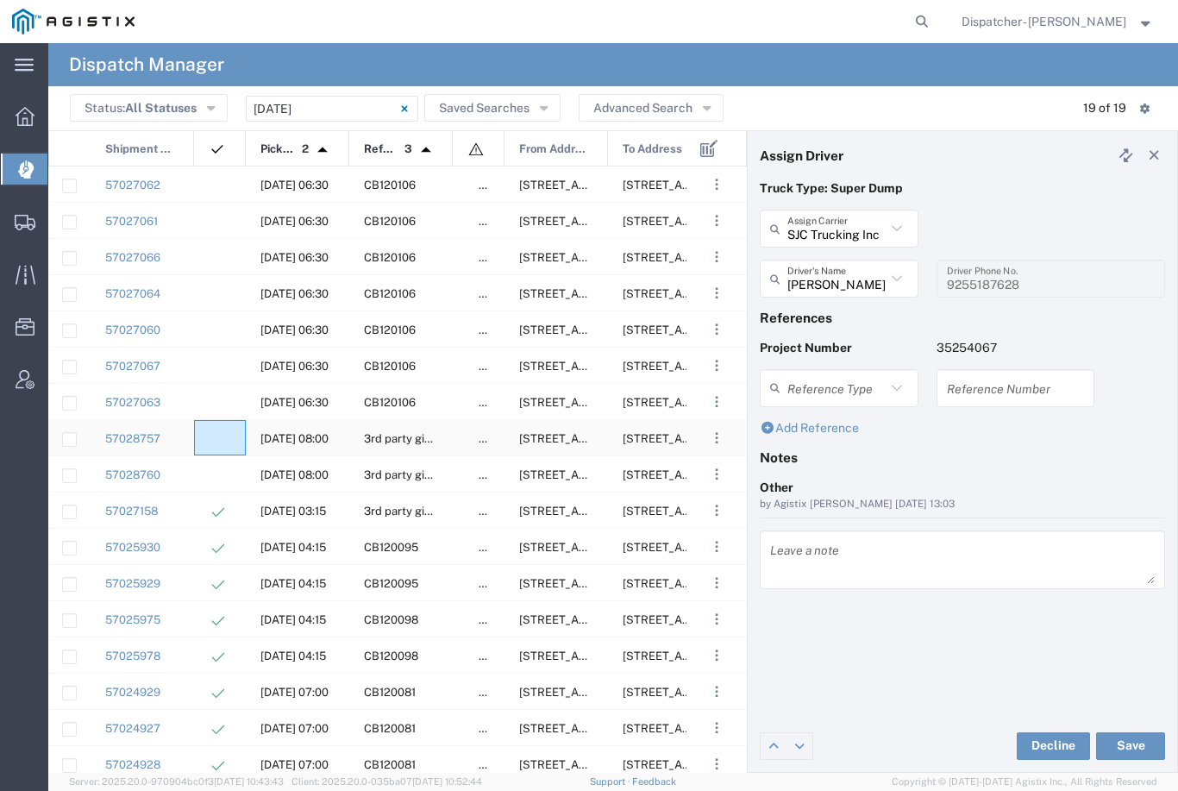
click at [215, 437] on agx-ag-table-icon-cell at bounding box center [214, 438] width 11 height 13
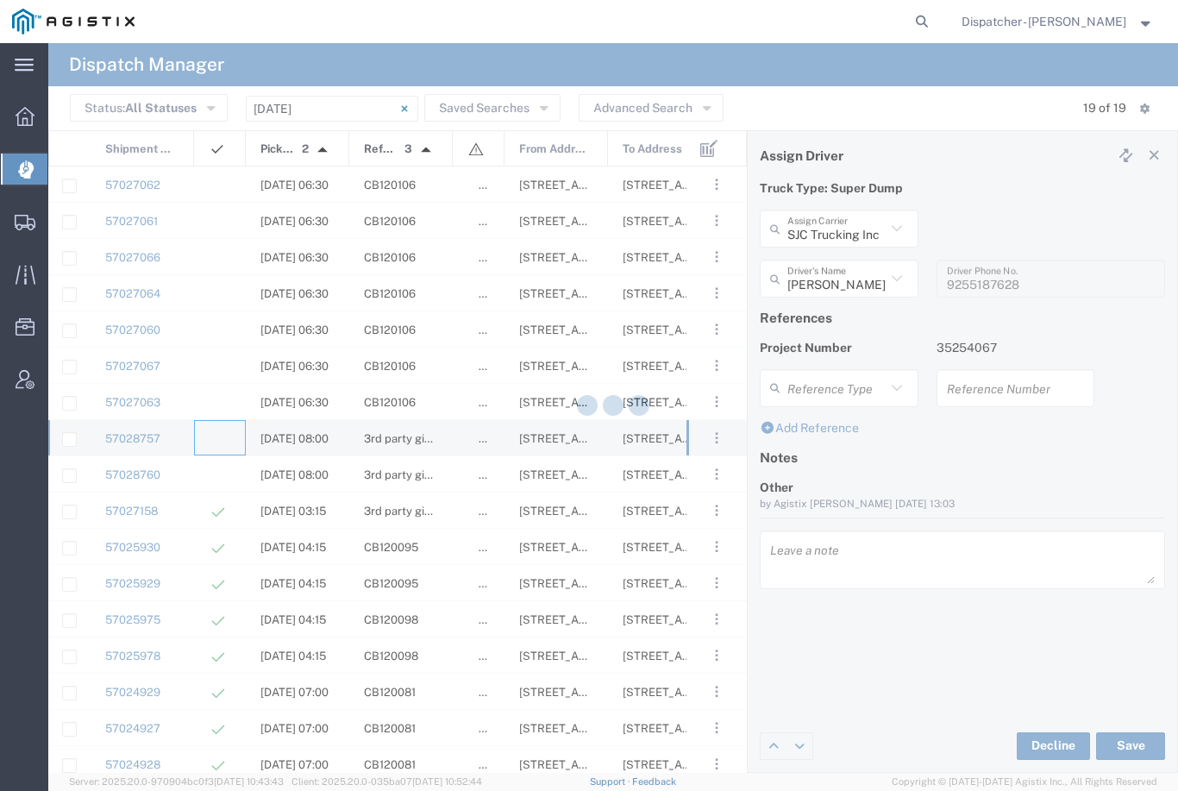
type input "[PERSON_NAME] & Sons Trucking, Inc"
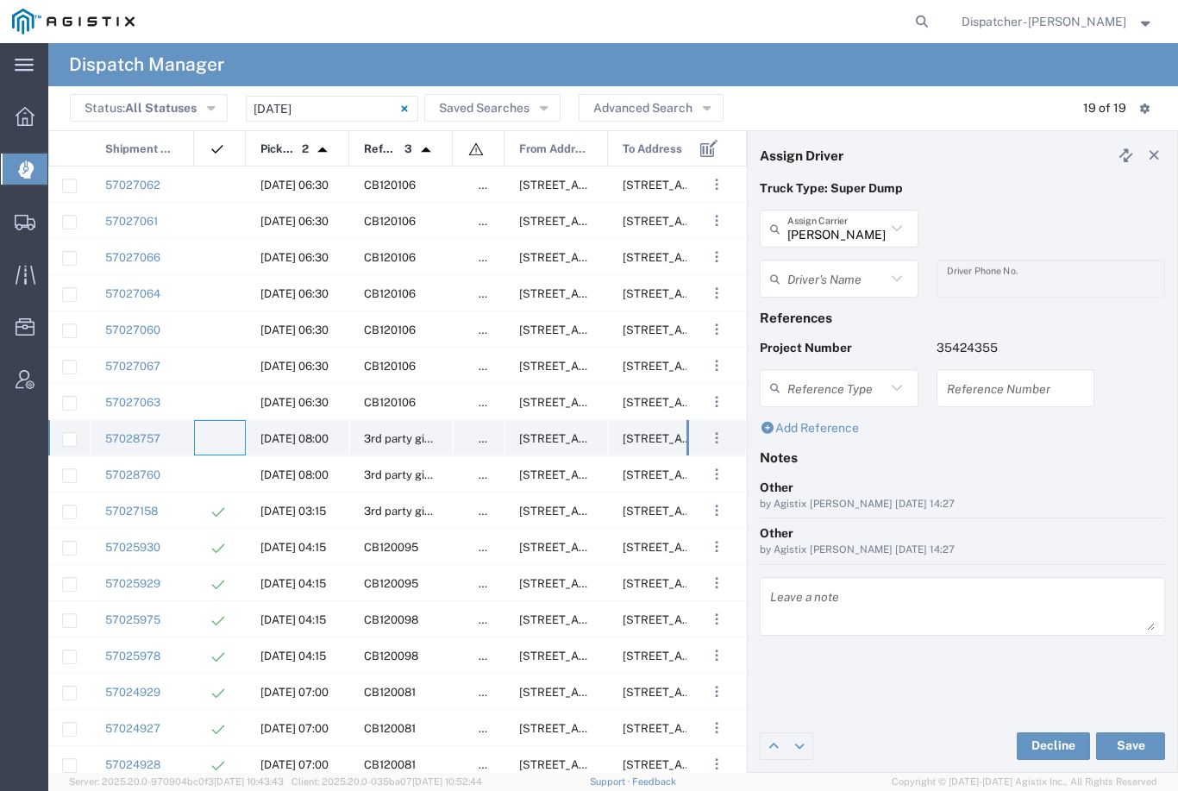
click at [216, 432] on agx-ag-table-icon-cell at bounding box center [214, 438] width 11 height 13
click at [823, 265] on agx-dropdown-input "Driver's Name [PERSON_NAME] [PERSON_NAME] [PERSON_NAME] [PERSON_NAME] [PERSON_N…" at bounding box center [839, 279] width 159 height 38
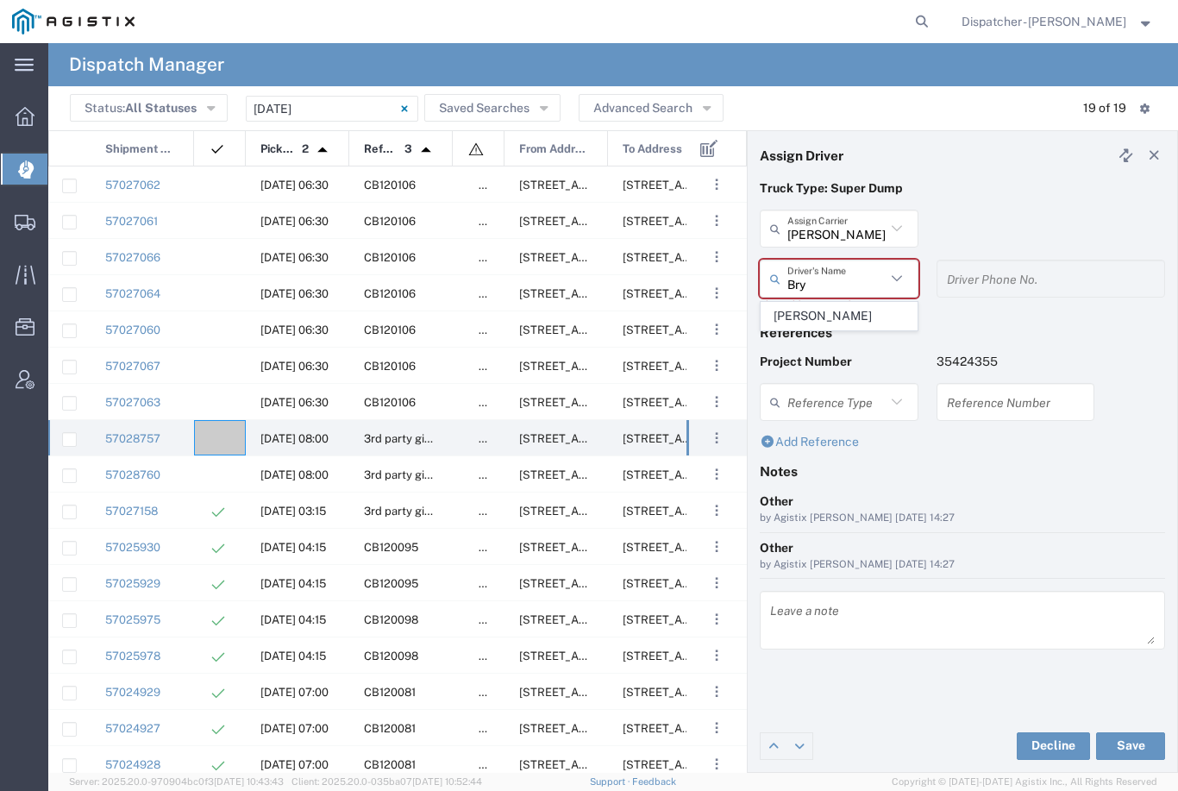
click at [835, 304] on span "[PERSON_NAME]" at bounding box center [839, 316] width 155 height 27
type input "[PERSON_NAME]"
type input "[PHONE_NUMBER]"
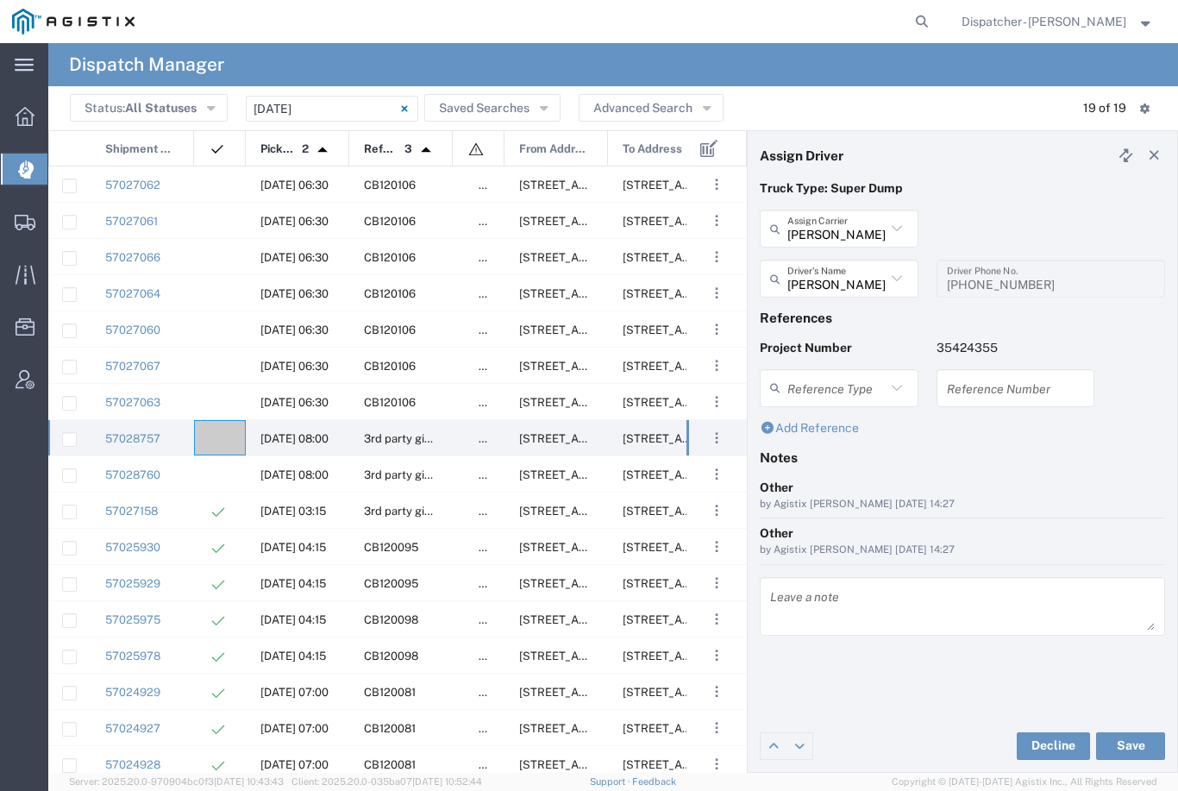
click at [1138, 751] on button "Save" at bounding box center [1130, 746] width 69 height 28
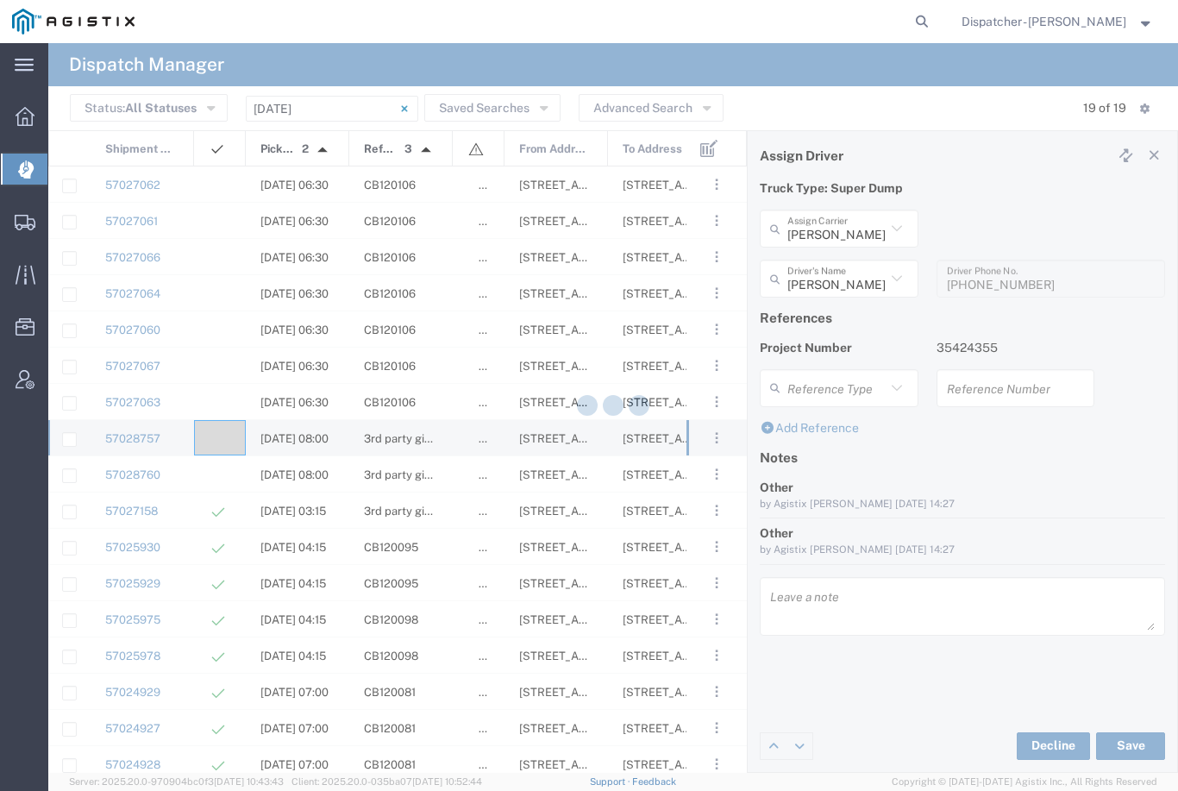
type input "[PERSON_NAME]"
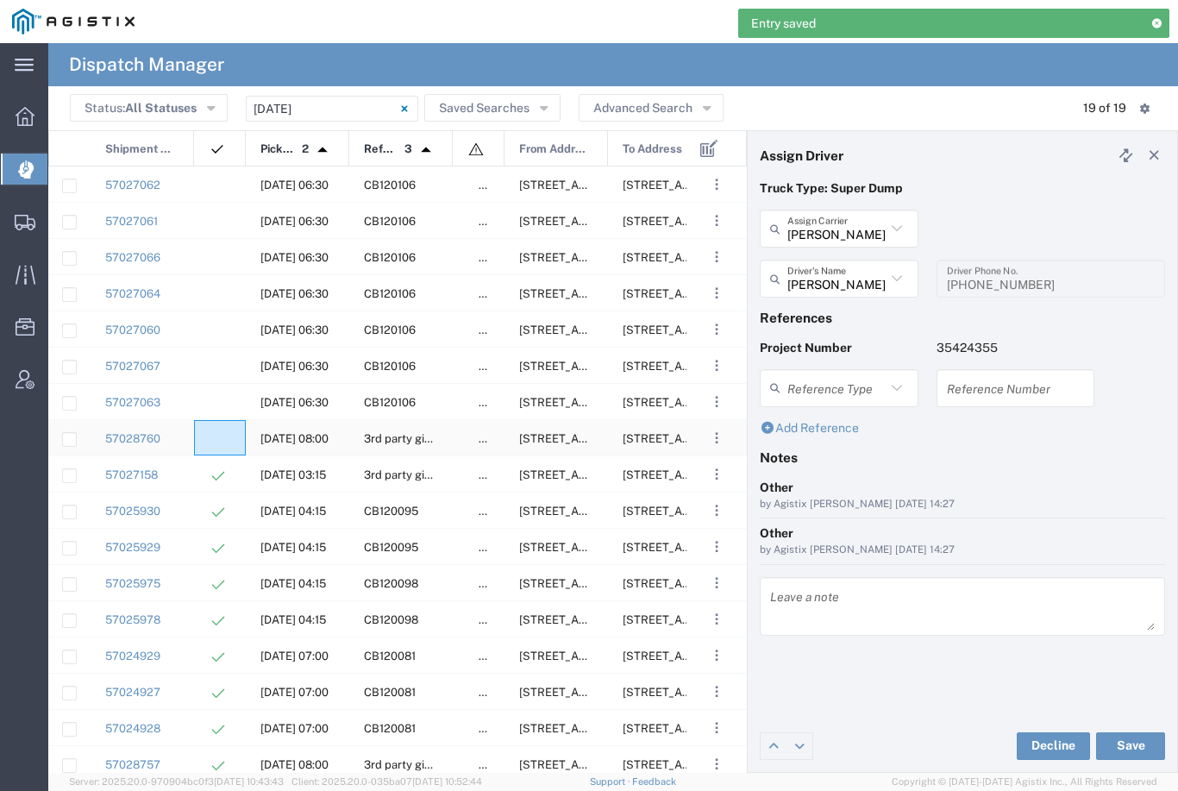
click at [223, 429] on div at bounding box center [220, 437] width 52 height 35
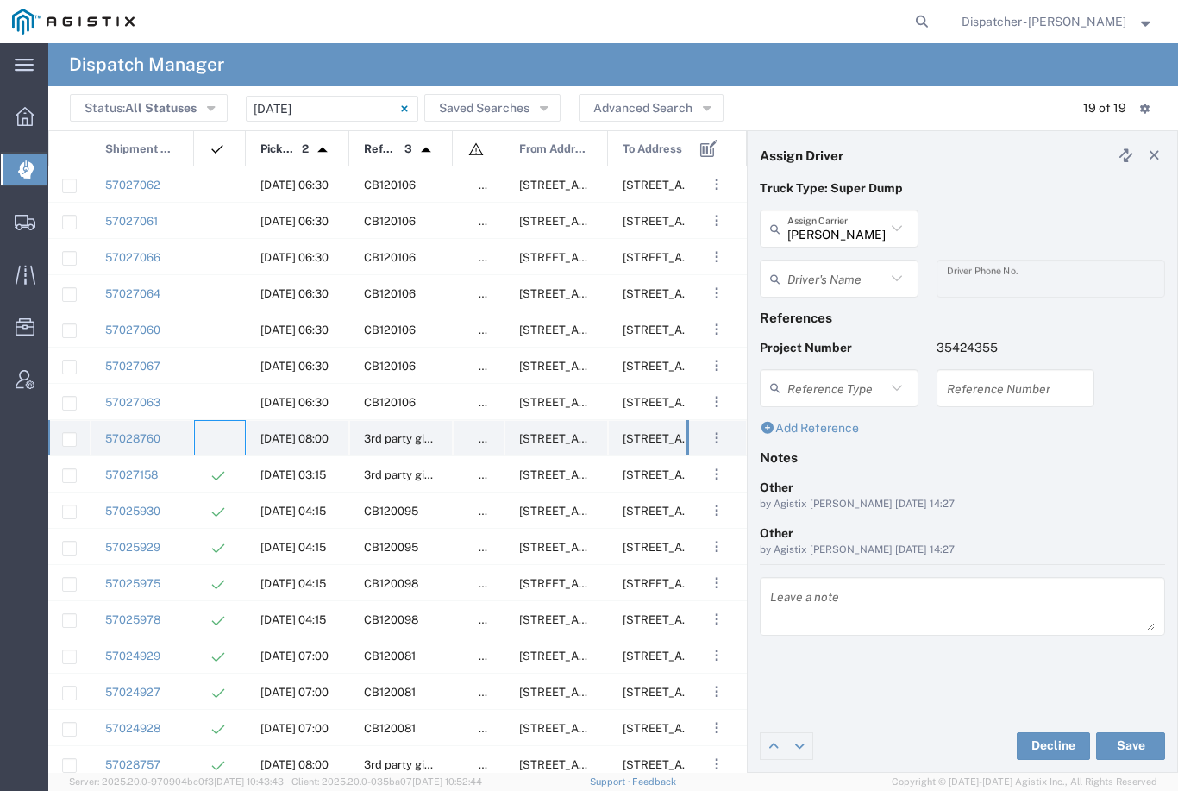
click at [222, 431] on div at bounding box center [220, 437] width 52 height 35
click at [852, 267] on input "text" at bounding box center [836, 279] width 98 height 30
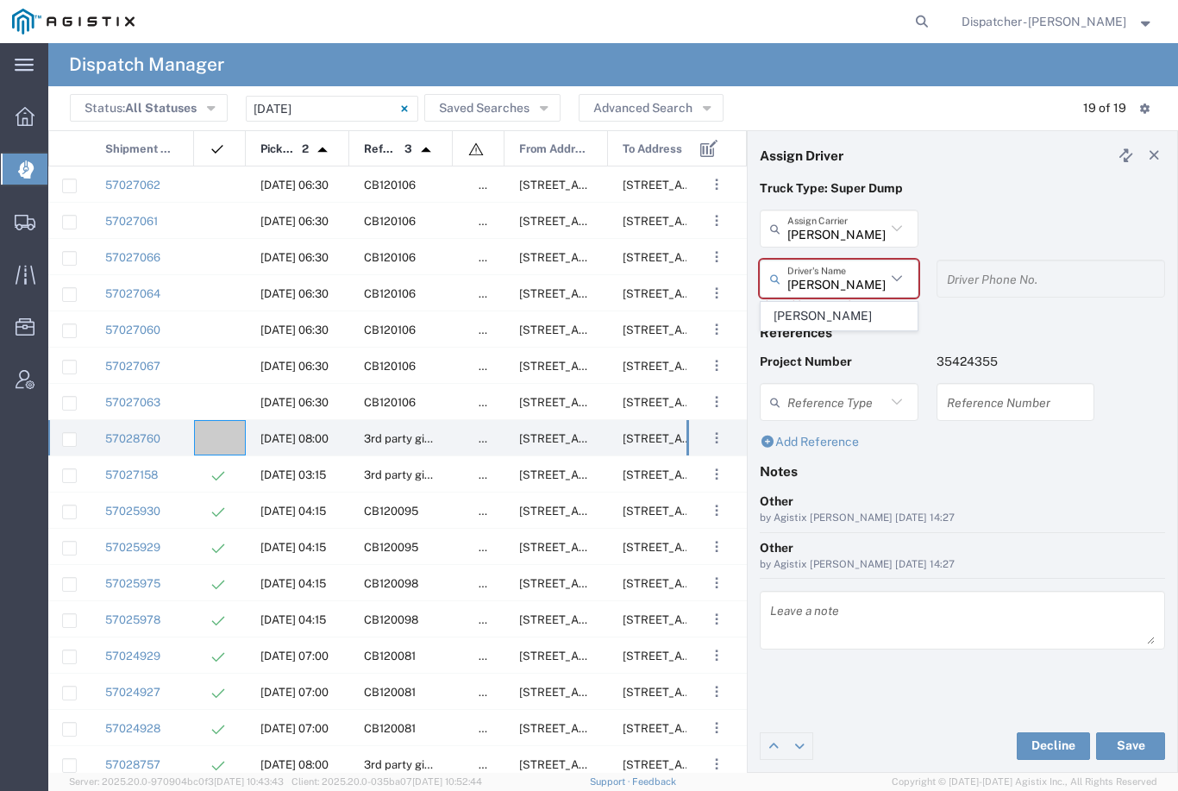
click at [837, 304] on span "[PERSON_NAME]" at bounding box center [839, 316] width 155 height 27
type input "[PERSON_NAME]"
type input "9253660399"
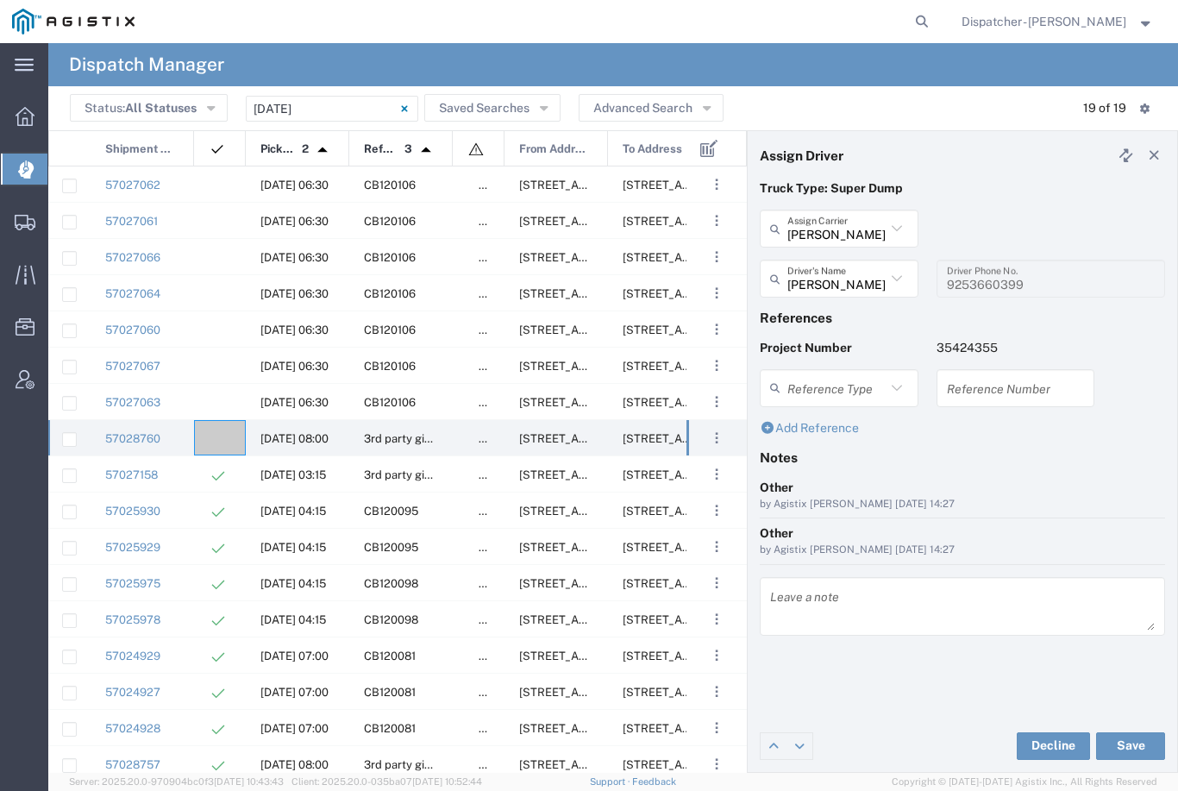
click at [1138, 744] on button "Save" at bounding box center [1130, 746] width 69 height 28
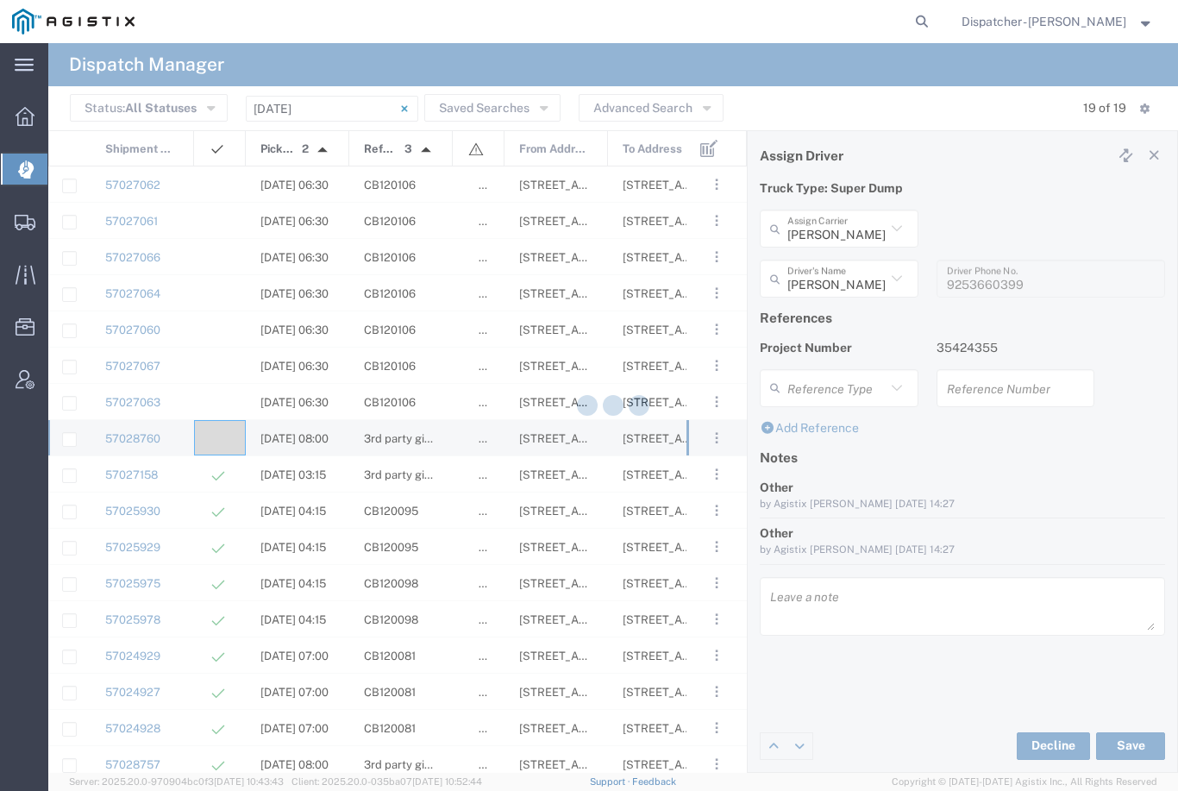
type input "[PERSON_NAME]"
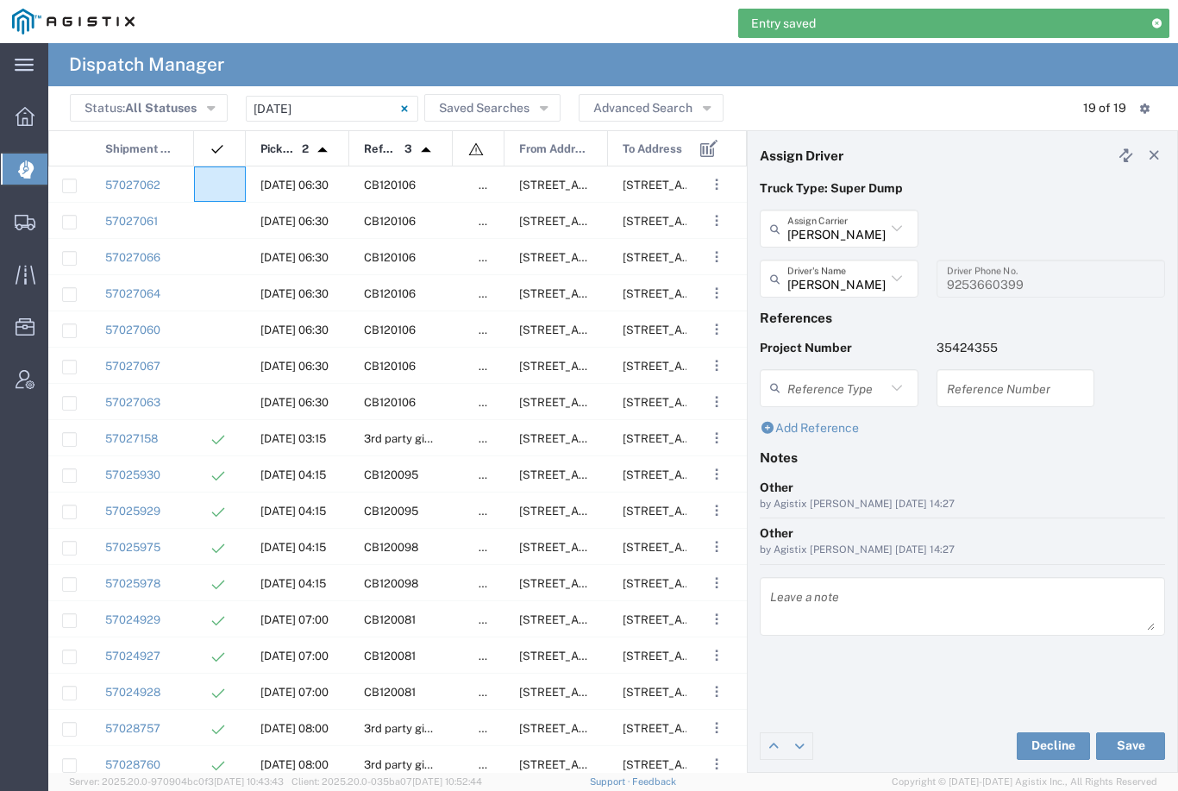
click at [211, 187] on agx-ag-table-icon-cell at bounding box center [214, 185] width 11 height 13
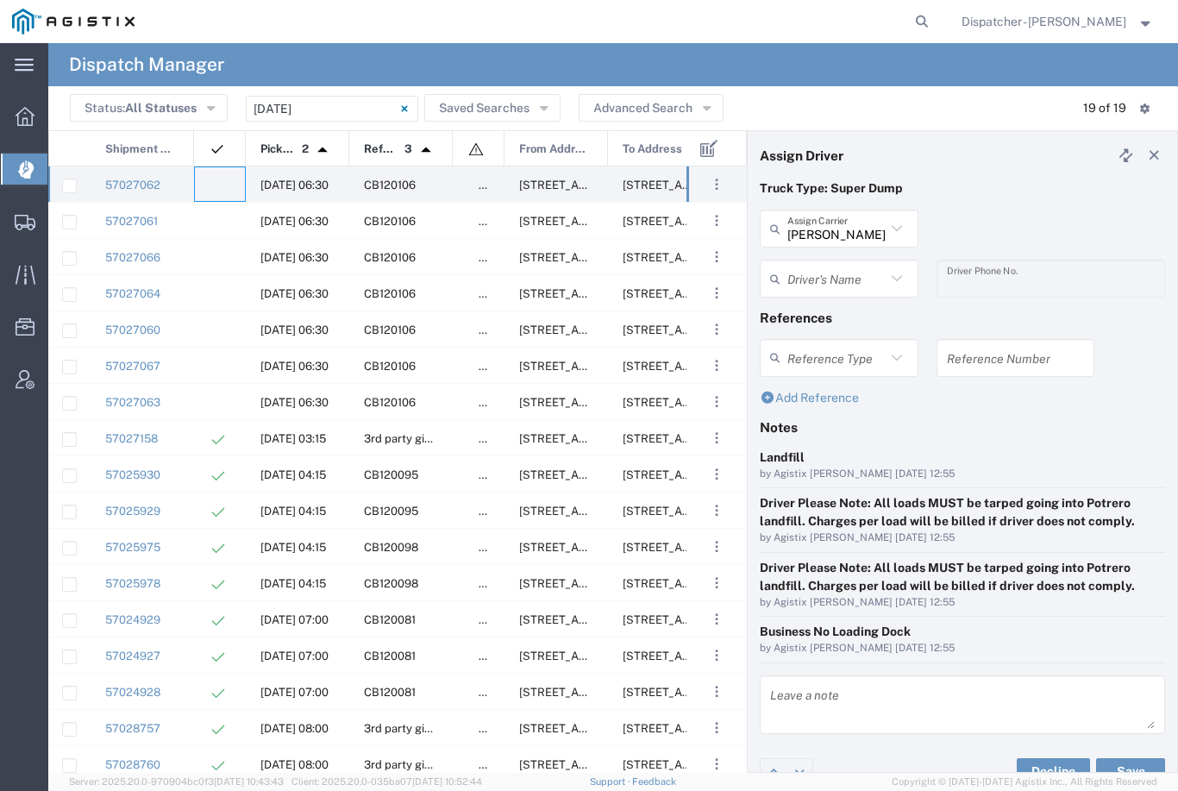
click at [859, 271] on input "text" at bounding box center [836, 279] width 98 height 30
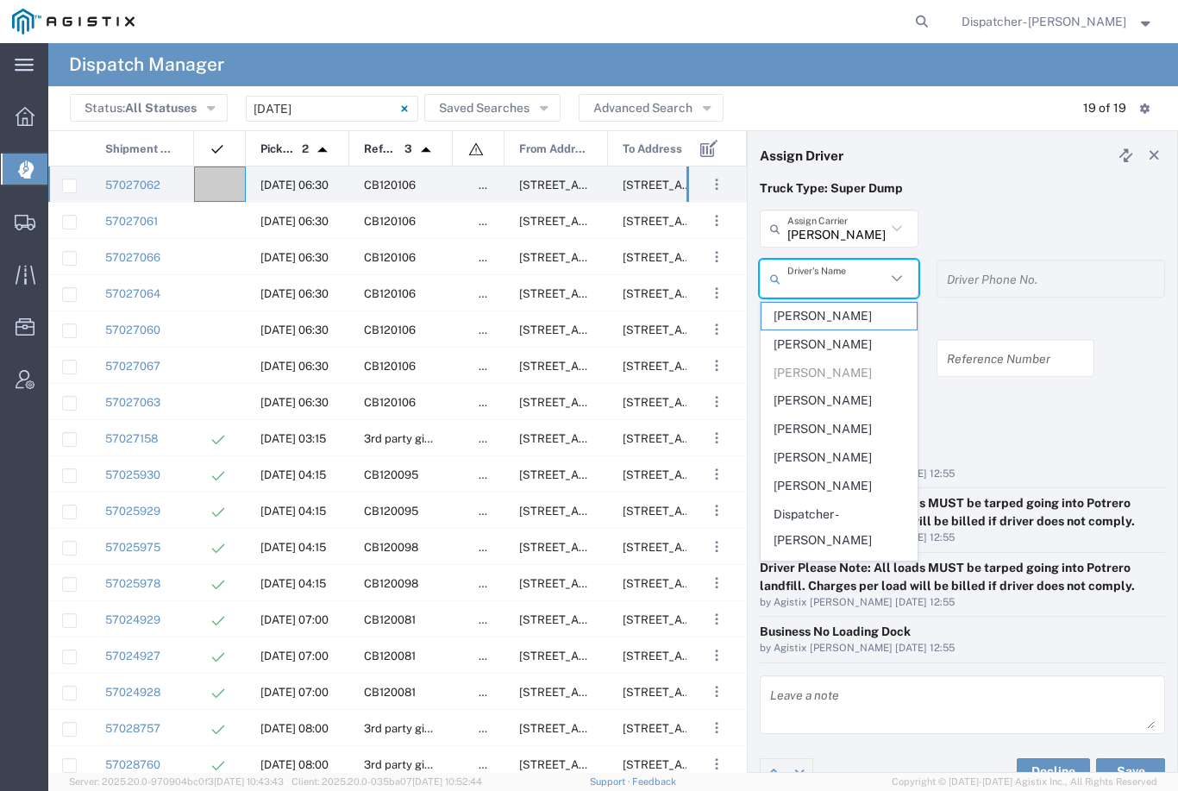
type input "J"
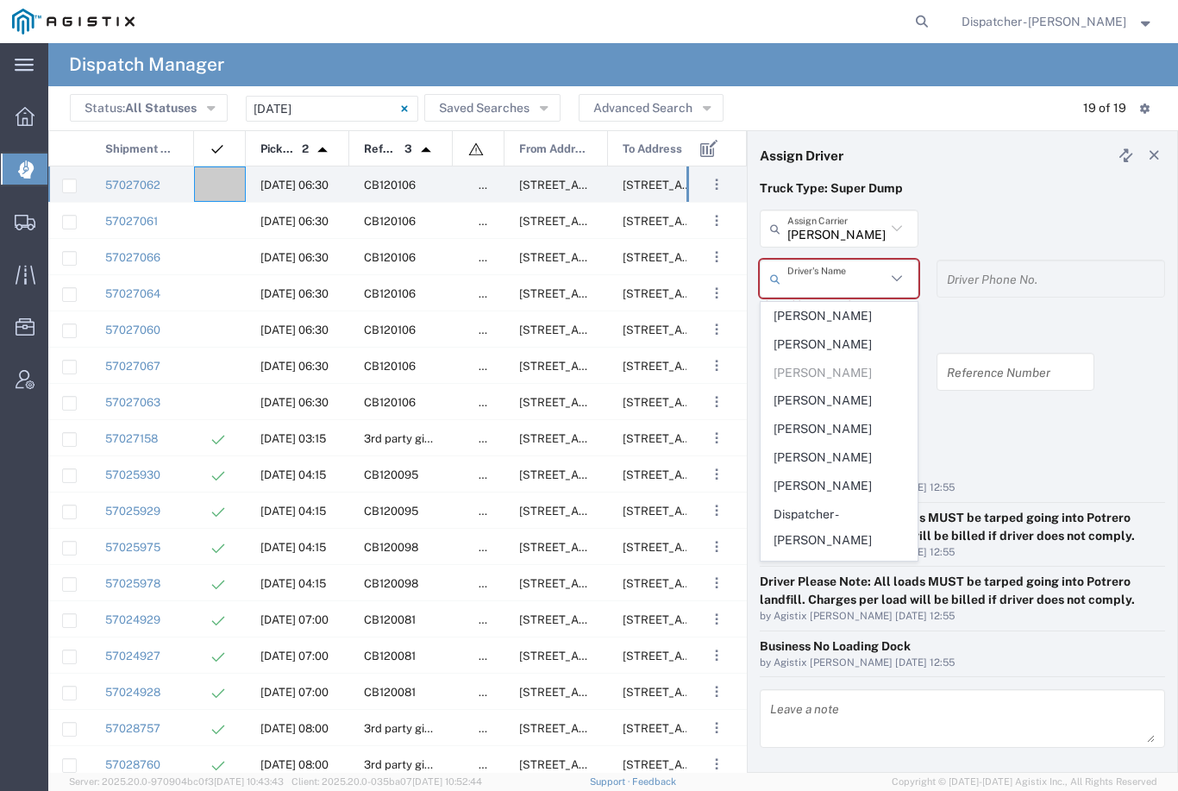
click at [884, 226] on input "[PERSON_NAME] & Sons Trucking, Inc" at bounding box center [836, 229] width 98 height 30
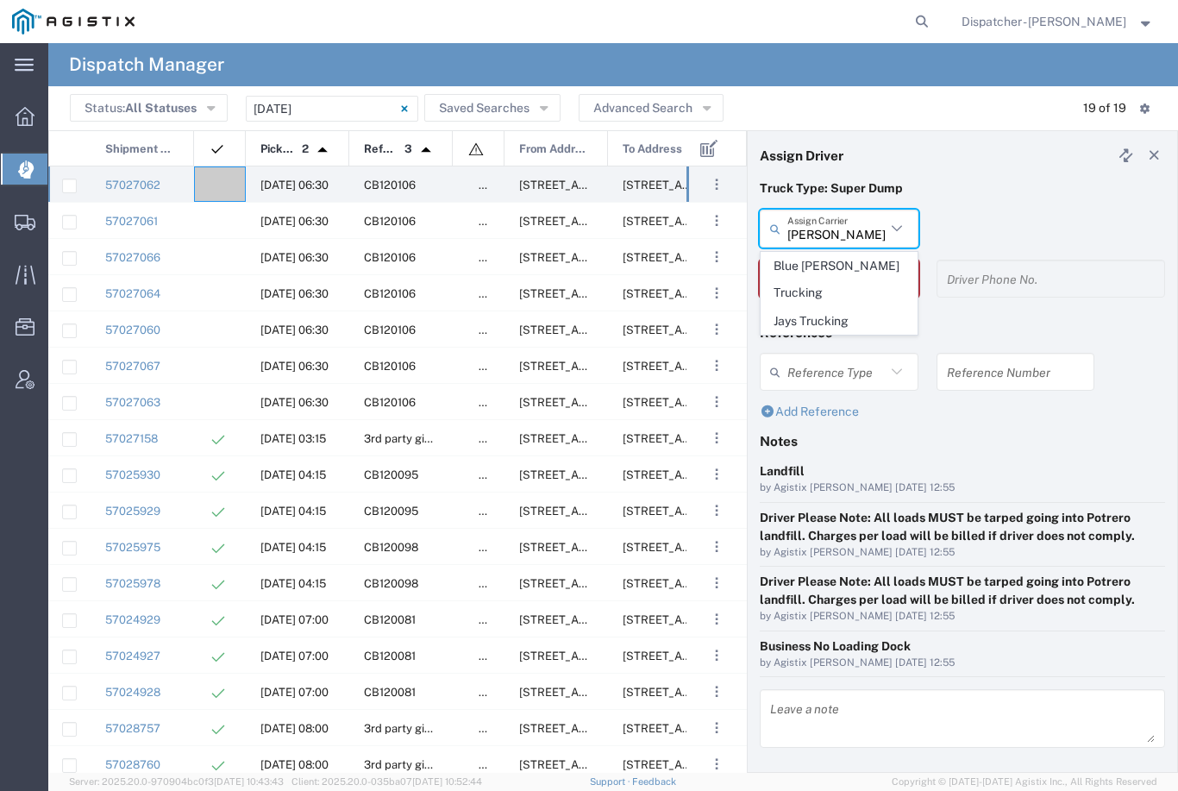
click at [835, 308] on span "Jays Trucking" at bounding box center [839, 321] width 155 height 27
type input "Jays Trucking"
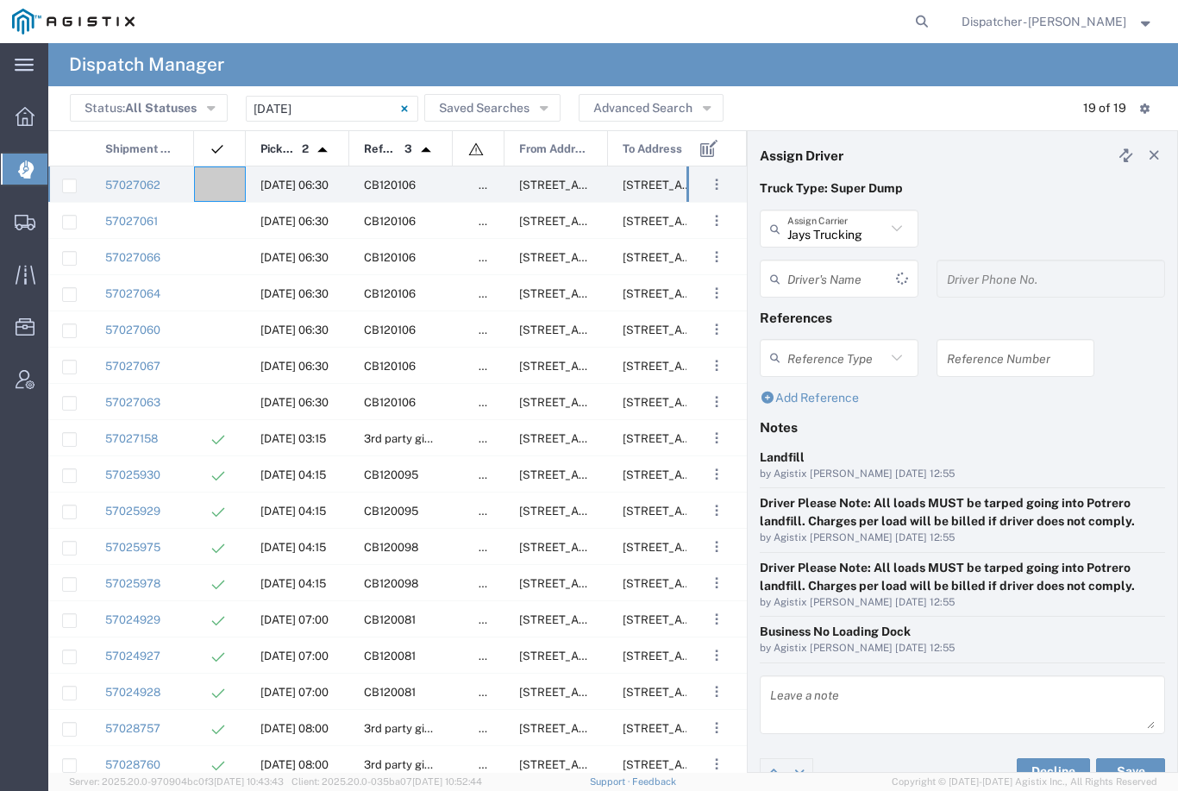
click at [850, 269] on input "text" at bounding box center [841, 279] width 109 height 30
click at [828, 312] on span "[PERSON_NAME]" at bounding box center [839, 316] width 155 height 27
type input "[PERSON_NAME]"
type input "[PHONE_NUMBER]"
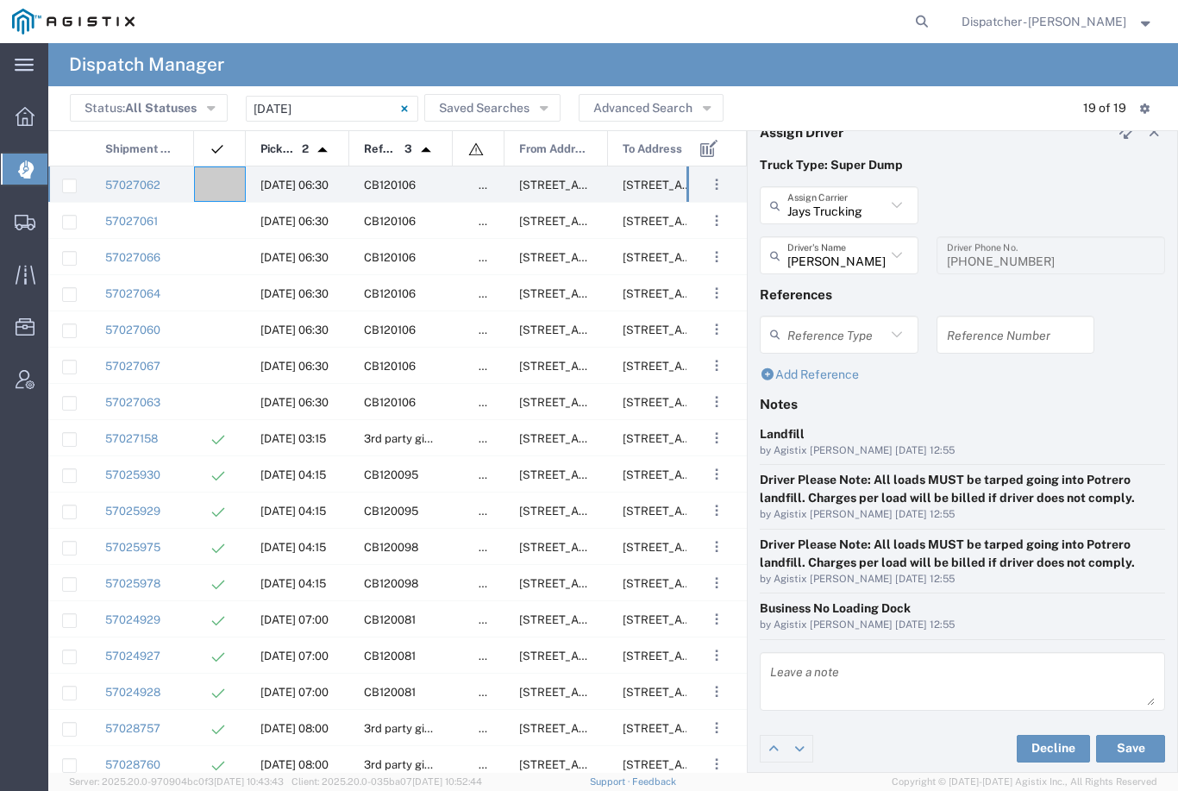
click at [1139, 743] on button "Save" at bounding box center [1130, 749] width 69 height 28
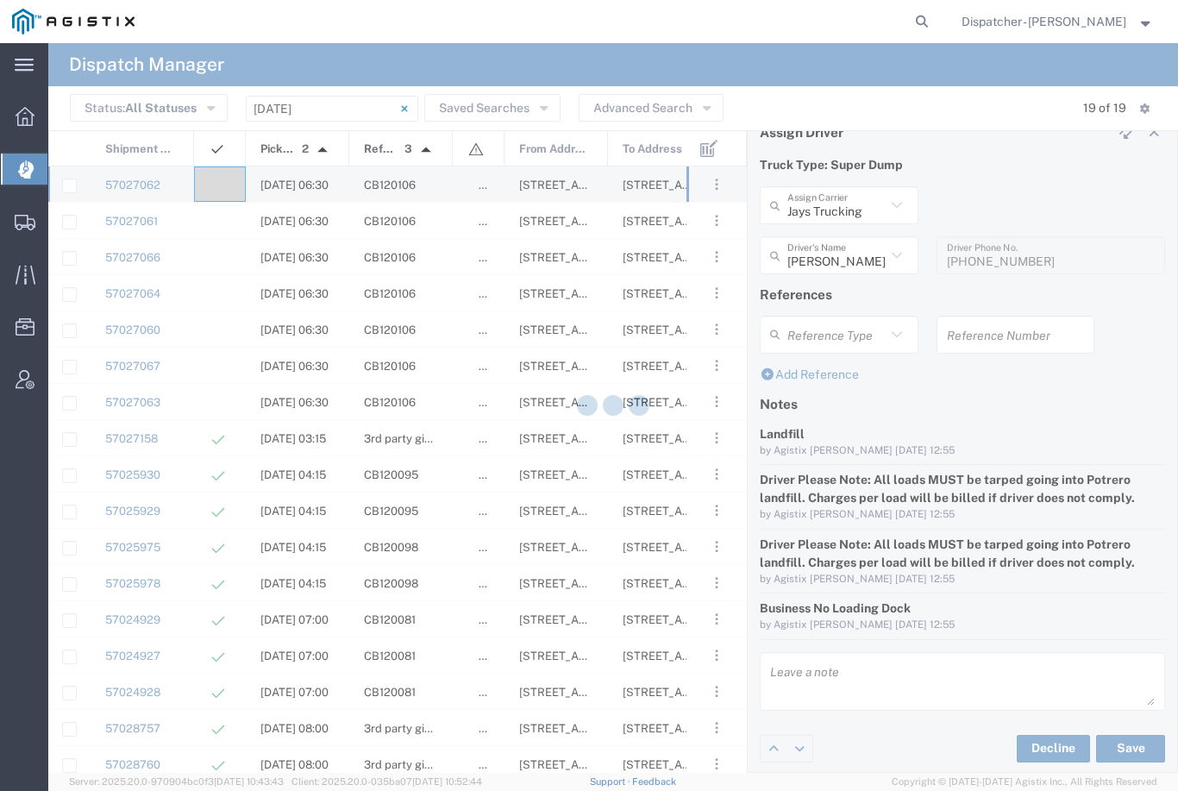
type input "[PERSON_NAME]"
type input "Jays Trucking"
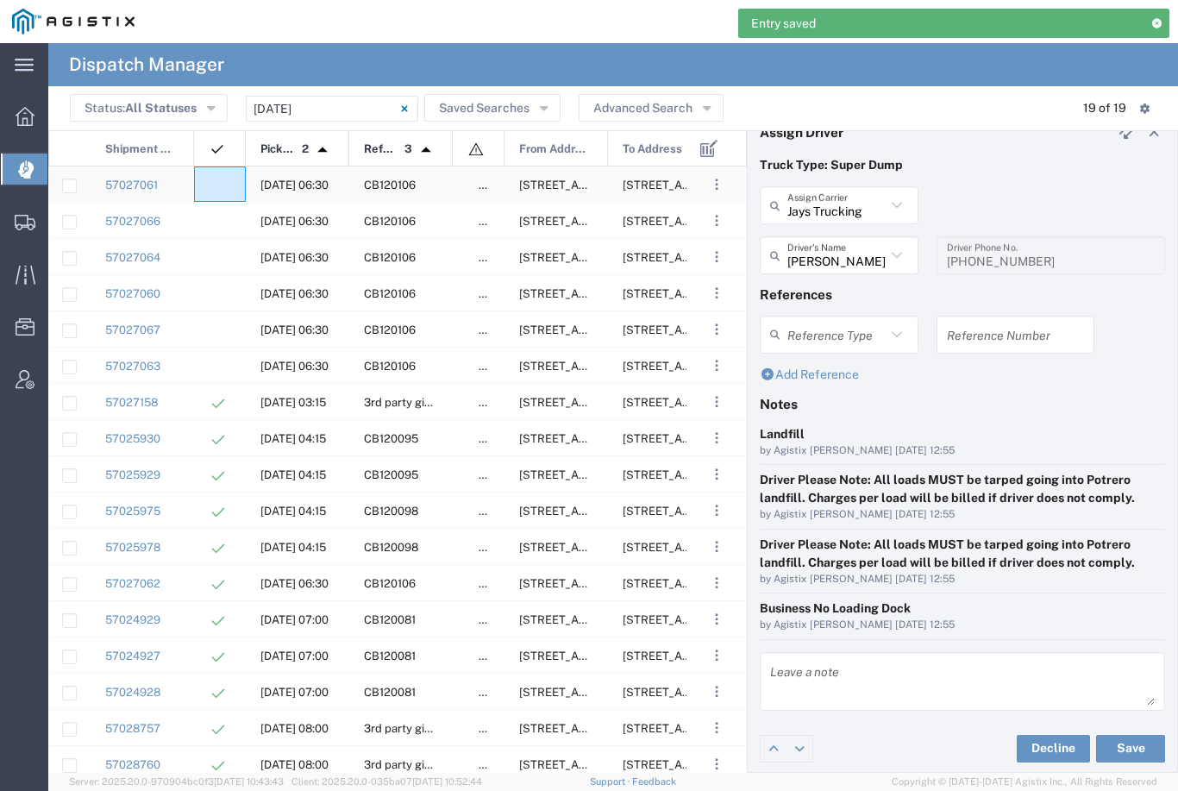
click at [215, 181] on agx-ag-table-icon-cell at bounding box center [214, 185] width 11 height 13
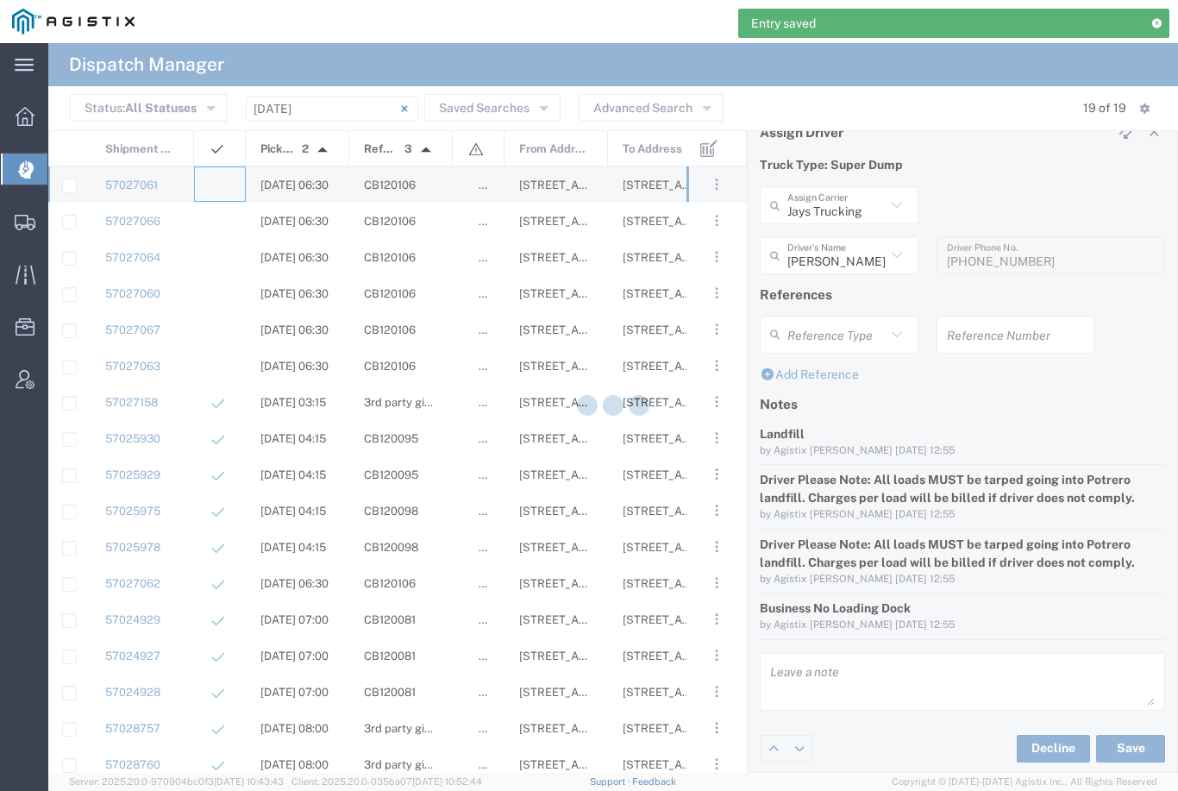
type input "[PERSON_NAME] & Sons Trucking, Inc"
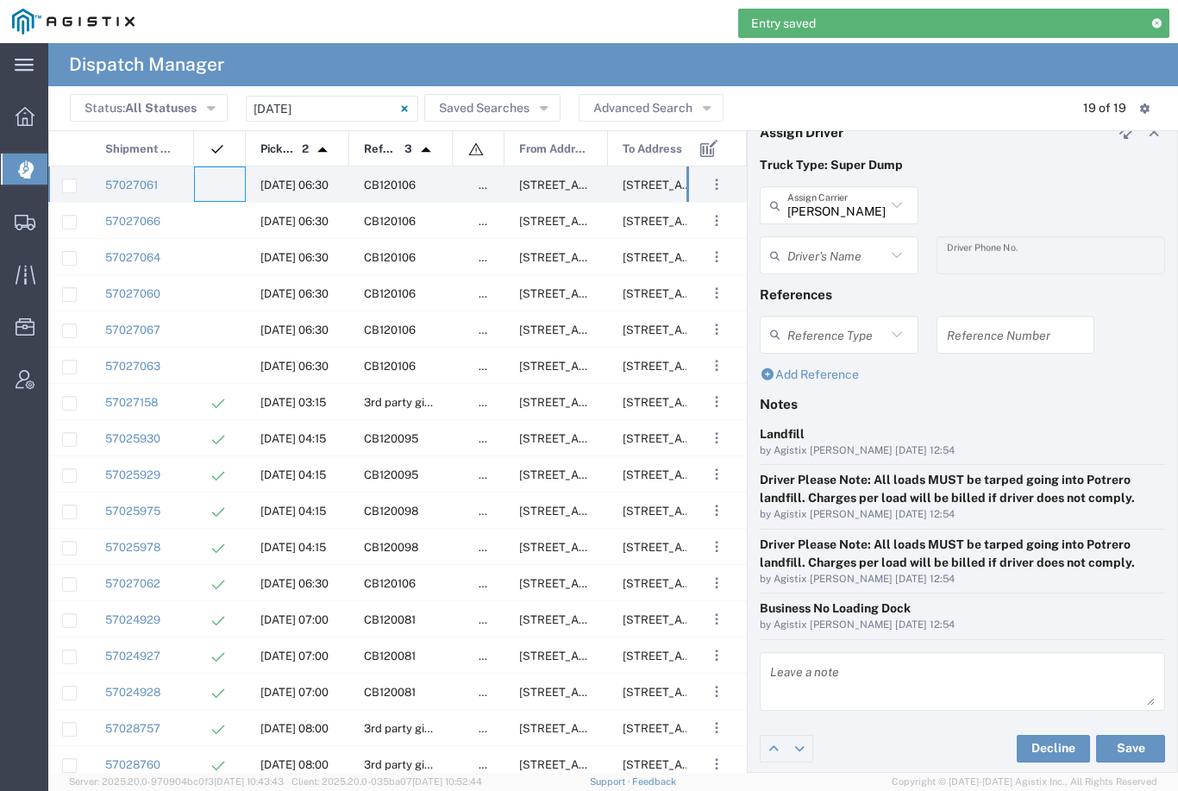
click at [840, 256] on input "text" at bounding box center [836, 256] width 98 height 30
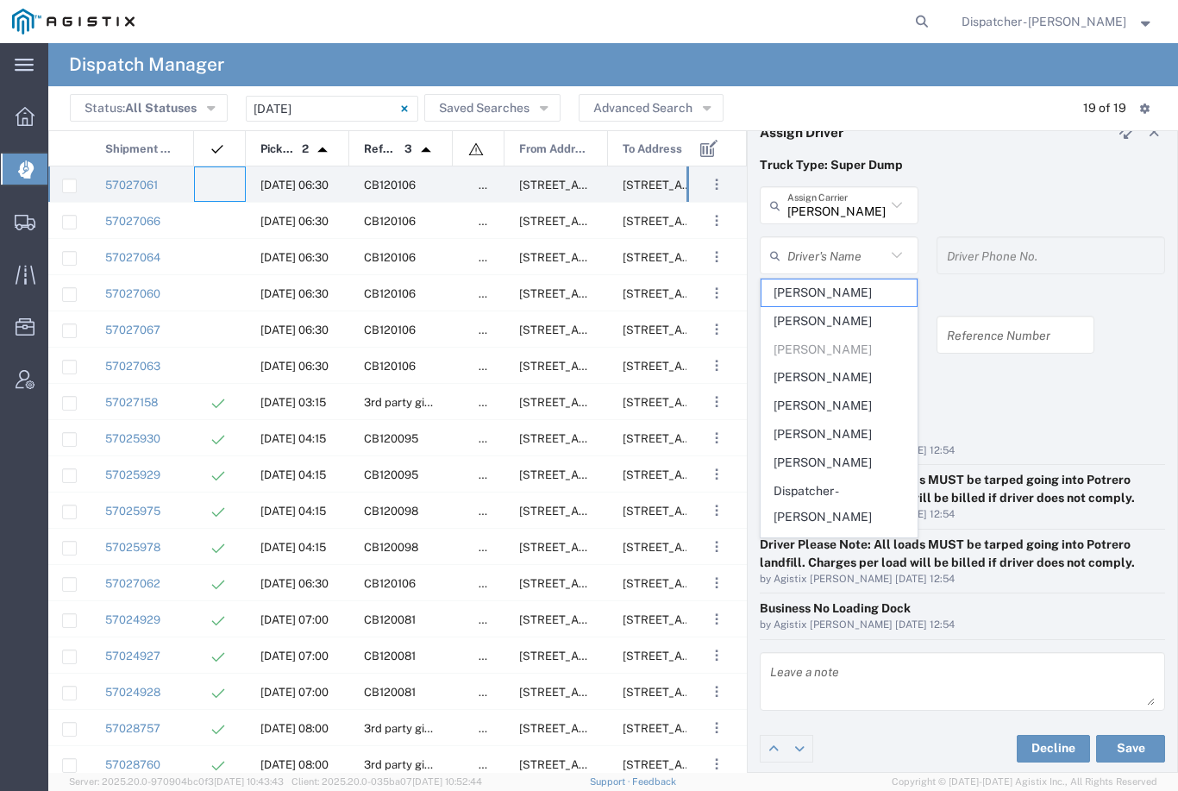
click at [885, 194] on input "[PERSON_NAME] & Sons Trucking, Inc" at bounding box center [836, 206] width 98 height 30
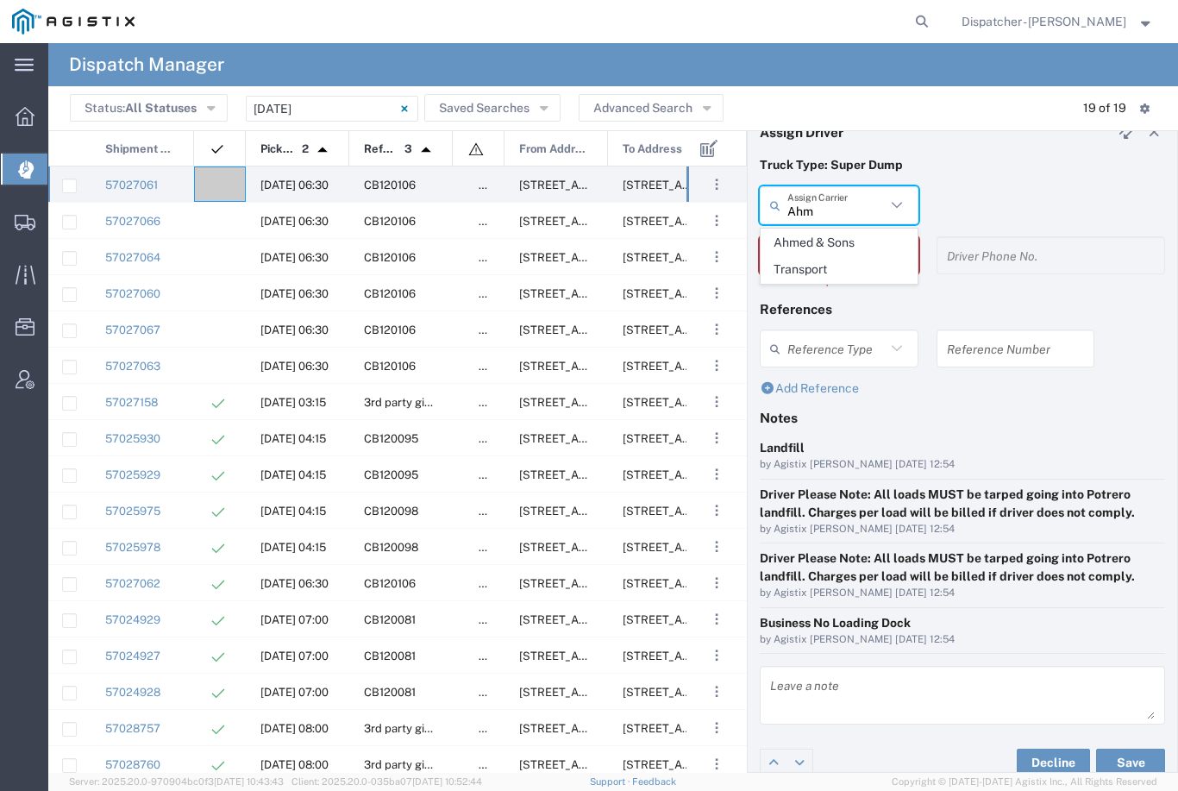
click at [828, 249] on span "Ahmed & Sons Transport" at bounding box center [839, 255] width 155 height 53
type input "Ahmed & Sons Transport"
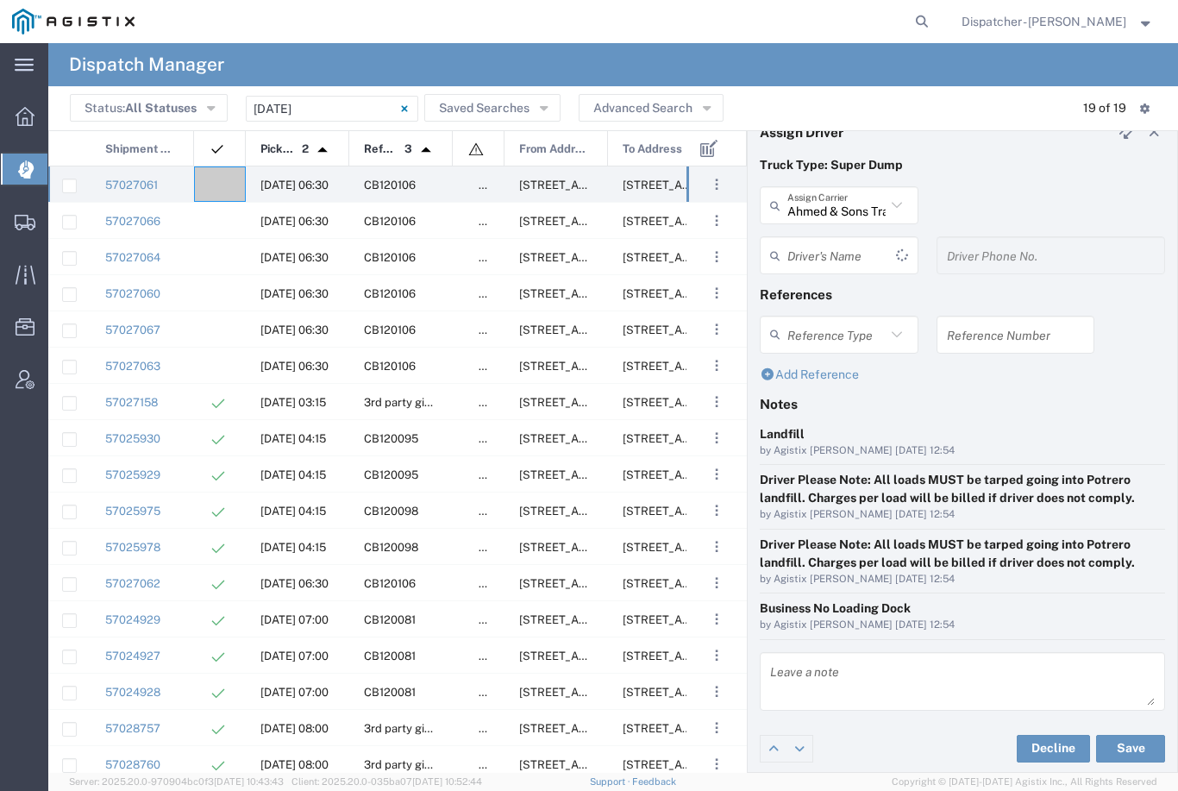
click at [846, 252] on input "text" at bounding box center [841, 256] width 109 height 30
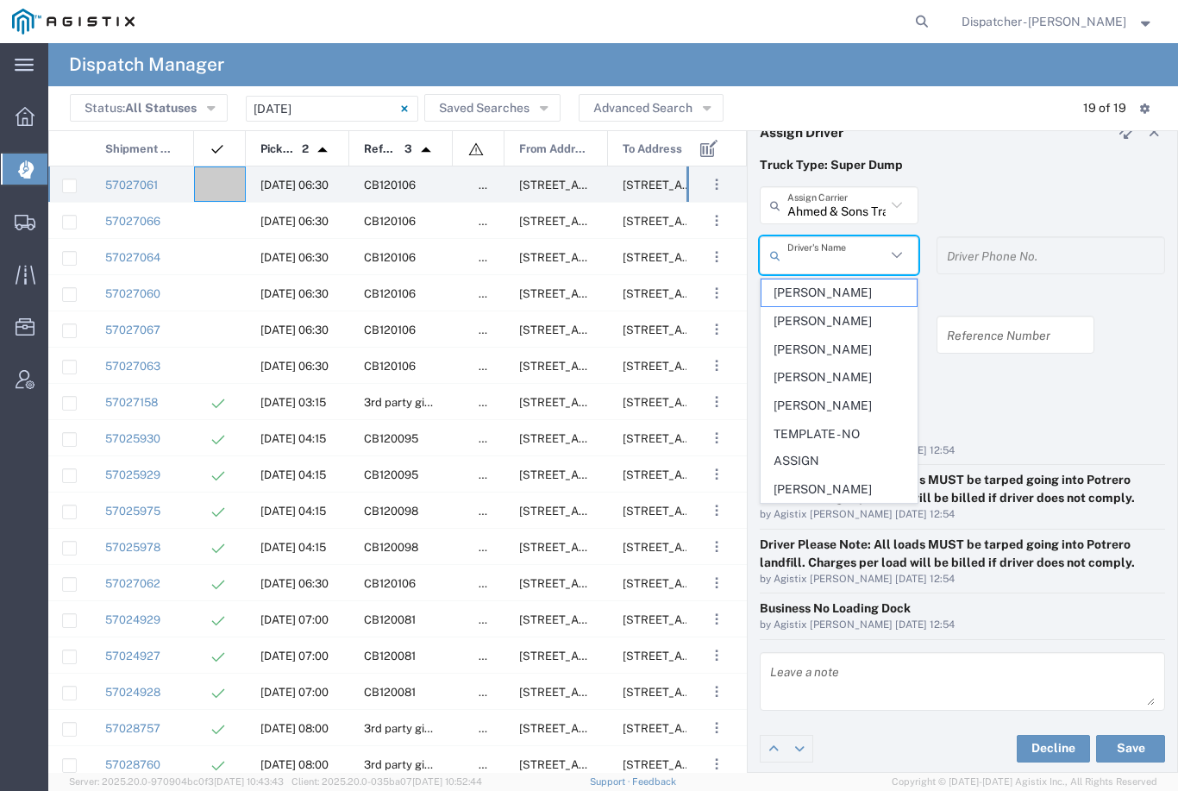
click at [830, 292] on span "[PERSON_NAME]" at bounding box center [839, 292] width 155 height 27
type input "[PERSON_NAME]"
type input "[PHONE_NUMBER]"
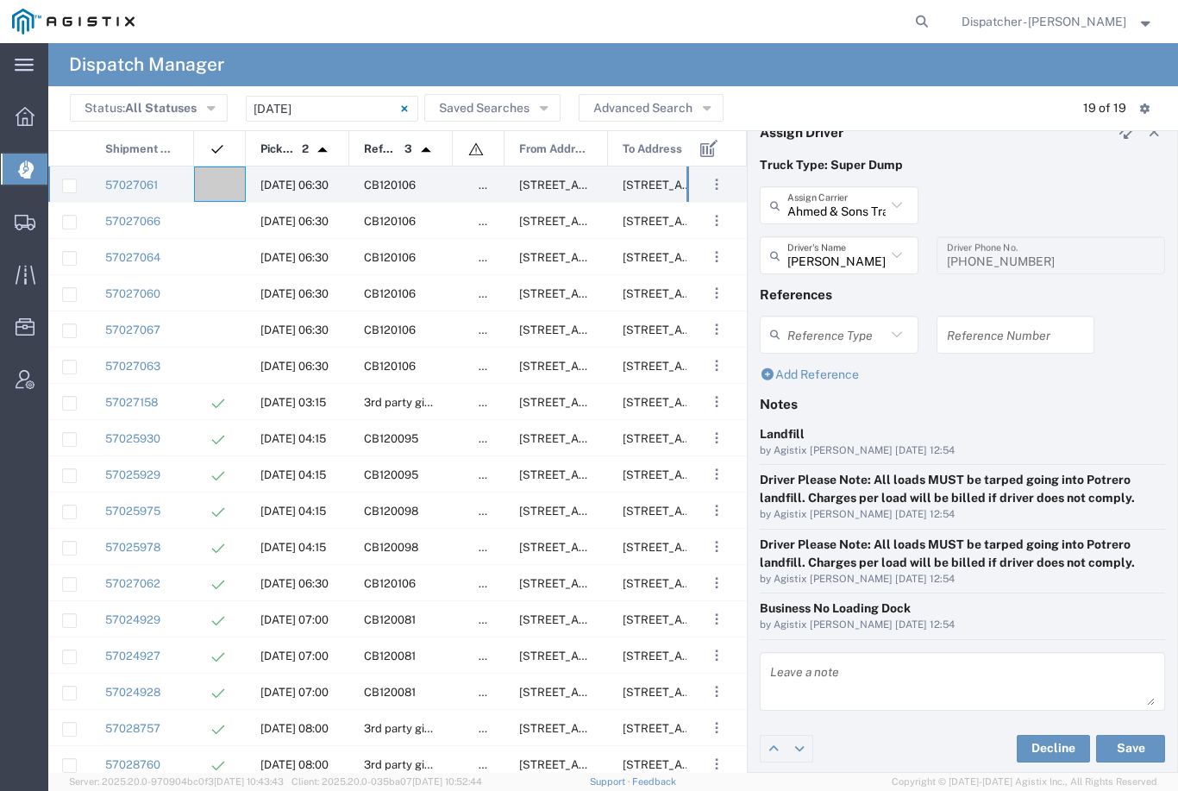
click at [1145, 743] on button "Save" at bounding box center [1130, 749] width 69 height 28
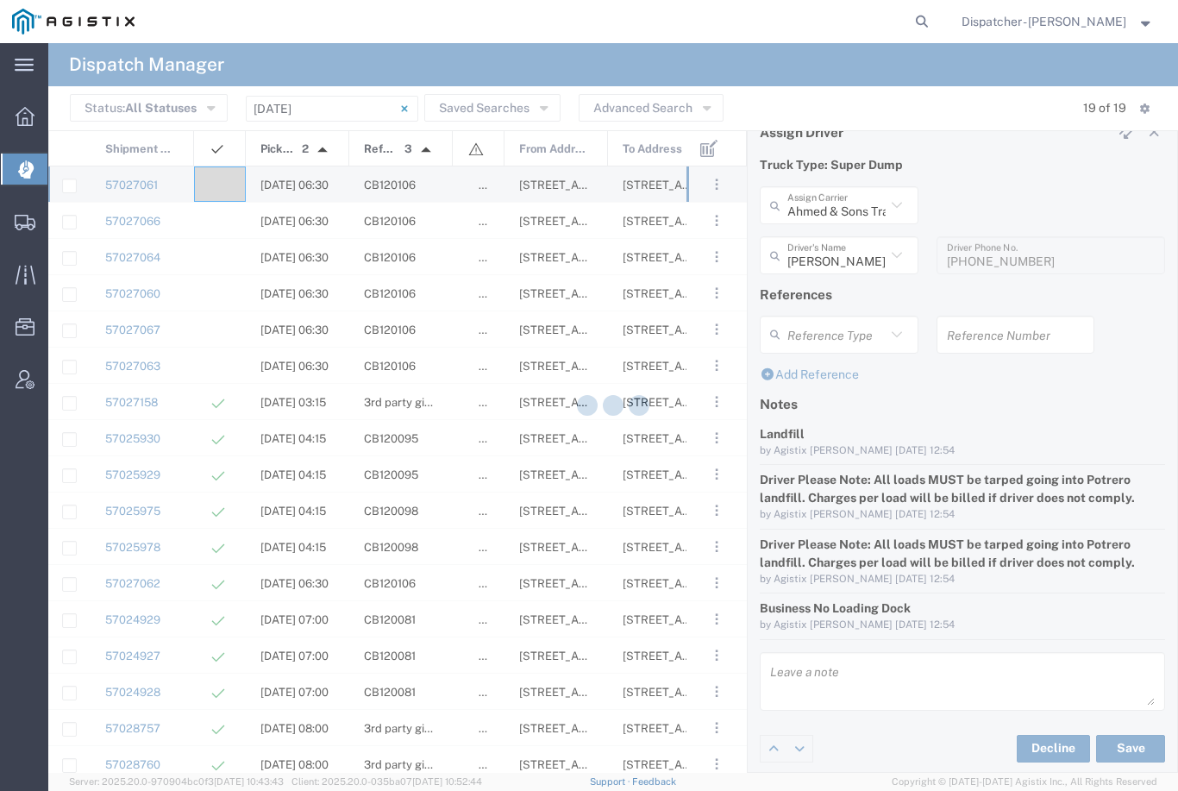
type input "[PERSON_NAME]"
type input "Ahmed & Sons Transport"
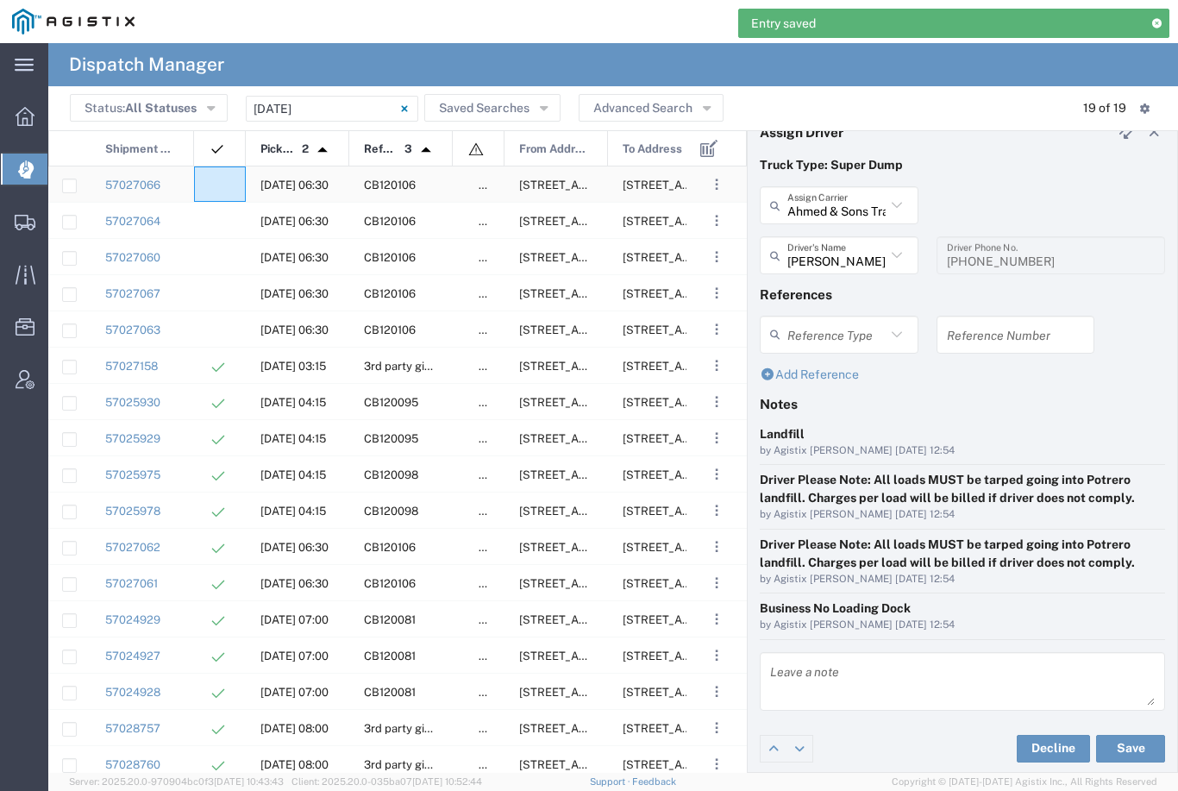
click at [211, 179] on agx-ag-table-icon-cell at bounding box center [214, 185] width 11 height 13
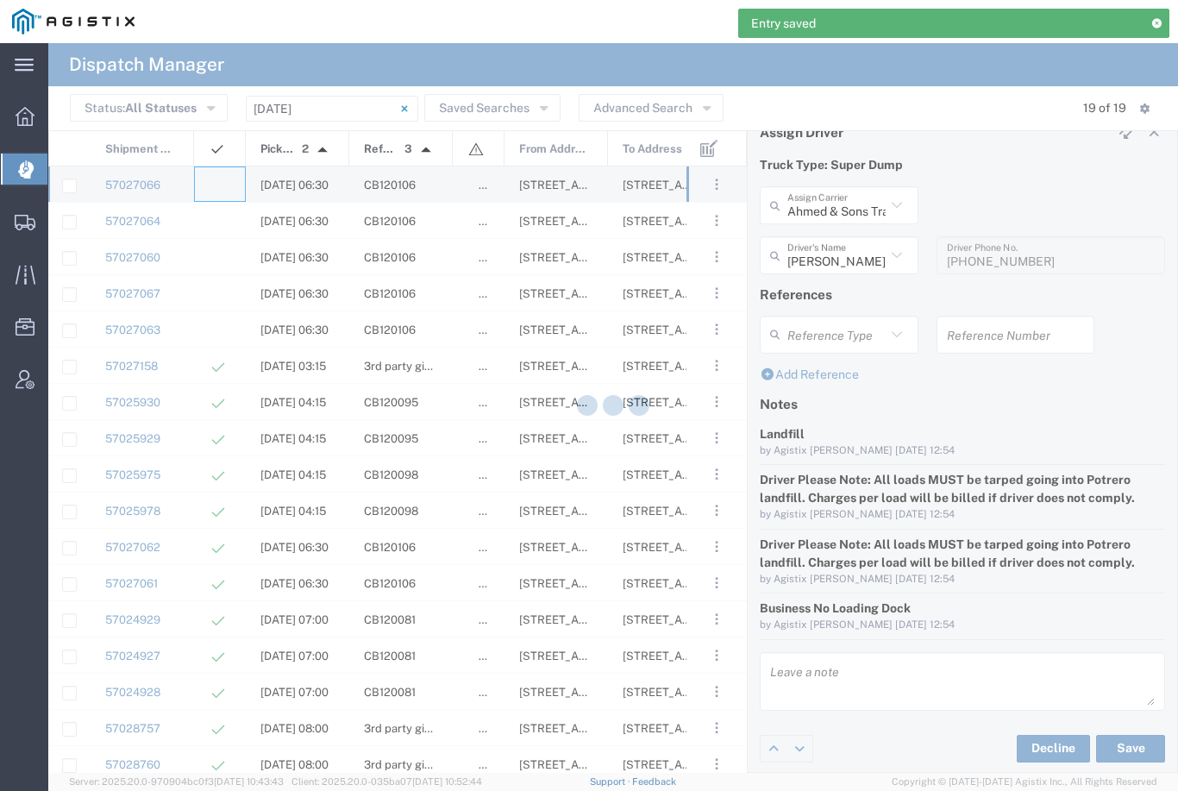
type input "[PERSON_NAME] & Sons Trucking, Inc"
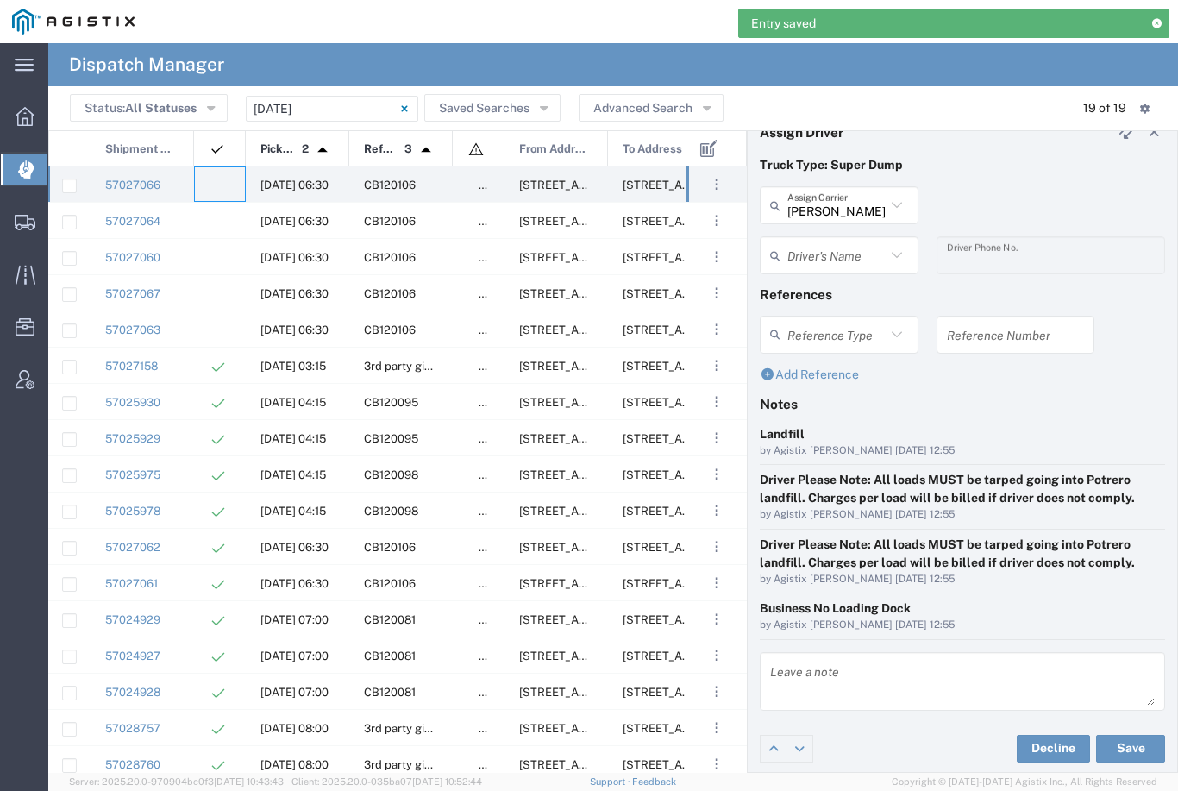
click at [842, 191] on input "[PERSON_NAME] & Sons Trucking, Inc" at bounding box center [836, 206] width 98 height 30
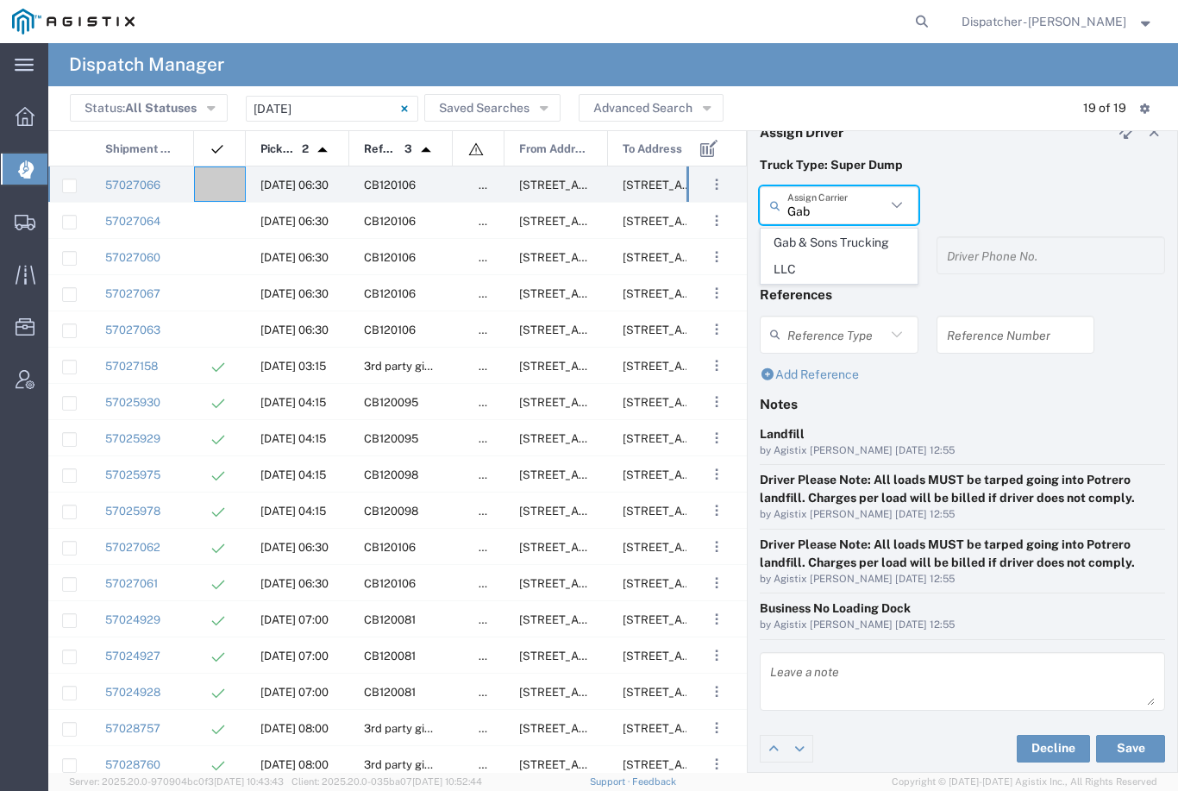
click at [817, 253] on span "Gab & Sons Trucking LLC" at bounding box center [839, 255] width 155 height 53
type input "Gab & Sons Trucking LLC"
click at [831, 252] on input "text" at bounding box center [836, 256] width 98 height 30
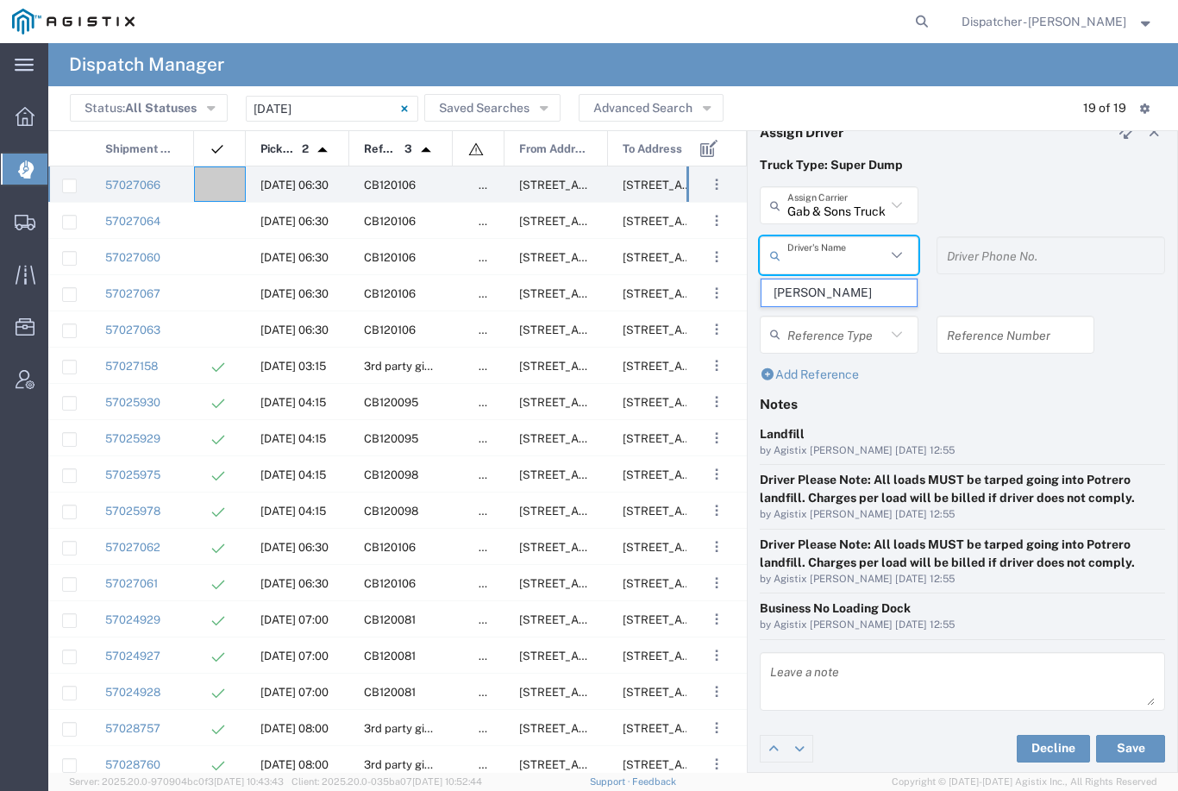
click at [815, 295] on span "[PERSON_NAME]" at bounding box center [839, 292] width 155 height 27
type input "[PERSON_NAME]"
type input "[PHONE_NUMBER]"
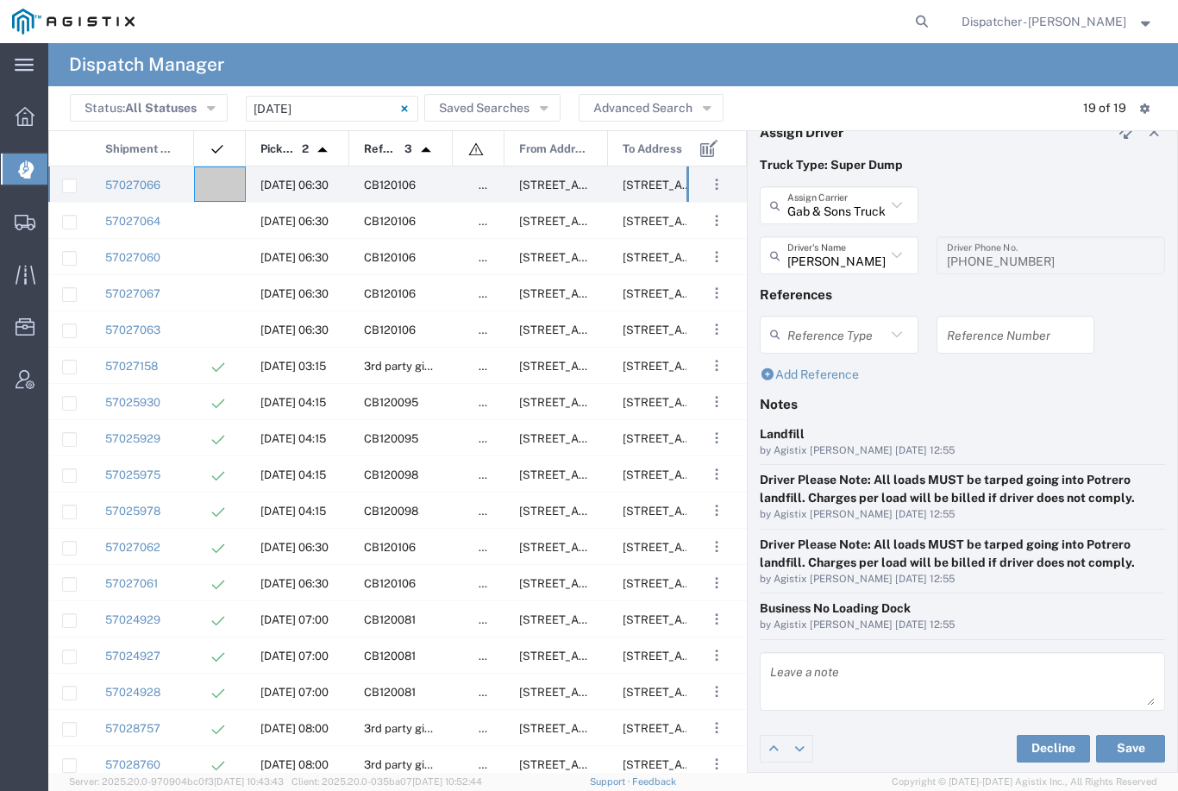
click at [1136, 745] on button "Save" at bounding box center [1130, 749] width 69 height 28
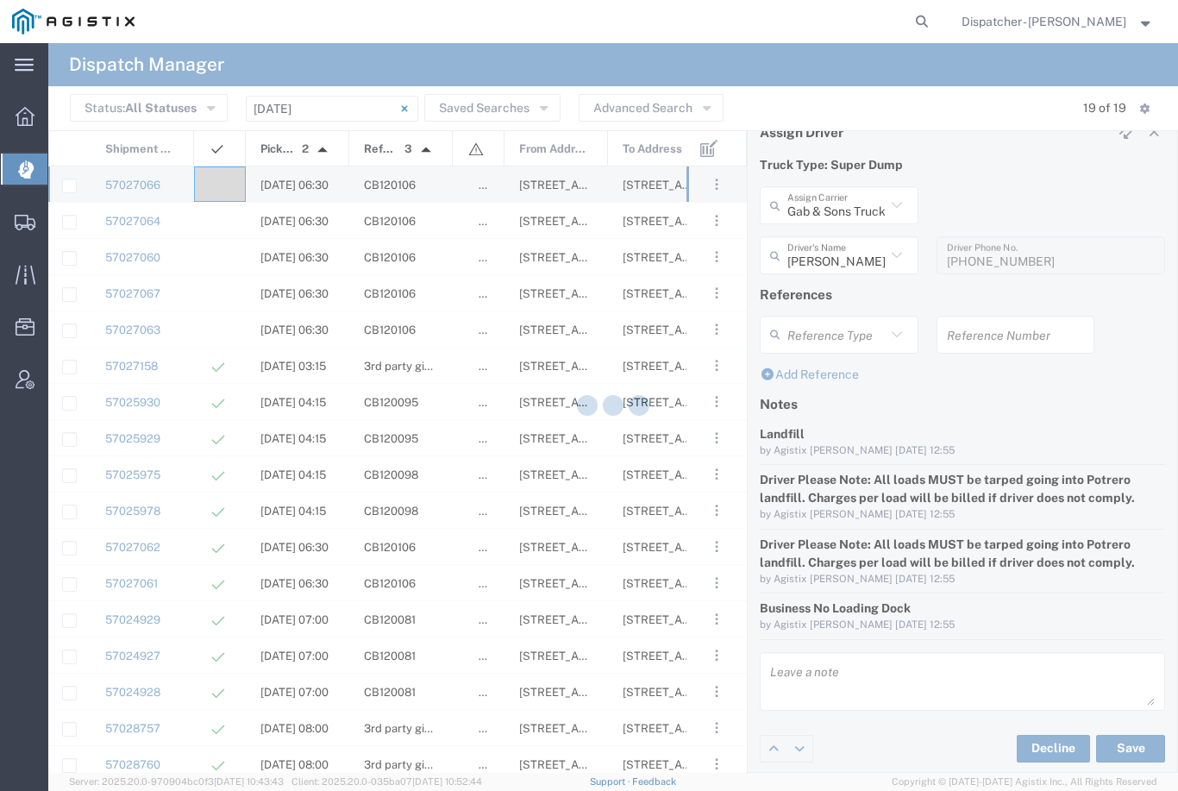
type input "[PERSON_NAME]"
type input "Gab & Sons Trucking LLC"
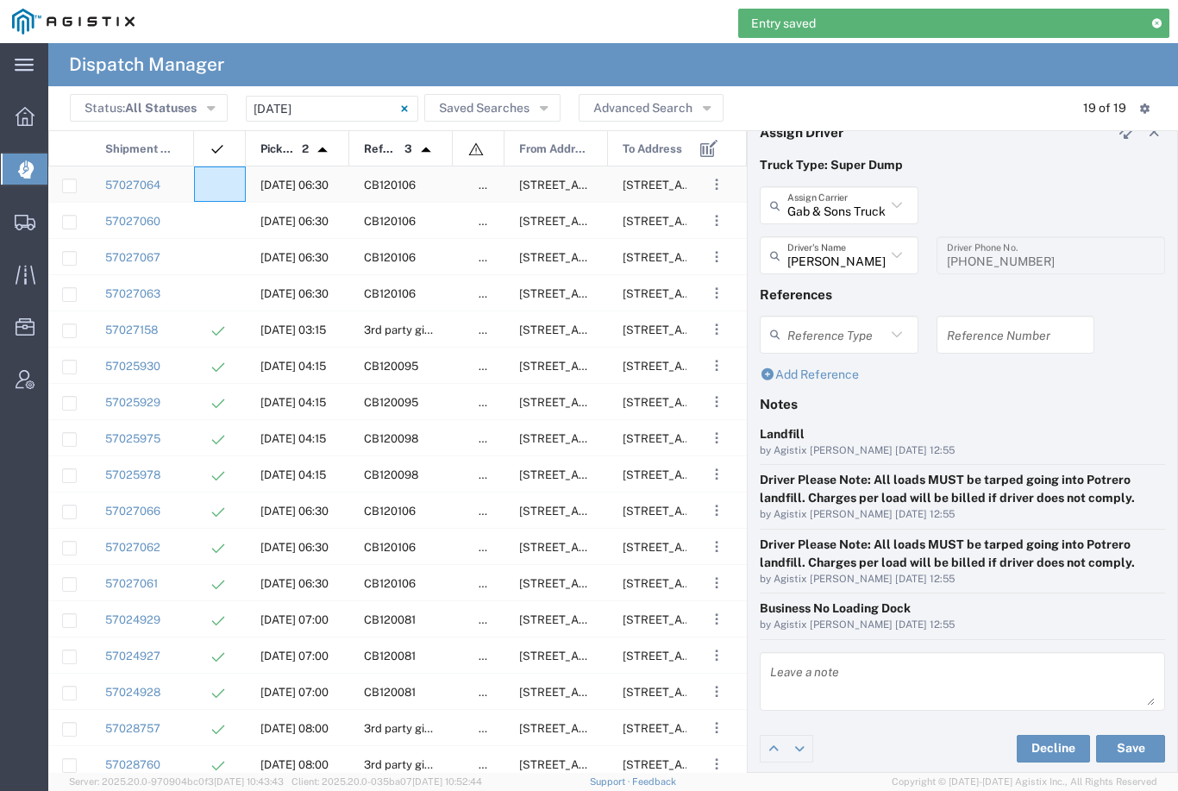
click at [209, 179] on agx-ag-table-icon-cell at bounding box center [214, 185] width 11 height 13
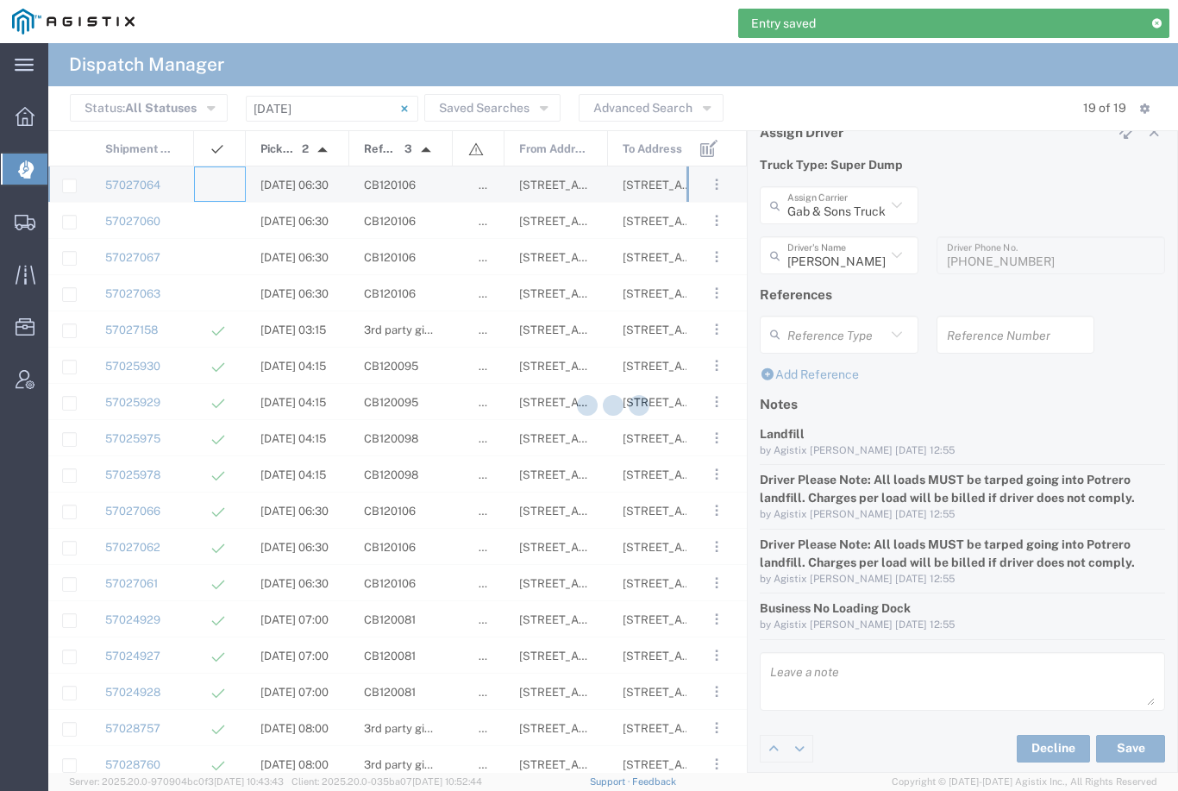
type input "[PERSON_NAME] & Sons Trucking, Inc"
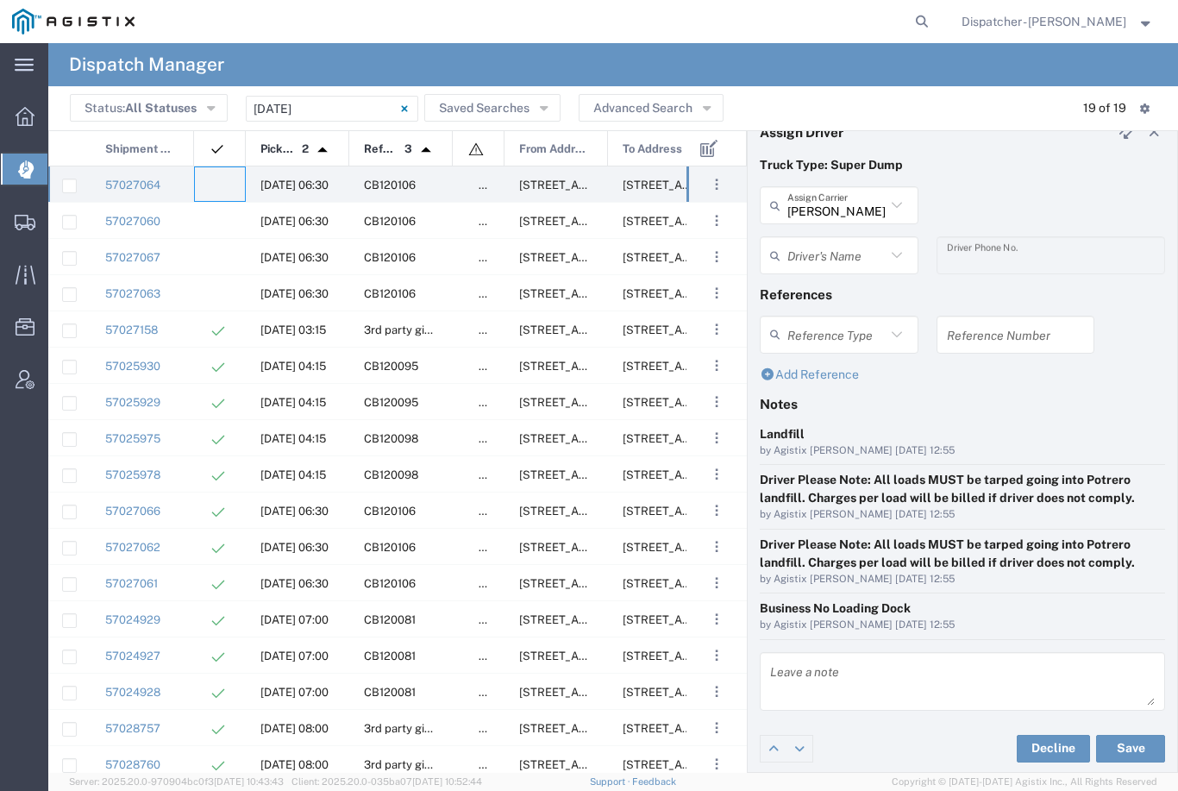
click at [828, 191] on input "[PERSON_NAME] & Sons Trucking, Inc" at bounding box center [836, 206] width 98 height 30
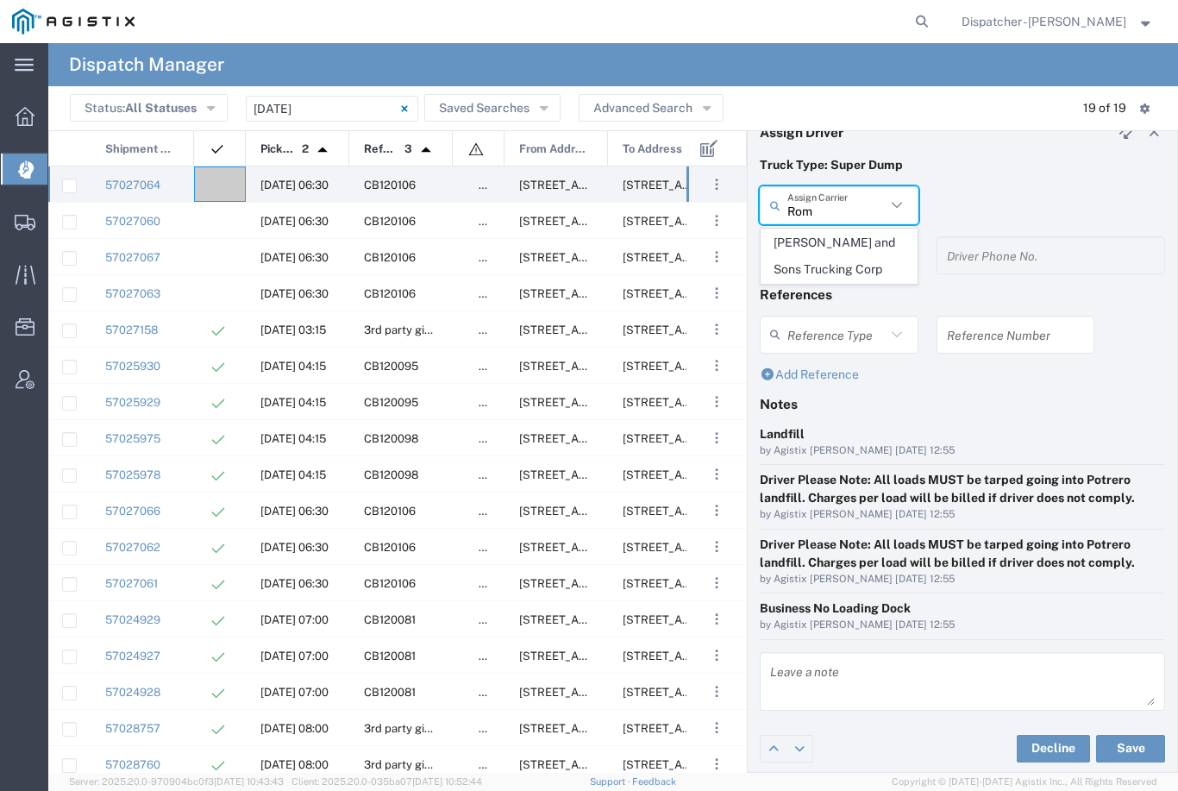
click at [837, 239] on span "[PERSON_NAME] and Sons Trucking Corp" at bounding box center [839, 255] width 155 height 53
type input "[PERSON_NAME] and Sons Trucking Corp"
click at [826, 251] on input "text" at bounding box center [836, 256] width 98 height 30
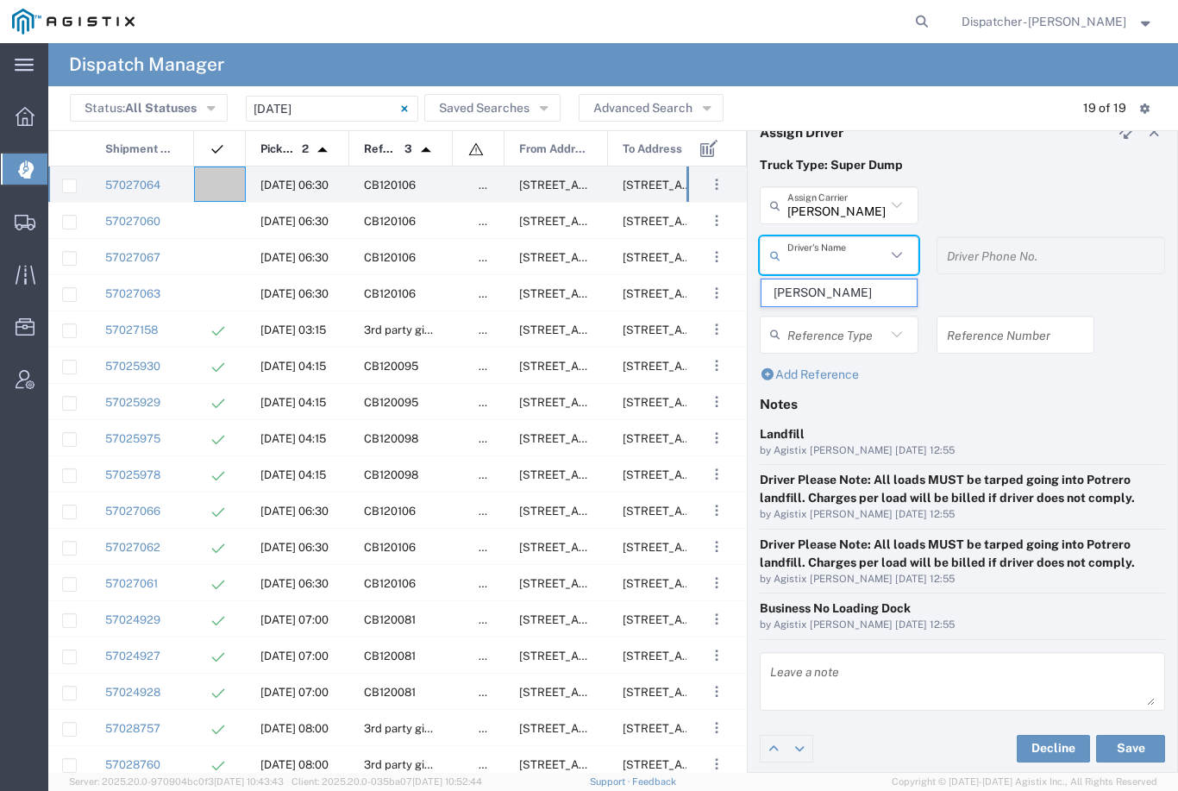
click at [820, 287] on span "[PERSON_NAME]" at bounding box center [839, 292] width 155 height 27
type input "[PERSON_NAME]"
type input "[PHONE_NUMBER]"
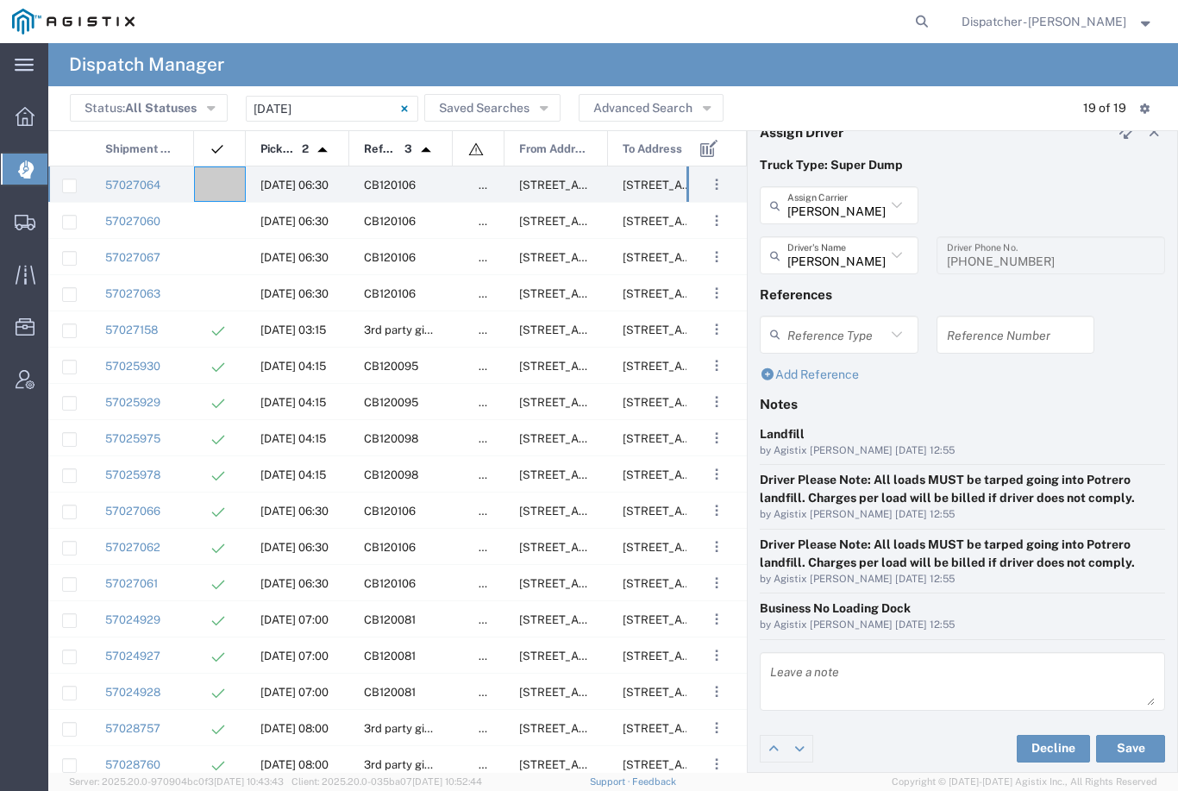
click at [1138, 740] on button "Save" at bounding box center [1130, 749] width 69 height 28
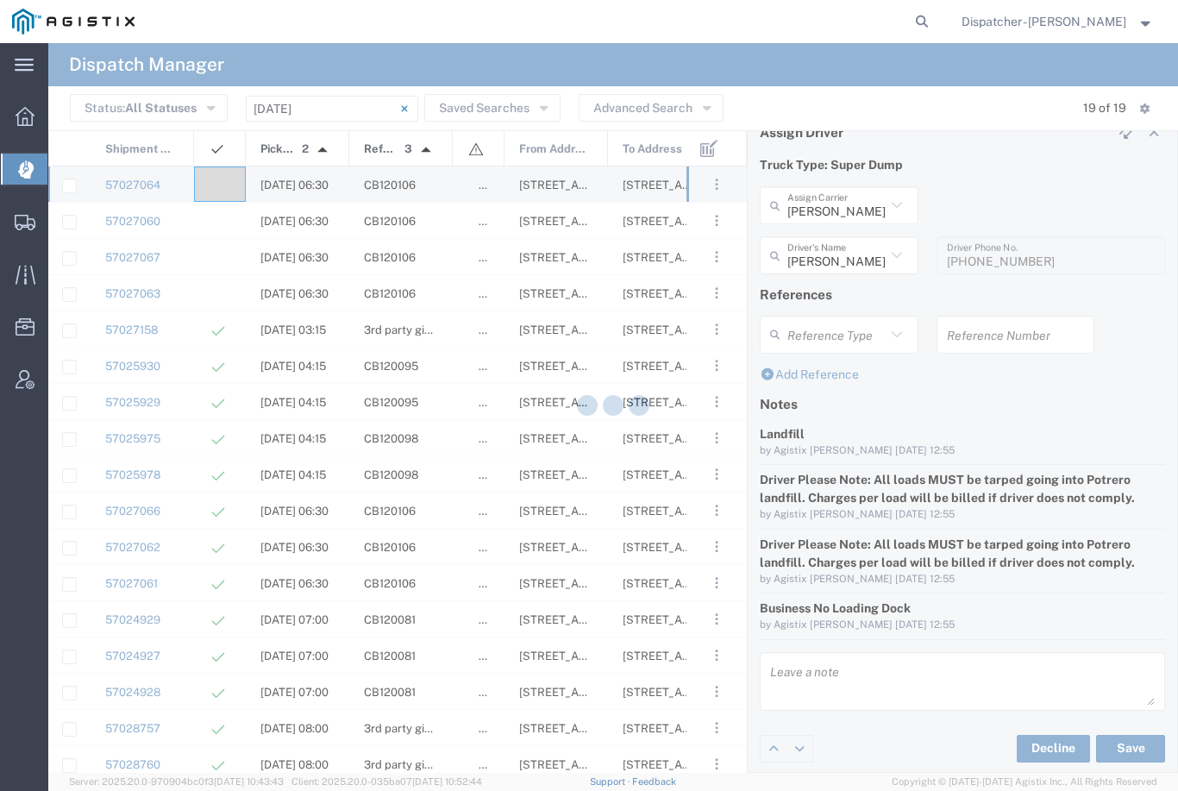
type input "[PERSON_NAME]"
type input "[PERSON_NAME] and Sons Trucking Corp"
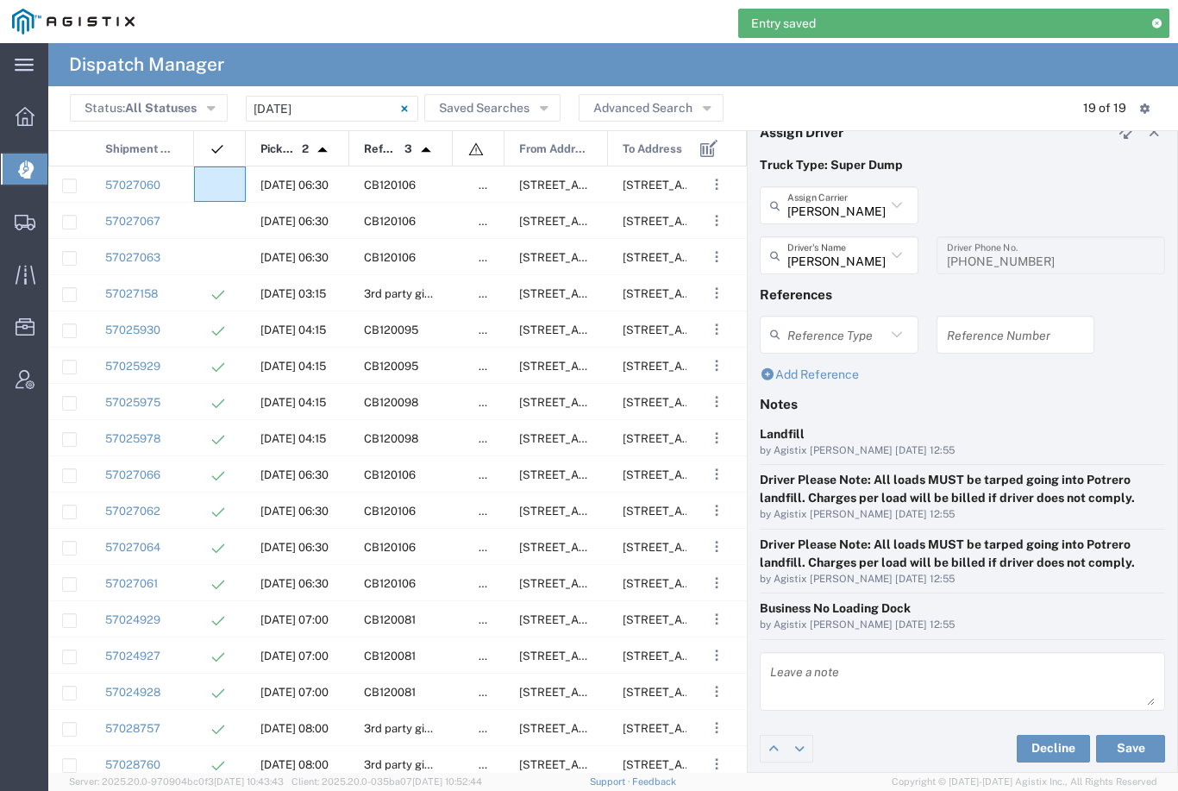
click at [215, 187] on agx-ag-table-icon-cell at bounding box center [214, 185] width 11 height 13
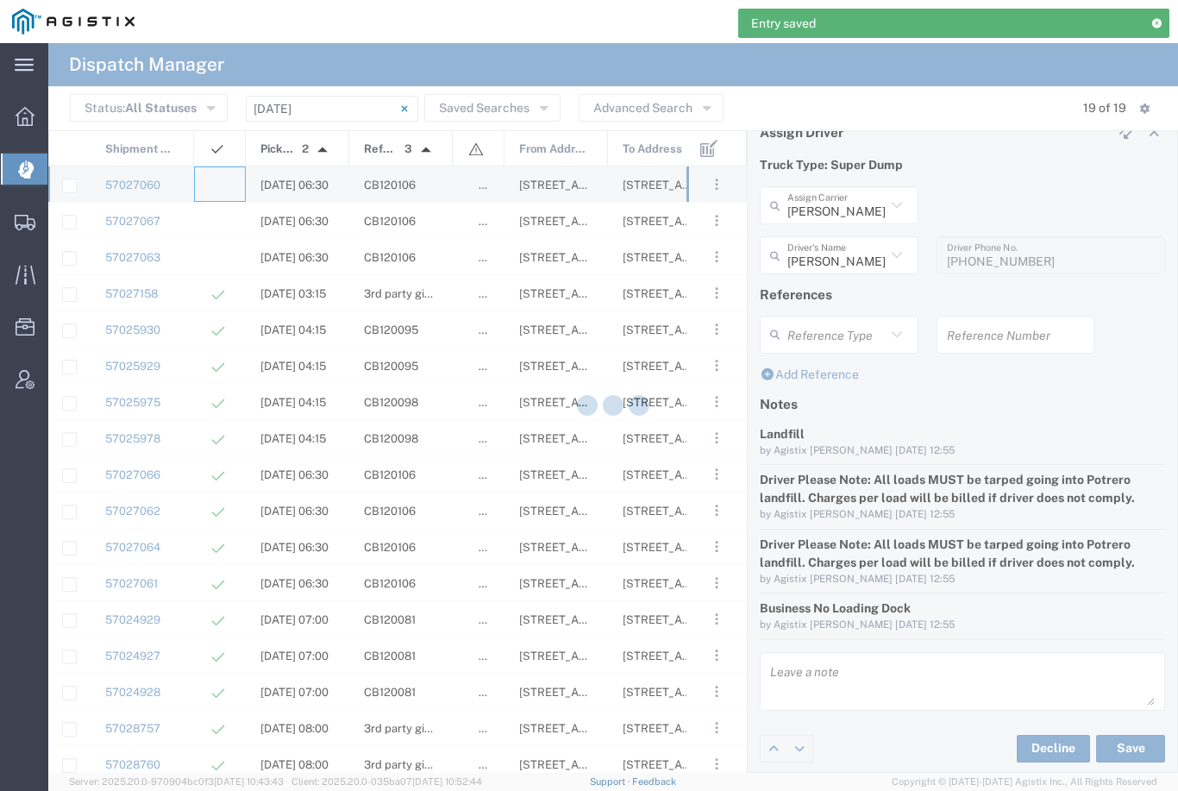
type input "[PERSON_NAME] & Sons Trucking, Inc"
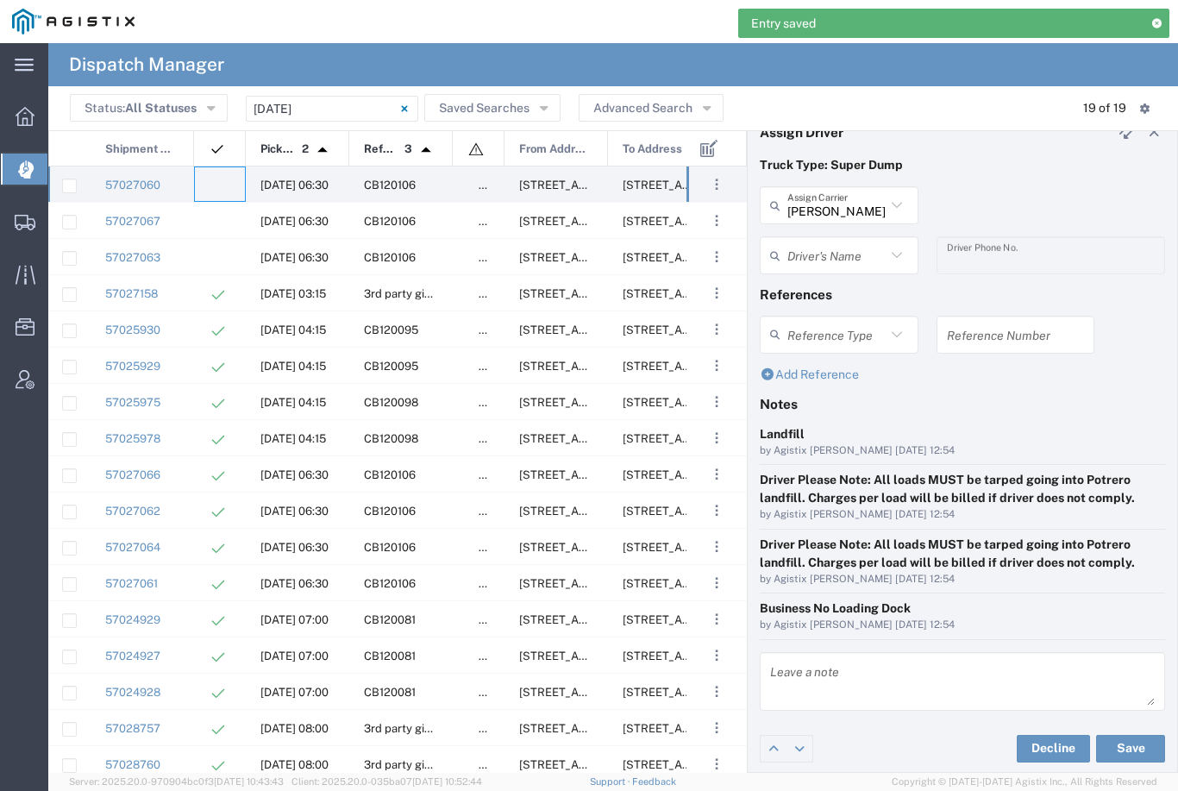
click at [863, 194] on input "[PERSON_NAME] & Sons Trucking, Inc" at bounding box center [836, 206] width 98 height 30
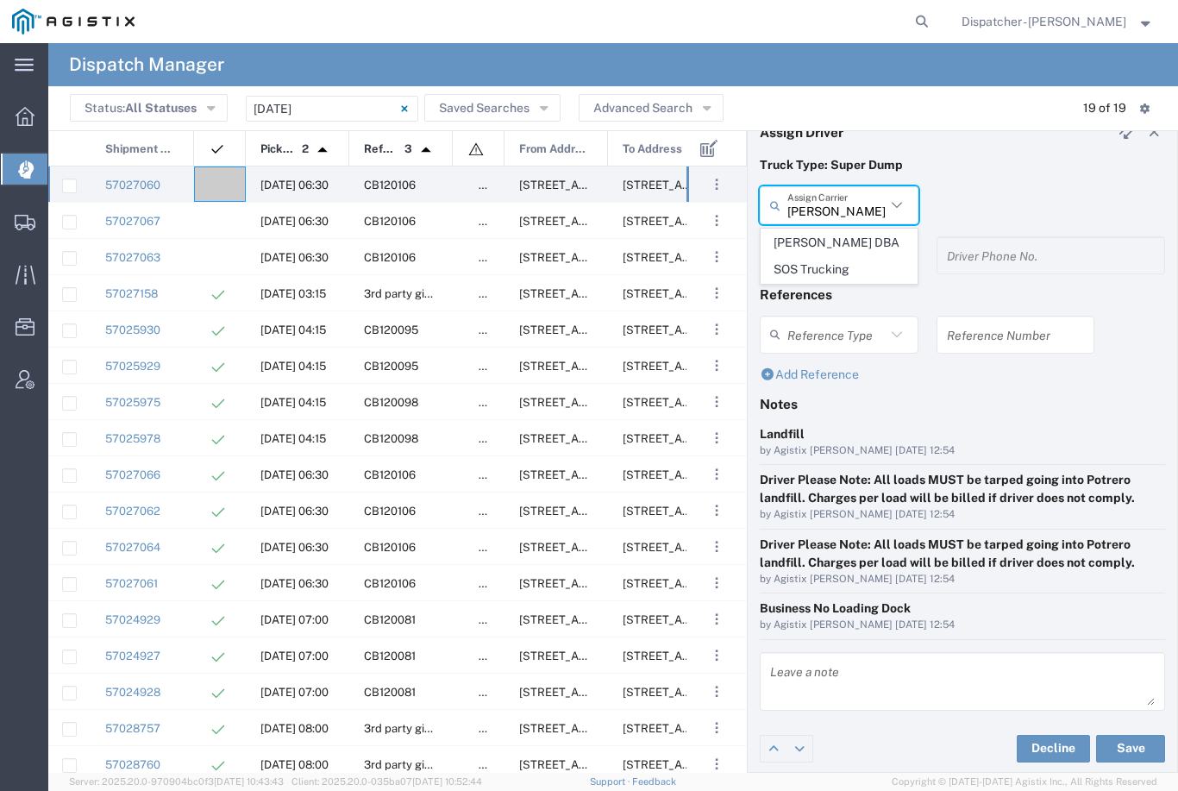
click at [839, 249] on span "[PERSON_NAME] DBA SOS Trucking" at bounding box center [839, 255] width 155 height 53
type input "[PERSON_NAME] DBA SOS Trucking"
click at [828, 259] on input "text" at bounding box center [841, 256] width 109 height 30
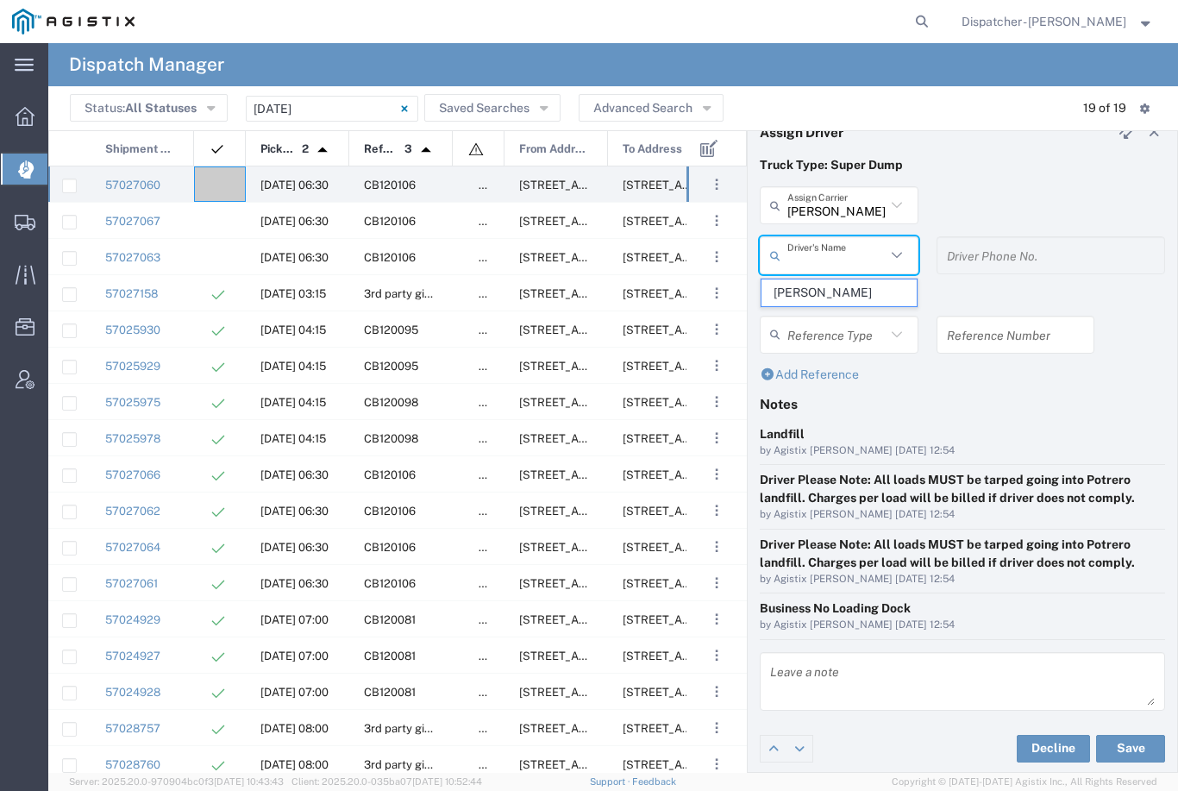
click at [818, 291] on span "[PERSON_NAME]" at bounding box center [839, 292] width 155 height 27
type input "[PERSON_NAME]"
type input "5306810173"
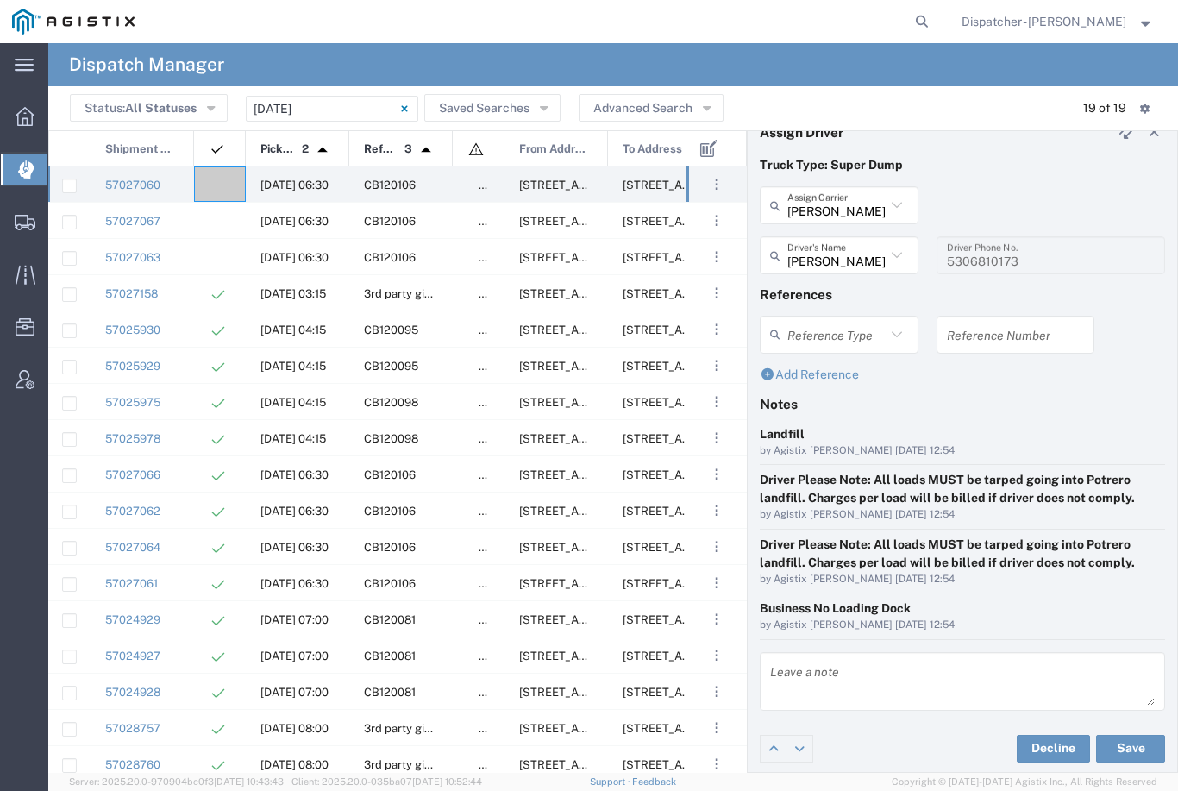
click at [1138, 743] on button "Save" at bounding box center [1130, 749] width 69 height 28
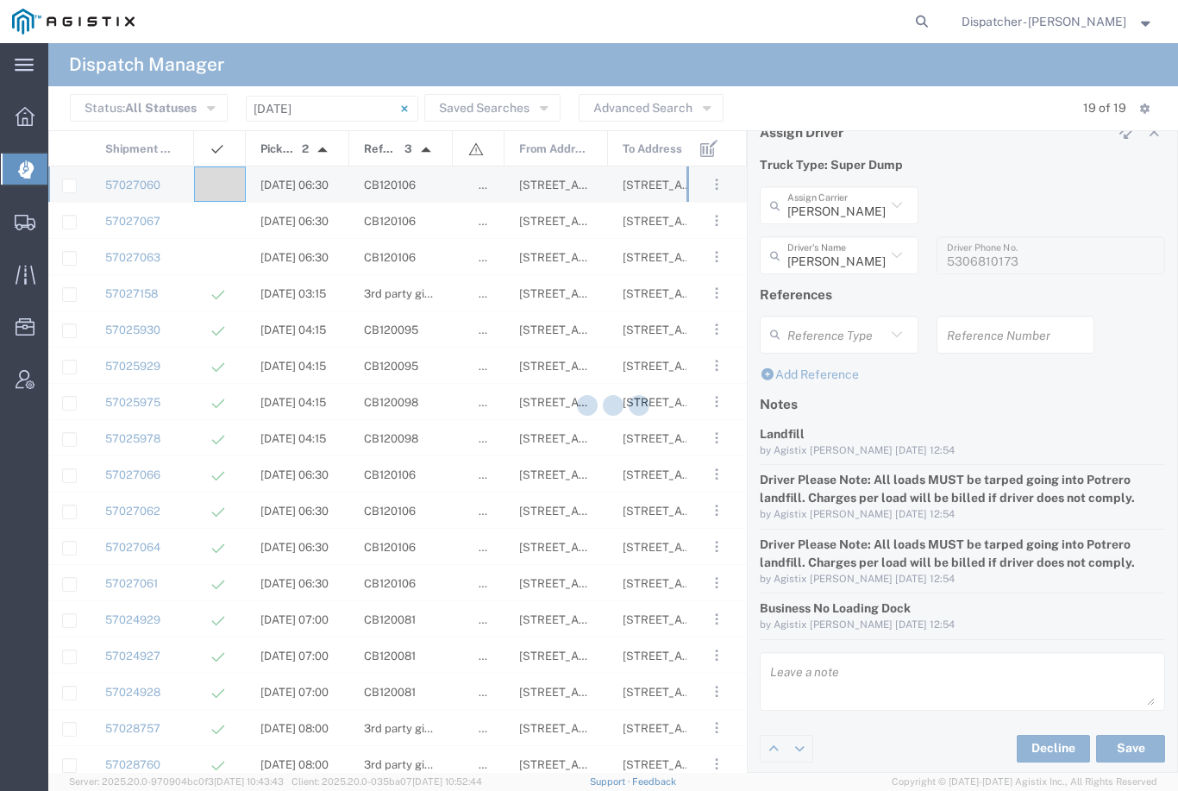
type input "[PERSON_NAME]"
type input "[PERSON_NAME] DBA SOS Trucking"
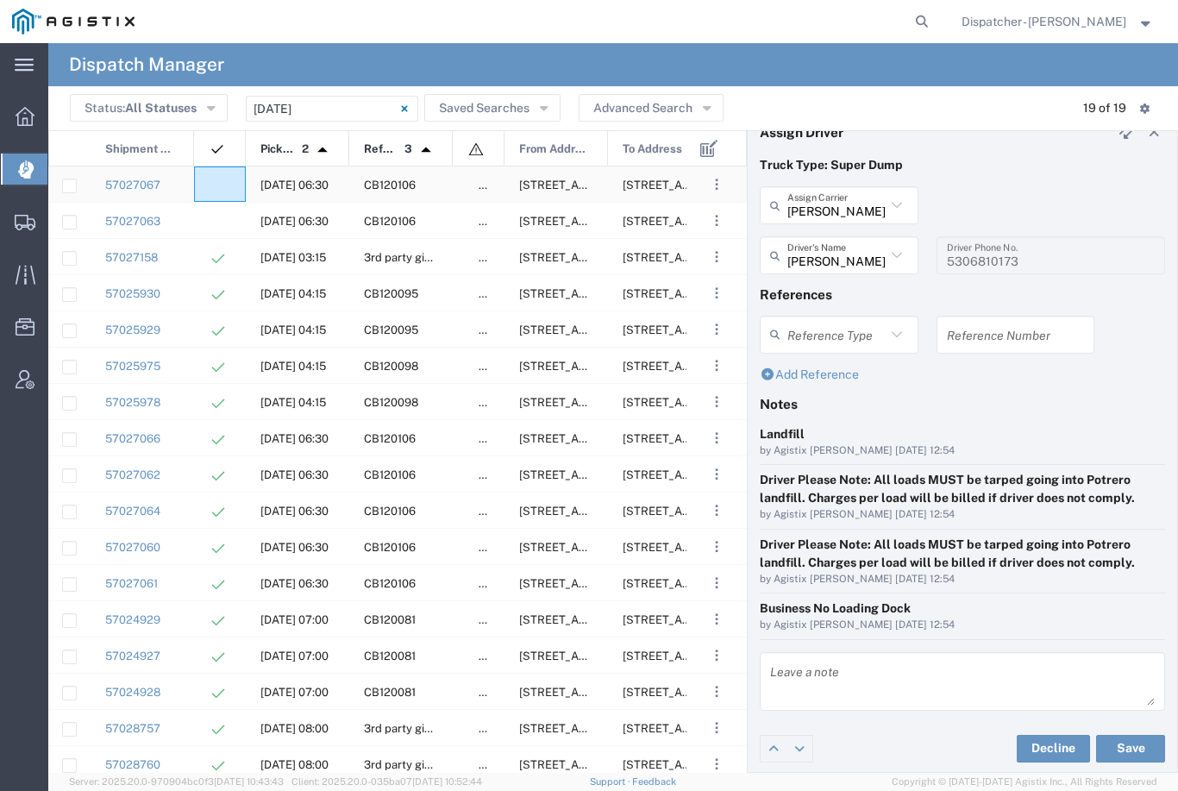
click at [204, 183] on div at bounding box center [220, 183] width 52 height 35
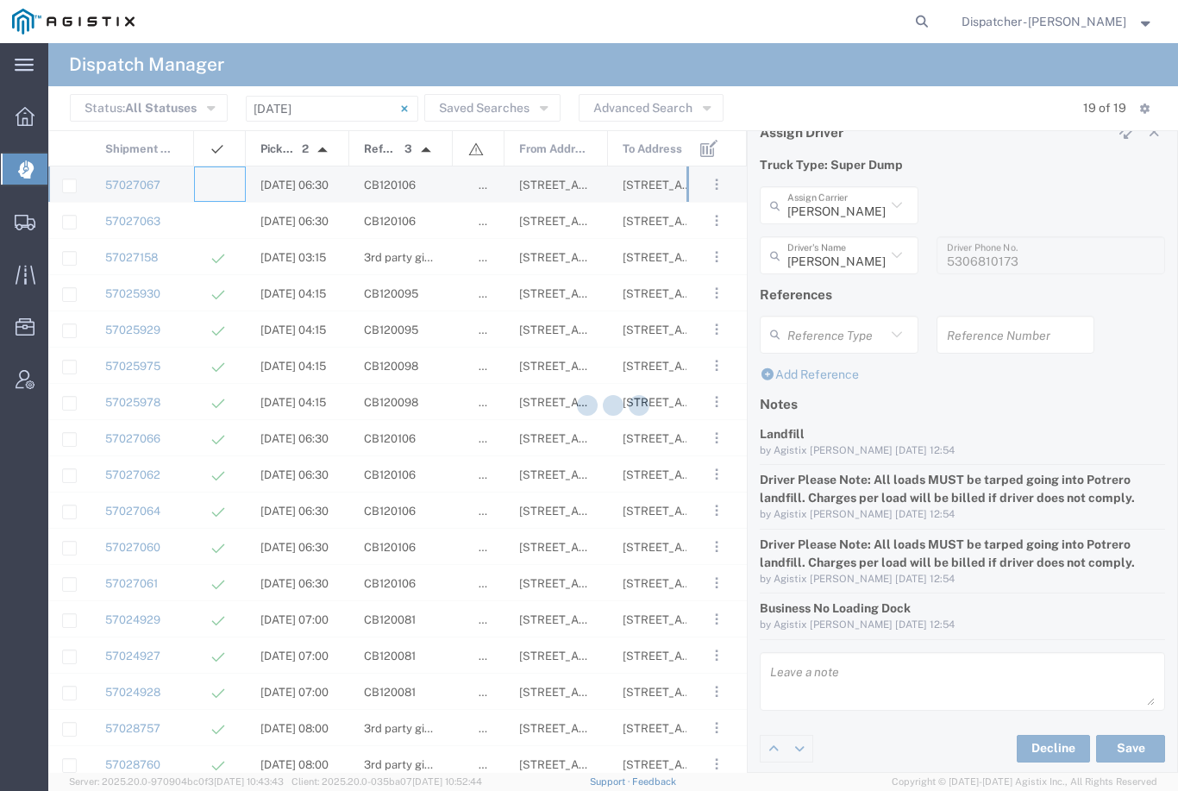
type input "[PERSON_NAME] & Sons Trucking, Inc"
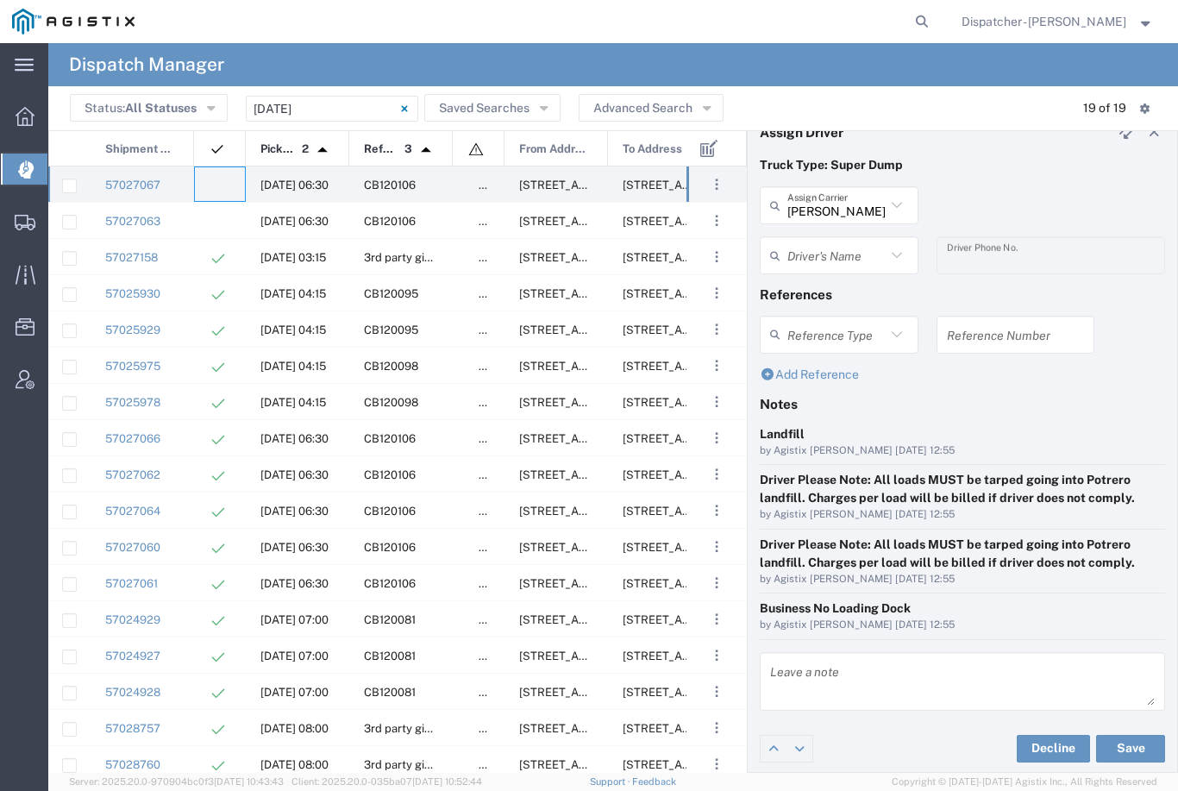
click at [218, 183] on agx-ag-table-icon-cell at bounding box center [214, 185] width 11 height 13
click at [856, 197] on input "[PERSON_NAME] & Sons Trucking, Inc" at bounding box center [836, 206] width 98 height 30
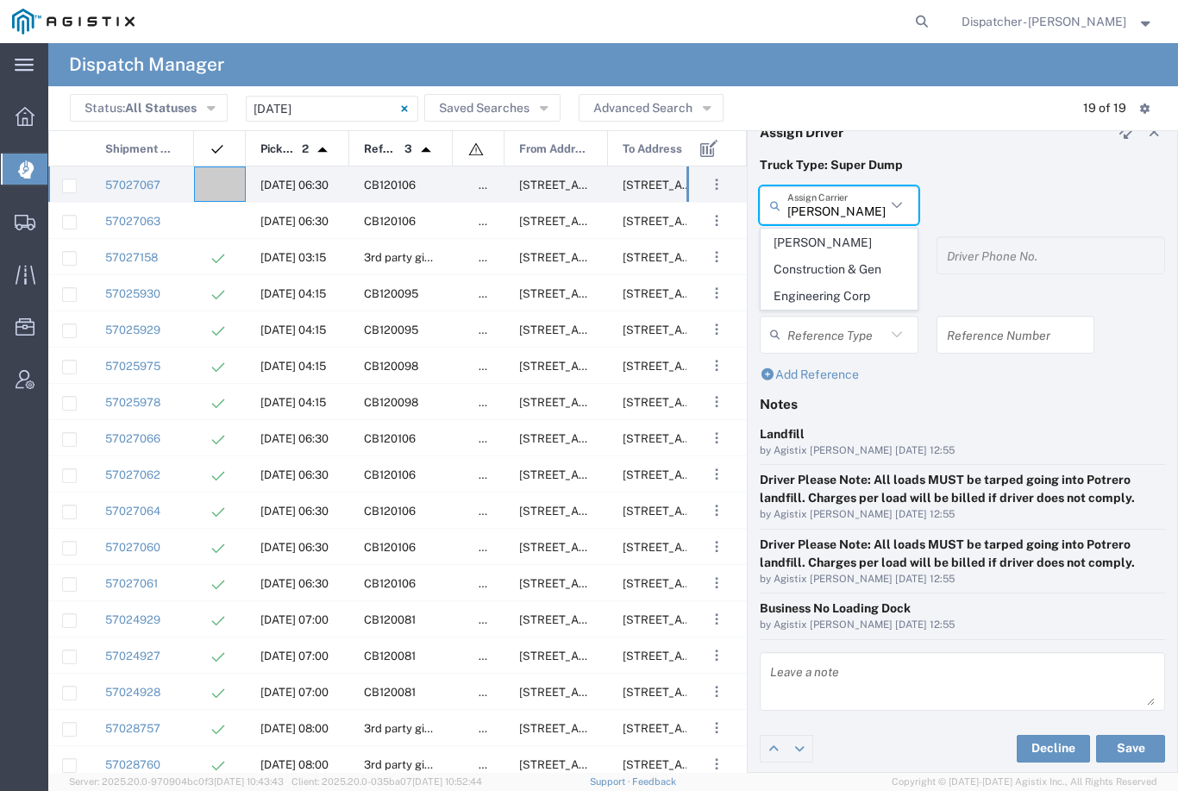
click at [843, 262] on span "[PERSON_NAME] Construction & Gen Engineering Corp" at bounding box center [839, 268] width 155 height 79
type input "[PERSON_NAME] Construction & Gen Engineering Corp"
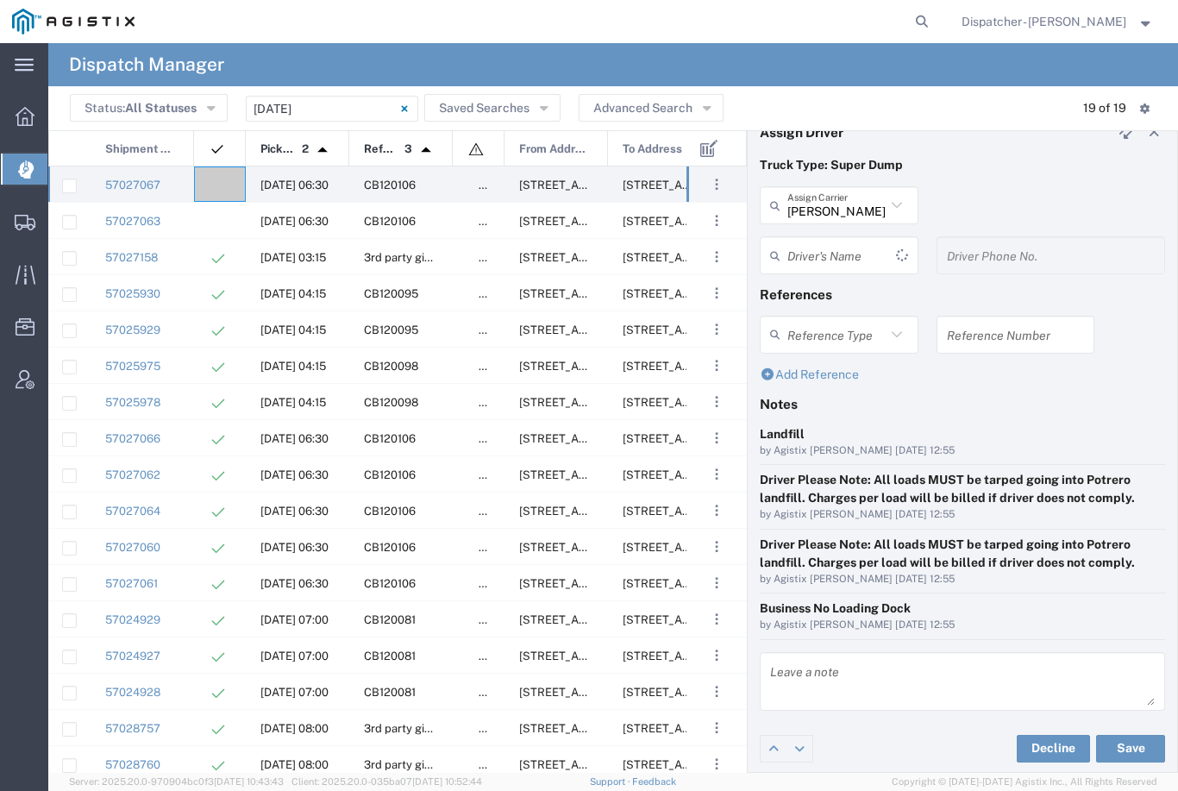
click at [843, 262] on input "text" at bounding box center [841, 256] width 109 height 30
click at [831, 288] on span "[PERSON_NAME]" at bounding box center [839, 292] width 155 height 27
type input "[PERSON_NAME]"
type input "[PHONE_NUMBER]"
click at [1140, 735] on button "Save" at bounding box center [1130, 749] width 69 height 28
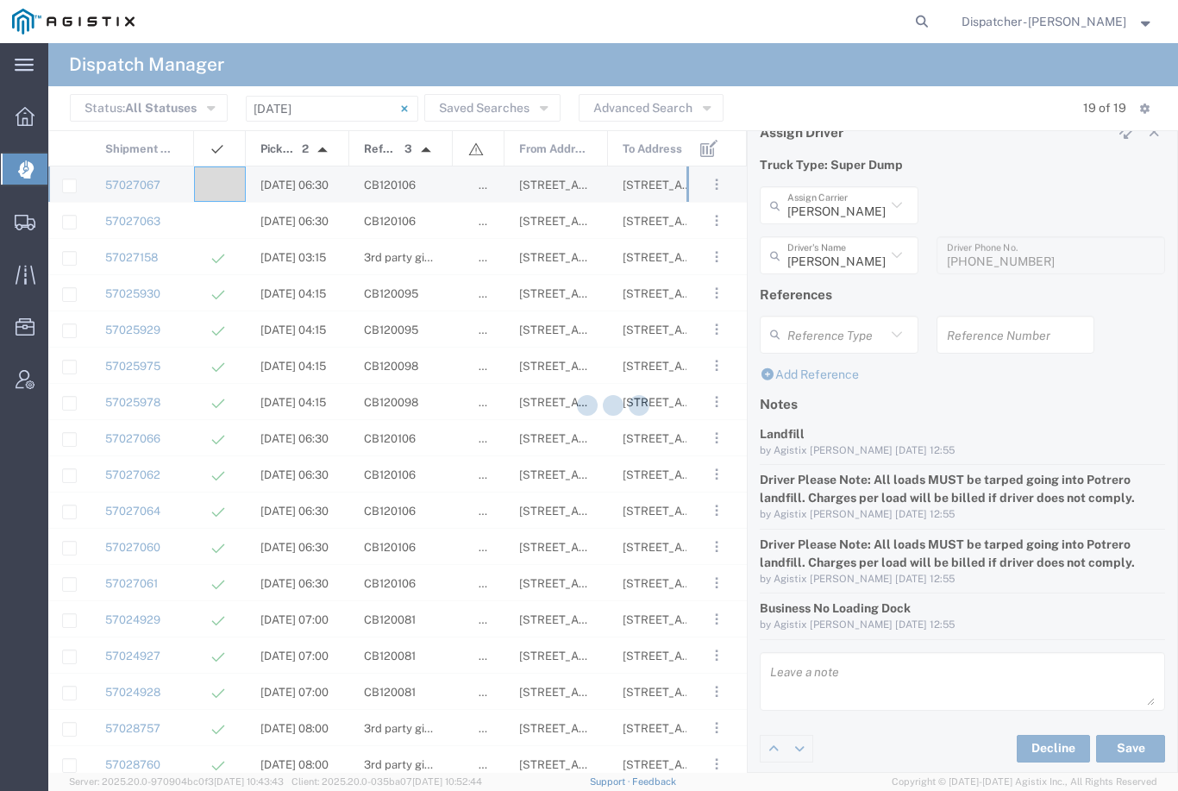
type input "[PERSON_NAME]"
type input "[PERSON_NAME] Construction & Gen Engineering Corp"
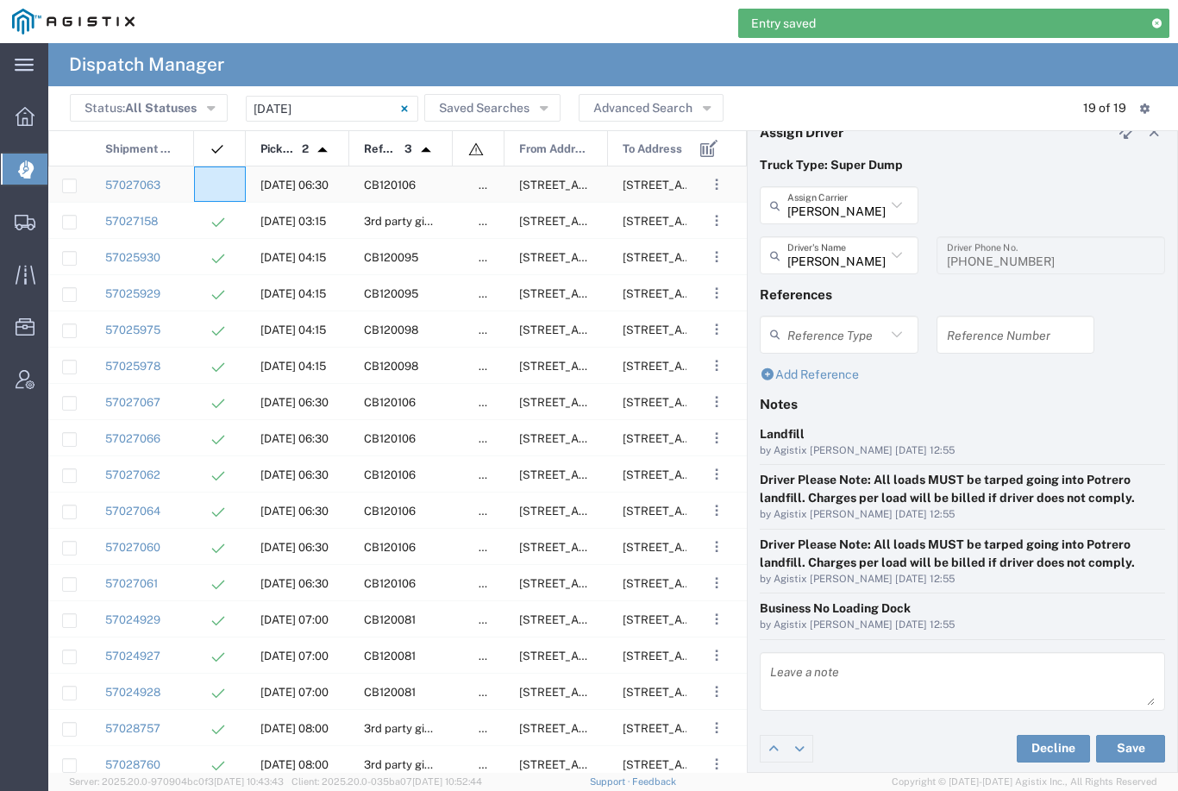
click at [232, 174] on div at bounding box center [220, 183] width 52 height 35
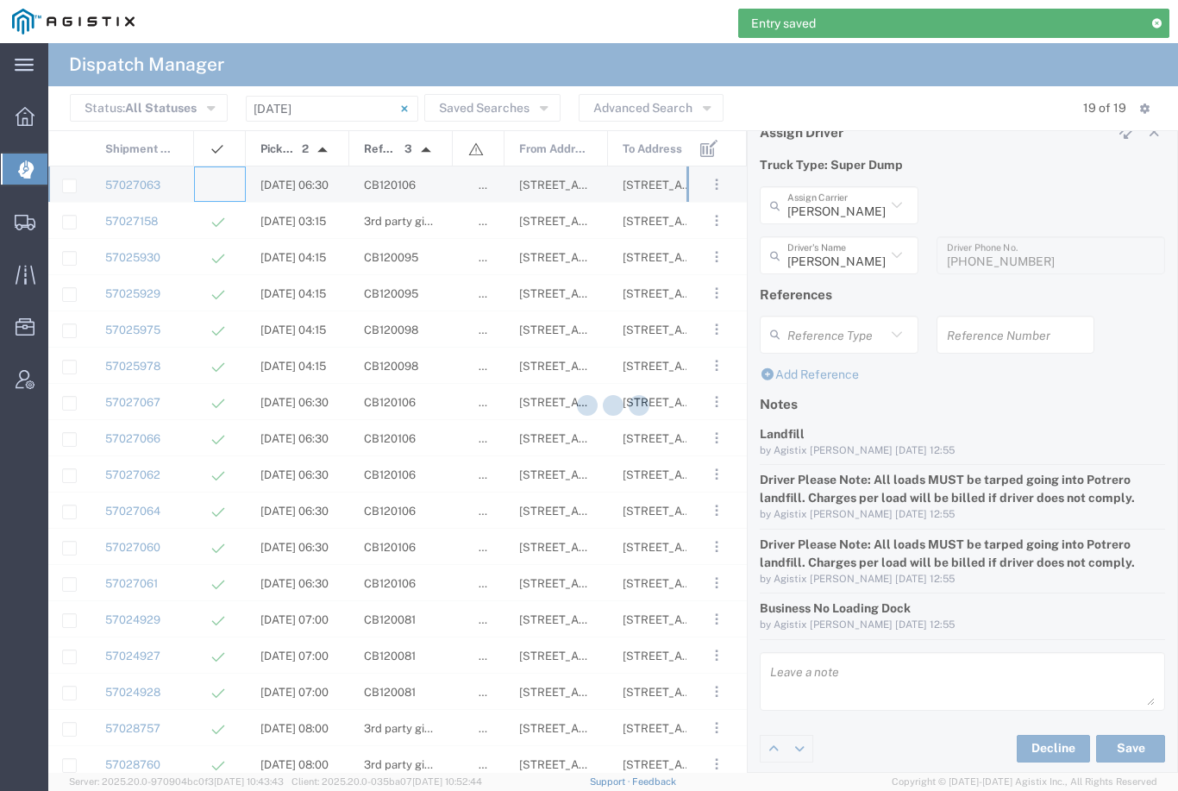
type input "[PERSON_NAME] & Sons Trucking, Inc"
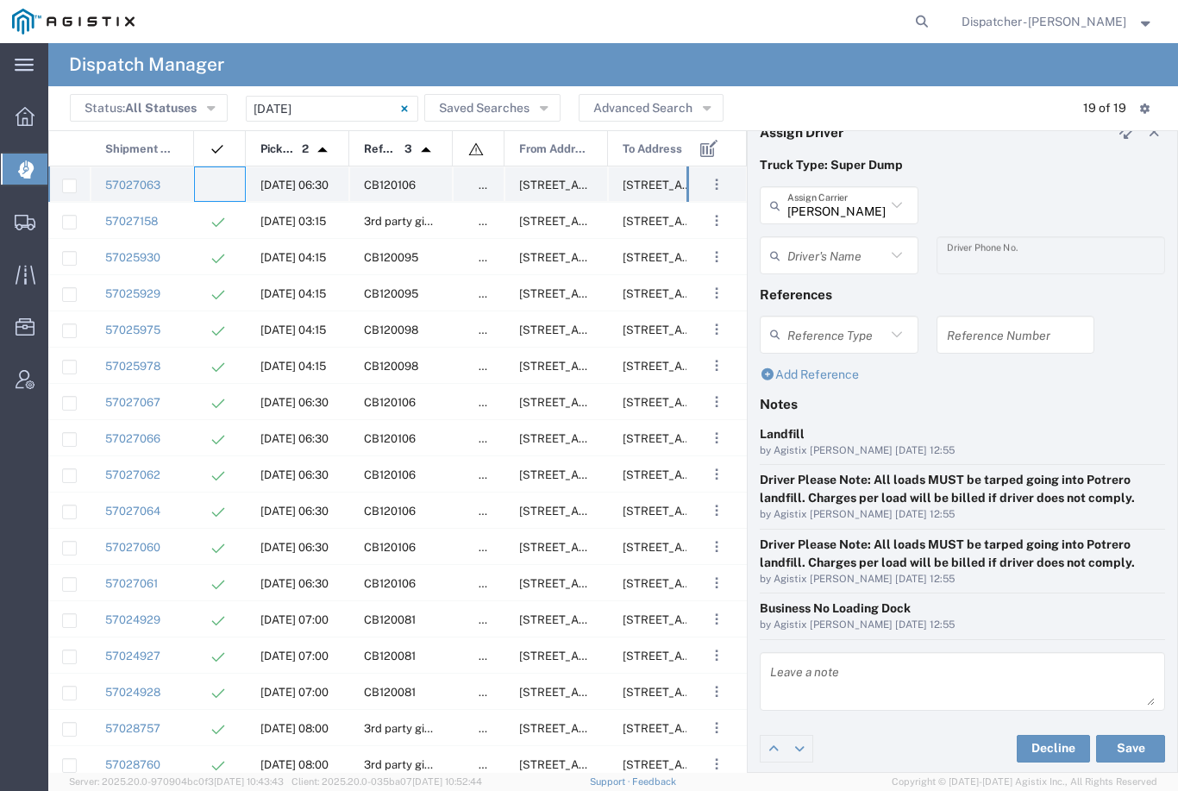
click at [218, 181] on agx-ag-table-icon-cell at bounding box center [214, 185] width 11 height 13
click at [854, 208] on input "[PERSON_NAME] & Sons Trucking, Inc" at bounding box center [836, 206] width 98 height 30
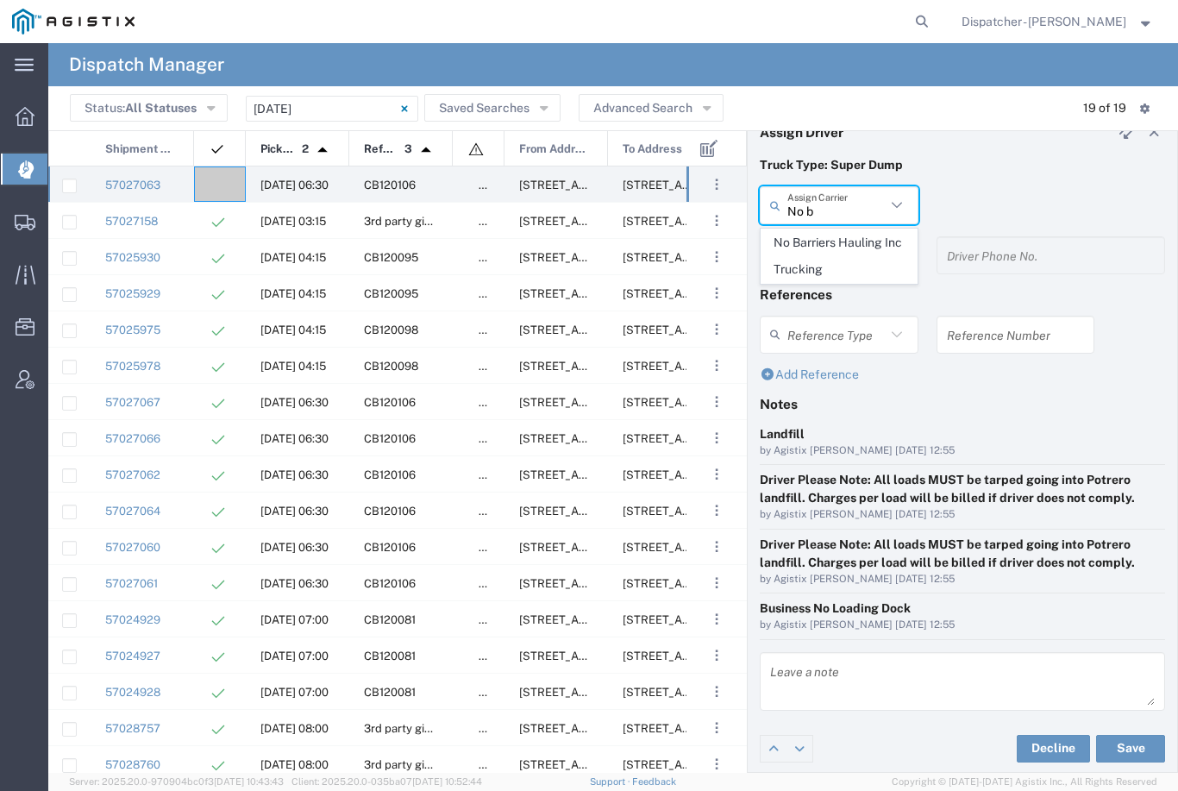
click at [819, 253] on span "No Barriers Hauling Inc Trucking" at bounding box center [839, 255] width 155 height 53
type input "No Barriers Hauling Inc Trucking"
click at [837, 254] on input "text" at bounding box center [836, 256] width 98 height 30
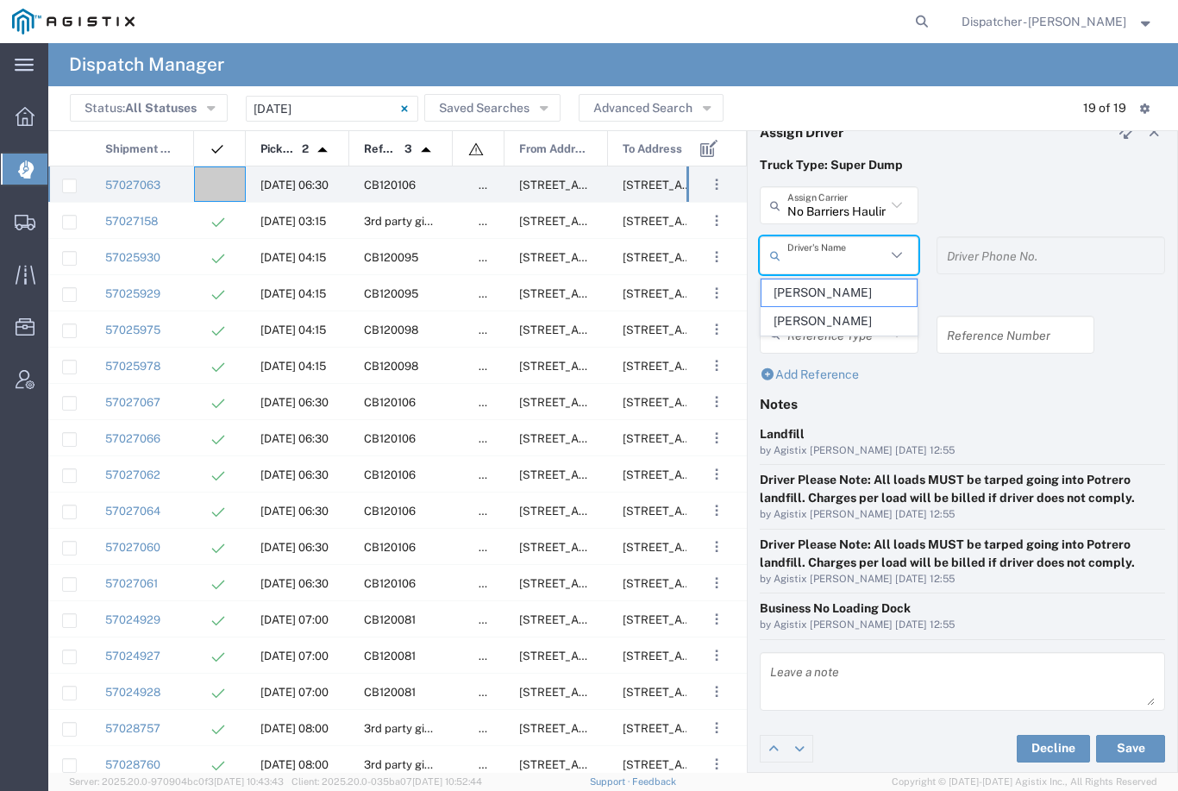
click at [818, 320] on span "[PERSON_NAME]" at bounding box center [839, 321] width 155 height 27
type input "[PERSON_NAME]"
type input "9168051615"
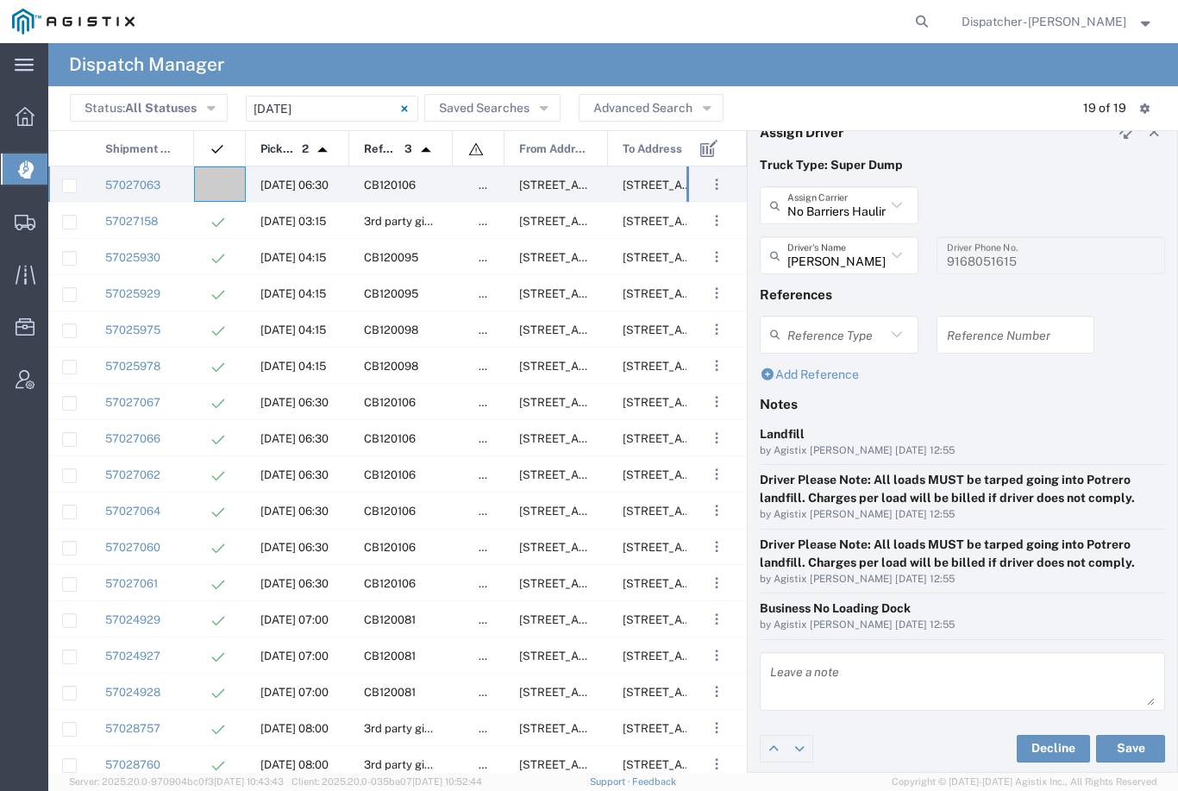
click at [1131, 740] on button "Save" at bounding box center [1130, 749] width 69 height 28
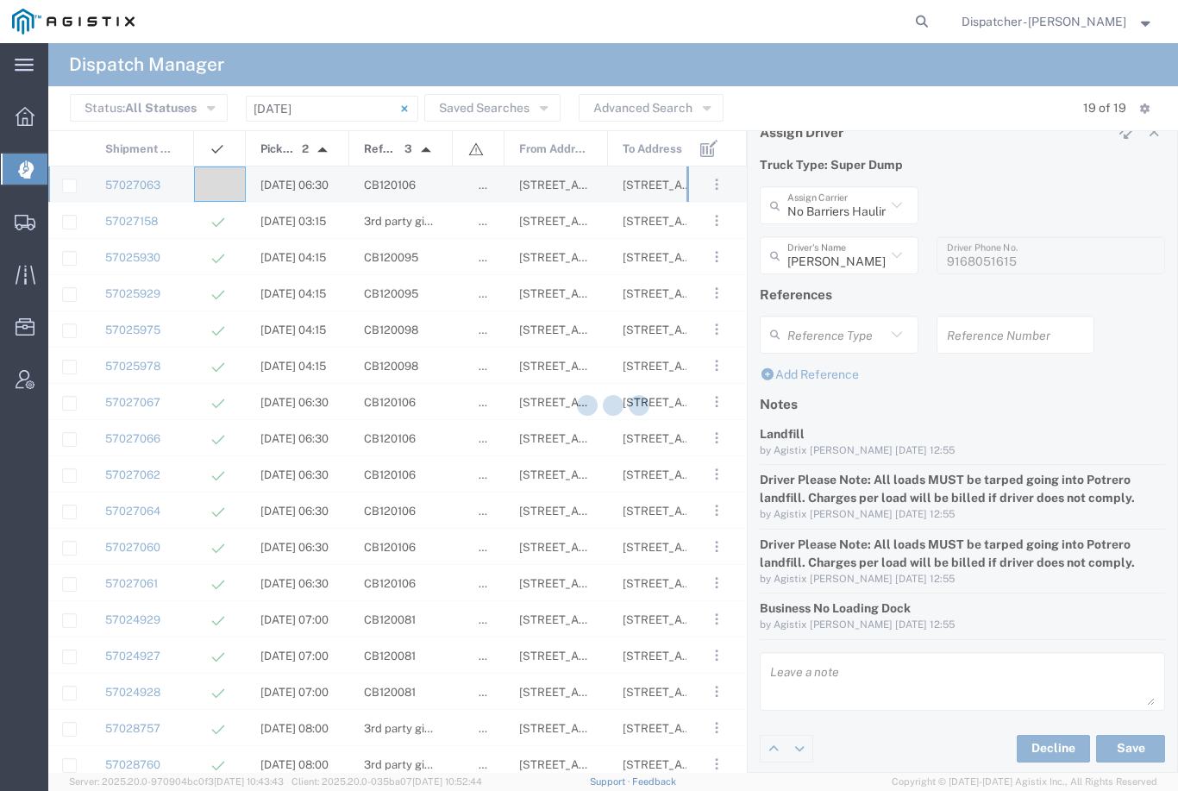
type input "[PERSON_NAME]"
type input "No Barriers Hauling Inc Trucking"
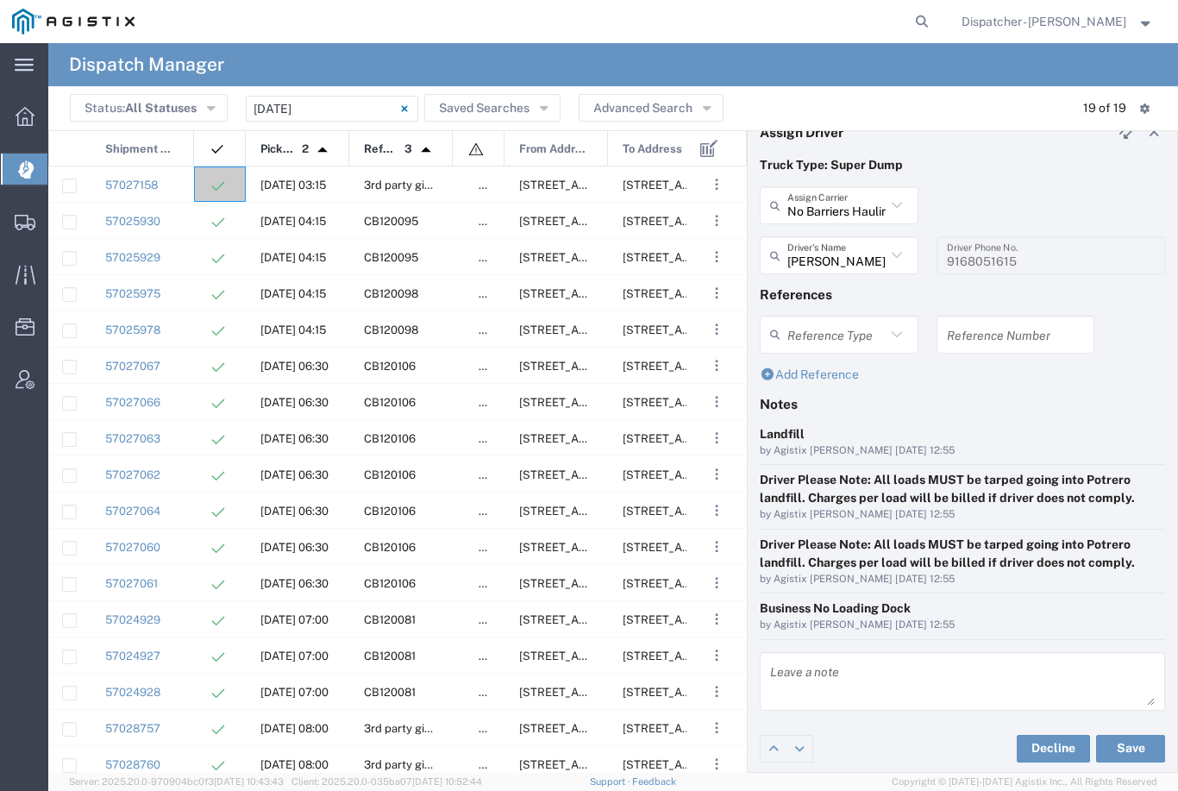
scroll to position [9, 0]
